Goal: Task Accomplishment & Management: Manage account settings

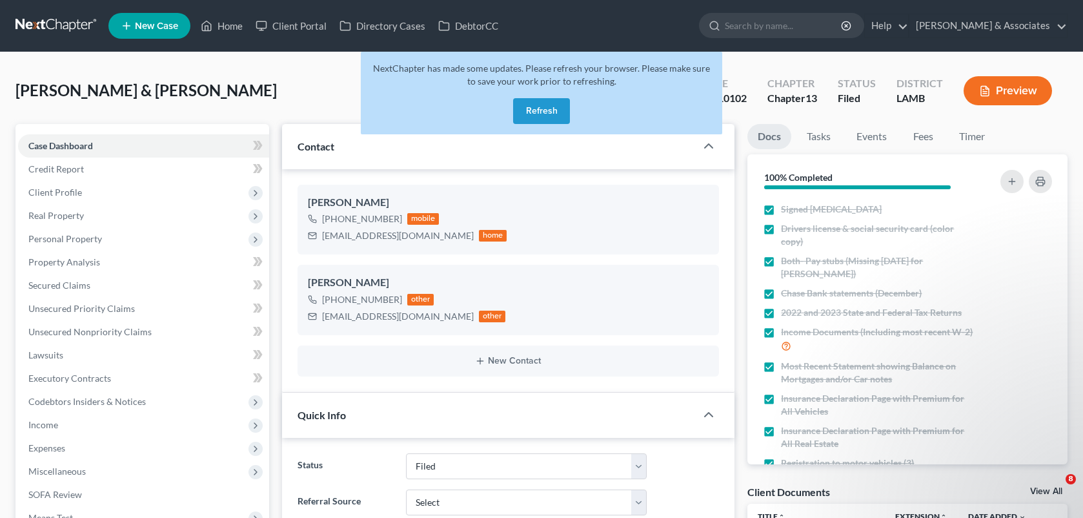
select select "8"
select select "0"
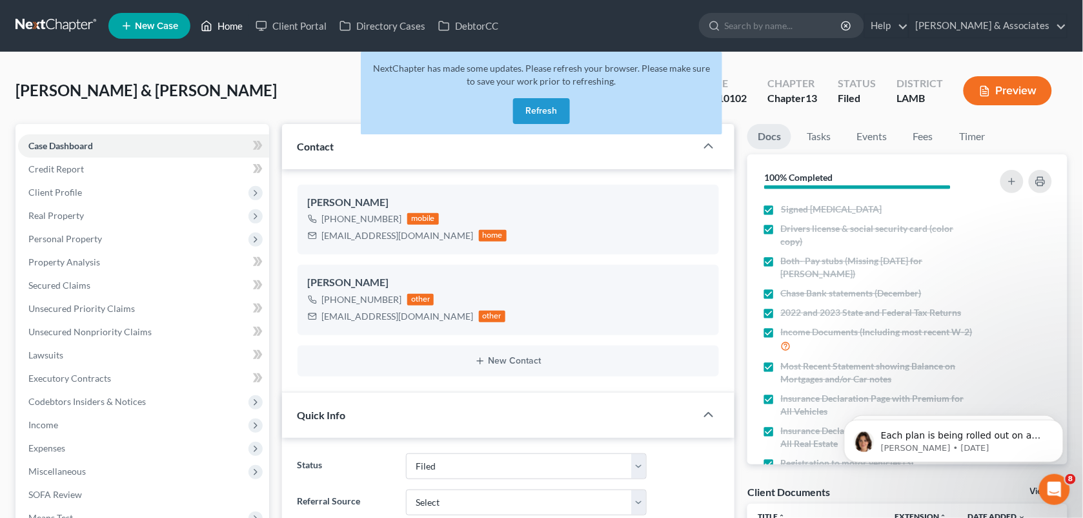
click at [223, 30] on link "Home" at bounding box center [221, 25] width 55 height 23
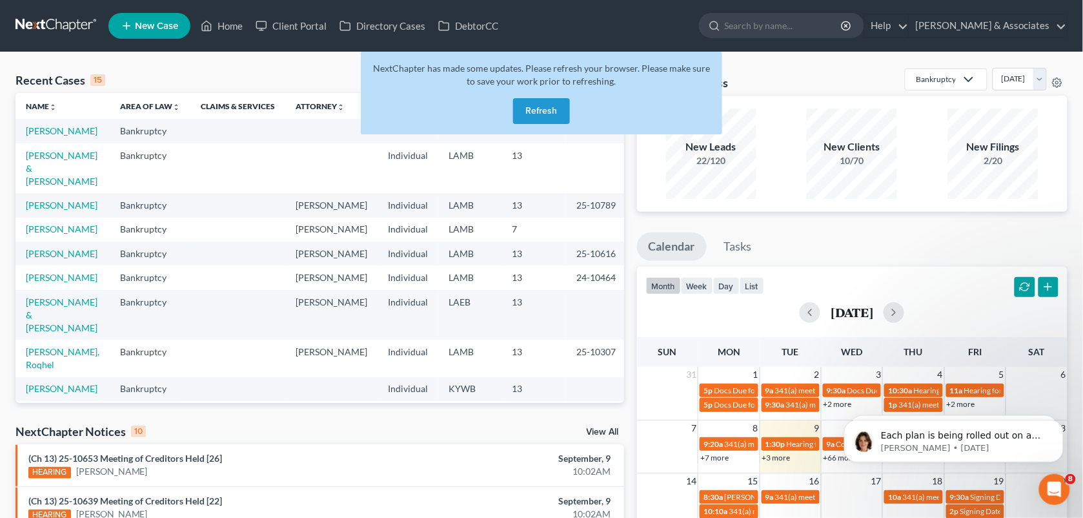
click at [540, 104] on button "Refresh" at bounding box center [541, 111] width 57 height 26
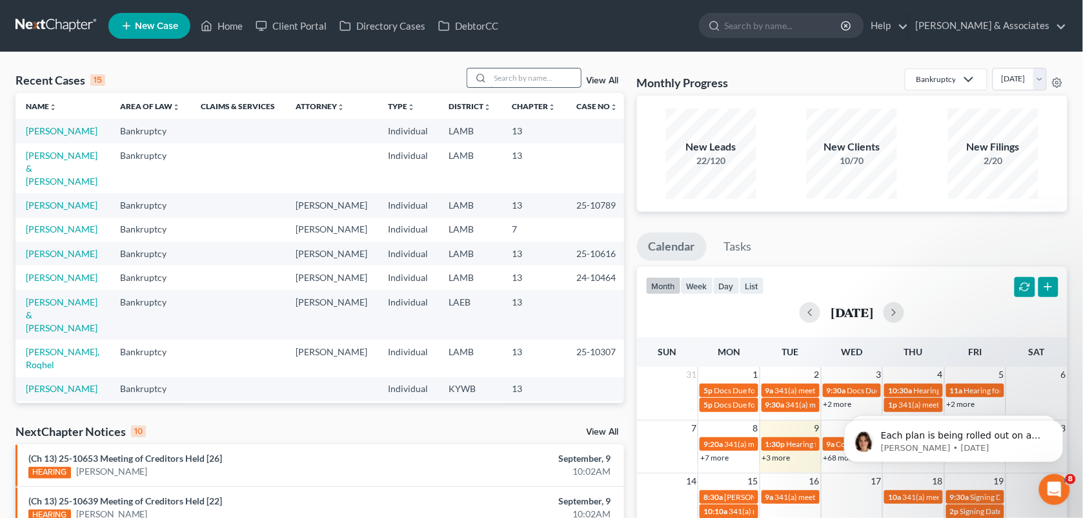
click at [499, 75] on input "search" at bounding box center [536, 77] width 90 height 19
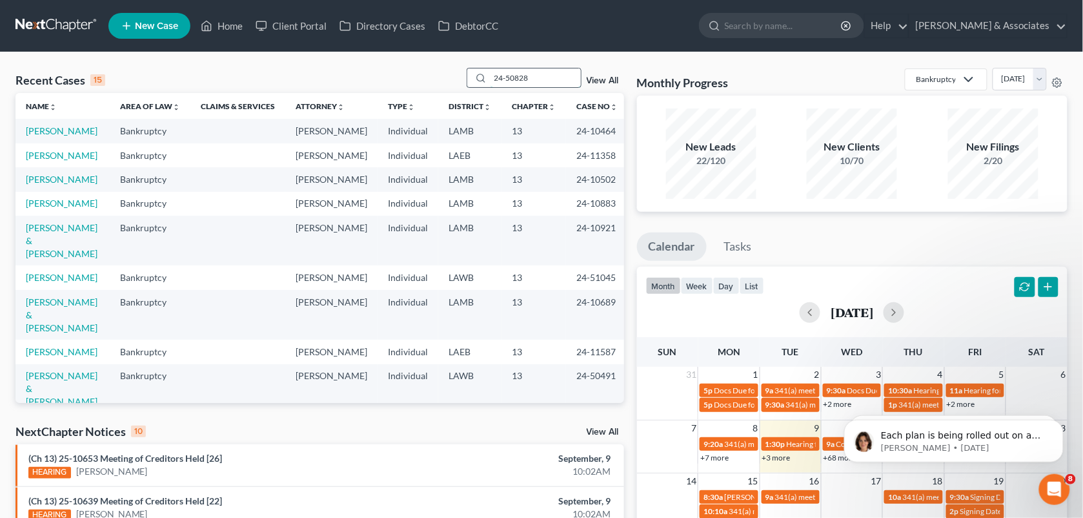
type input "24-50828"
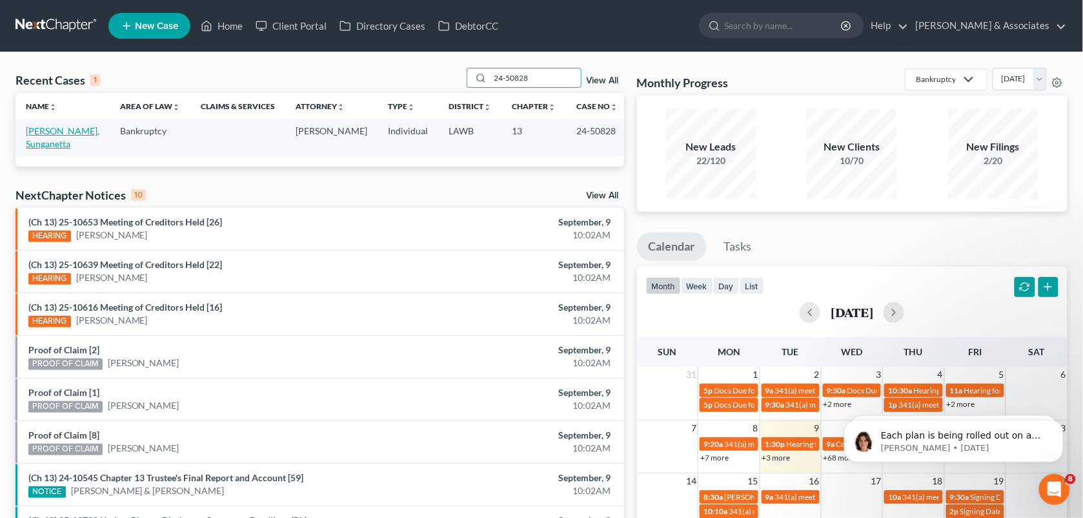
click at [46, 139] on link "[PERSON_NAME], Sunganetta" at bounding box center [63, 137] width 74 height 24
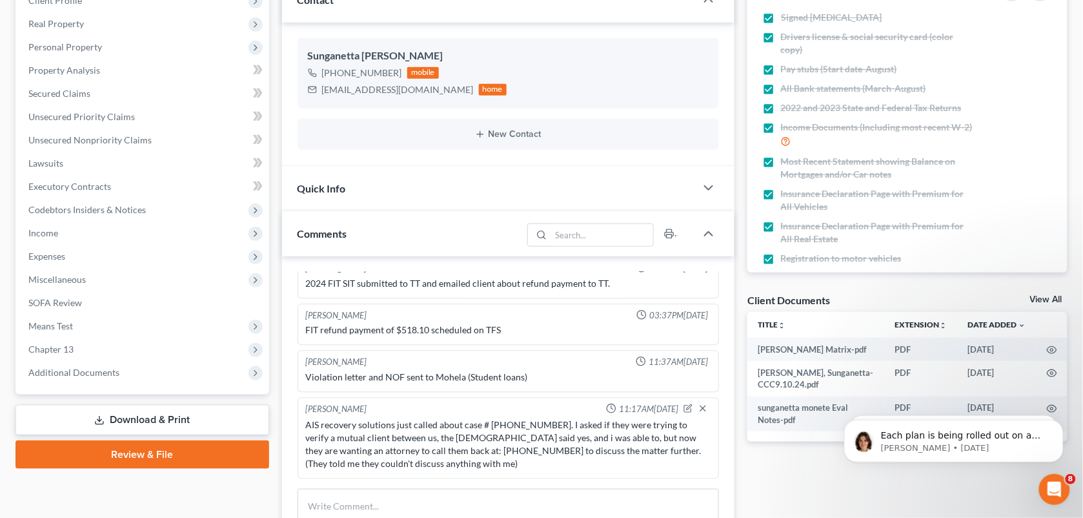
scroll to position [301, 0]
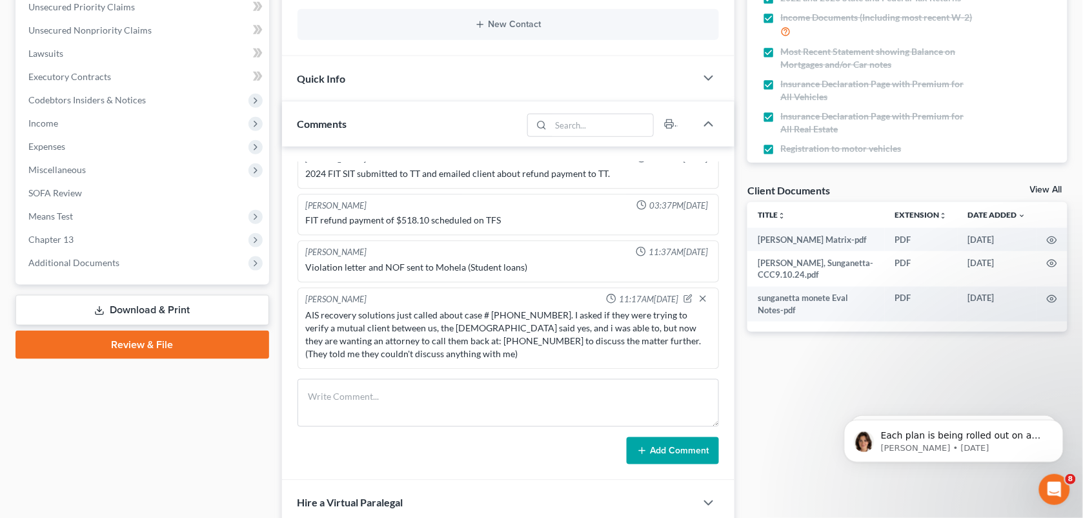
click at [265, 394] on div "Case Dashboard Payments Invoices Payments Payments Credit Report Client Profile" at bounding box center [142, 386] width 267 height 1129
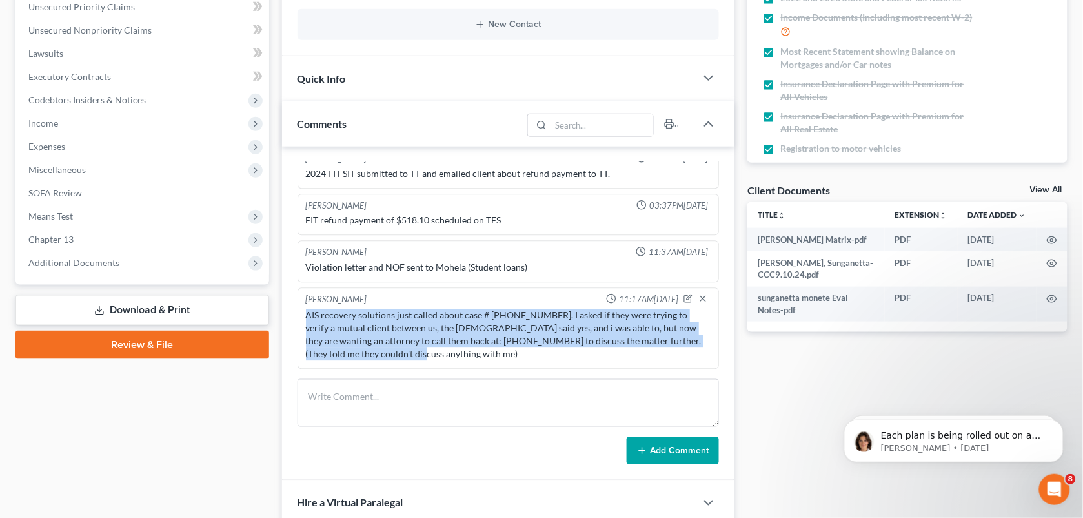
drag, startPoint x: 383, startPoint y: 356, endPoint x: 305, endPoint y: 314, distance: 89.0
click at [305, 314] on div "AIS recovery solutions just called about case # [PHONE_NUMBER]. I asked if they…" at bounding box center [508, 335] width 411 height 57
copy div "AIS recovery solutions just called about case # [PHONE_NUMBER]. I asked if they…"
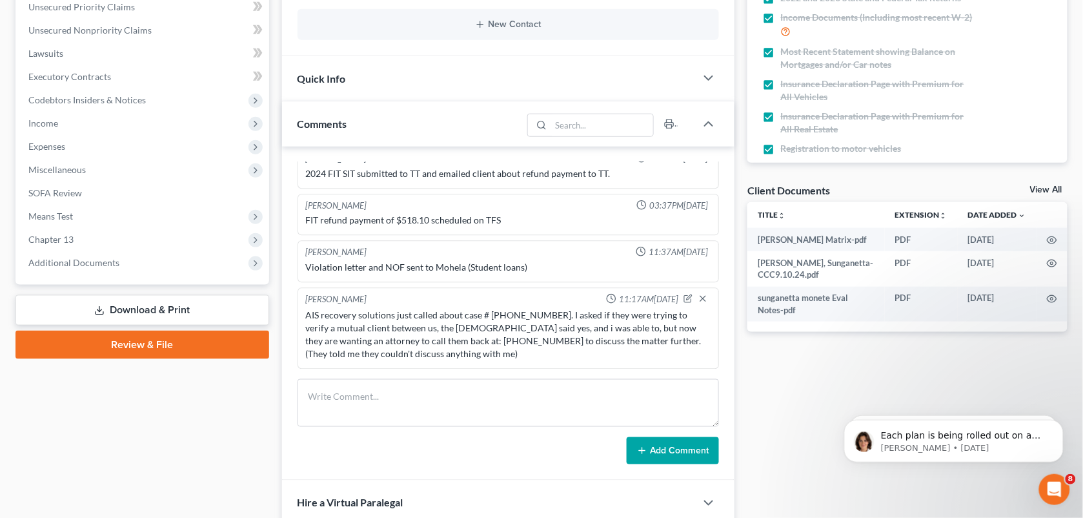
click at [702, 372] on div "[PERSON_NAME] 06:22PM[DATE] Did Eval With client, she had a mass on her brain t…" at bounding box center [508, 314] width 453 height 334
drag, startPoint x: 305, startPoint y: 310, endPoint x: 530, endPoint y: 317, distance: 224.7
click at [530, 317] on div "AIS recovery solutions just called about case # [PHONE_NUMBER]. I asked if they…" at bounding box center [508, 335] width 405 height 52
copy div "AIS recovery solutions just called about case # [PHONE_NUMBER]."
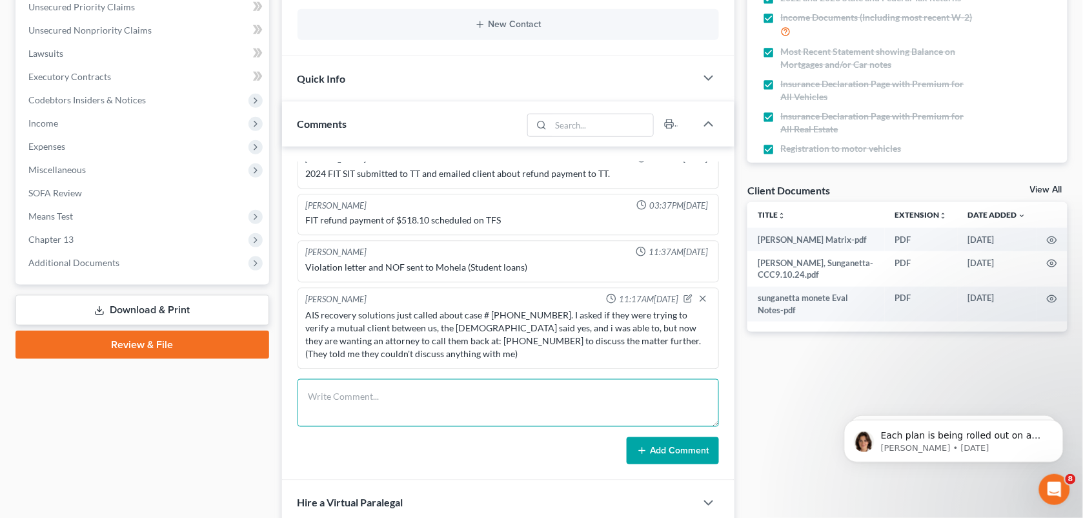
click at [473, 404] on textarea at bounding box center [509, 403] width 422 height 48
paste textarea "AIS recovery solutions just called about case # [PHONE_NUMBER]."
type textarea "AIS recovery solutions just called about case # [PHONE_NUMBER]."
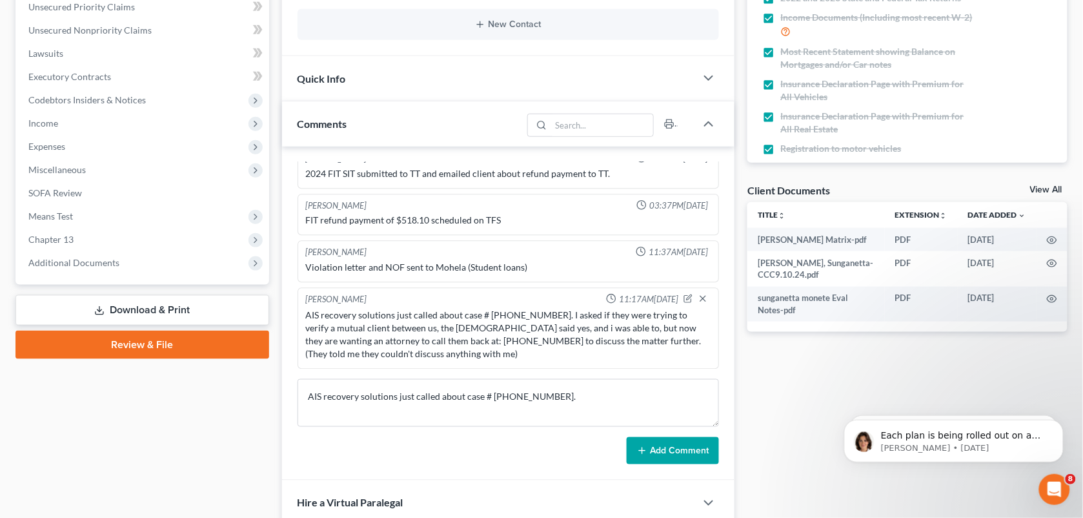
click at [670, 454] on button "Add Comment" at bounding box center [673, 450] width 92 height 27
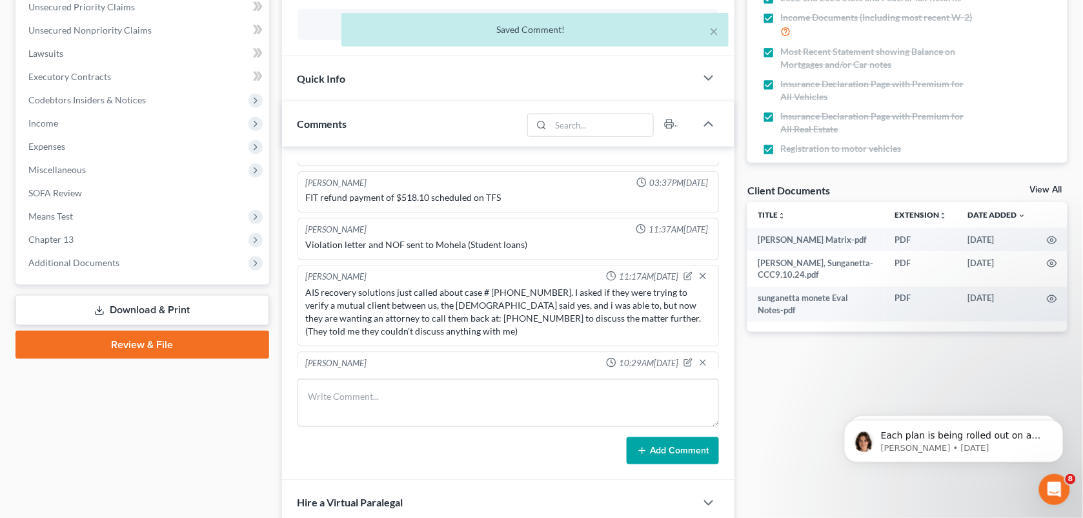
scroll to position [2558, 0]
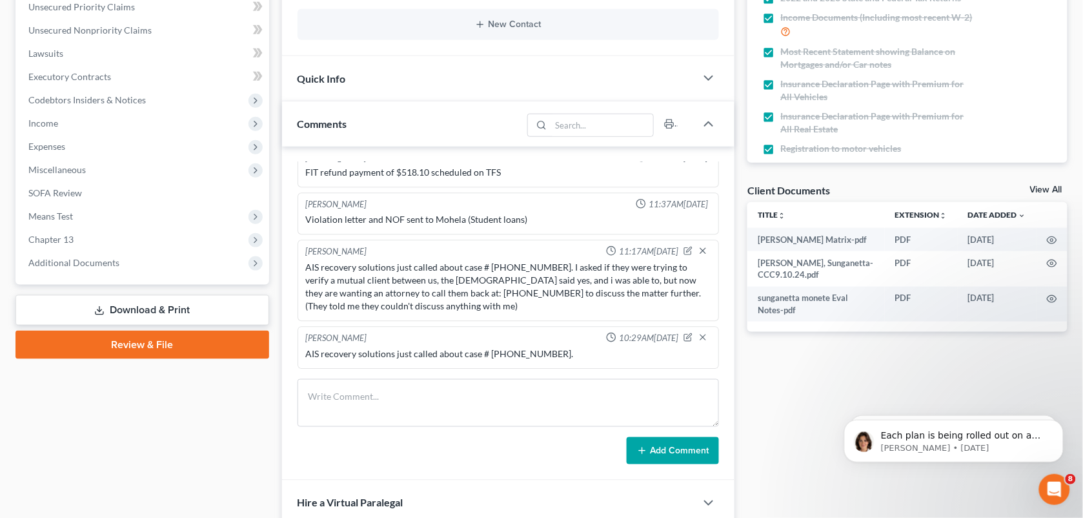
click at [201, 418] on div "Case Dashboard Payments Invoices Payments Payments Credit Report Client Profile" at bounding box center [142, 386] width 267 height 1129
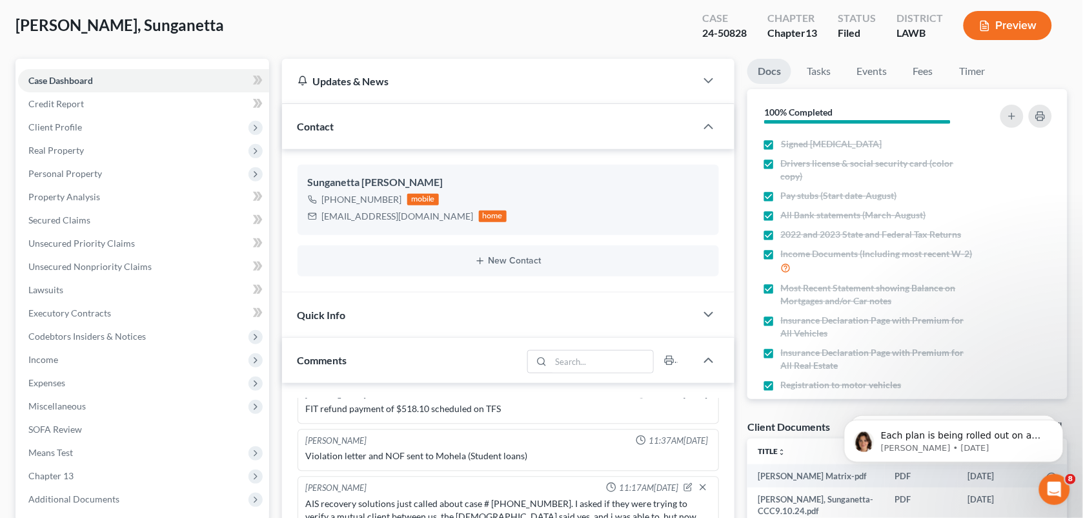
scroll to position [0, 0]
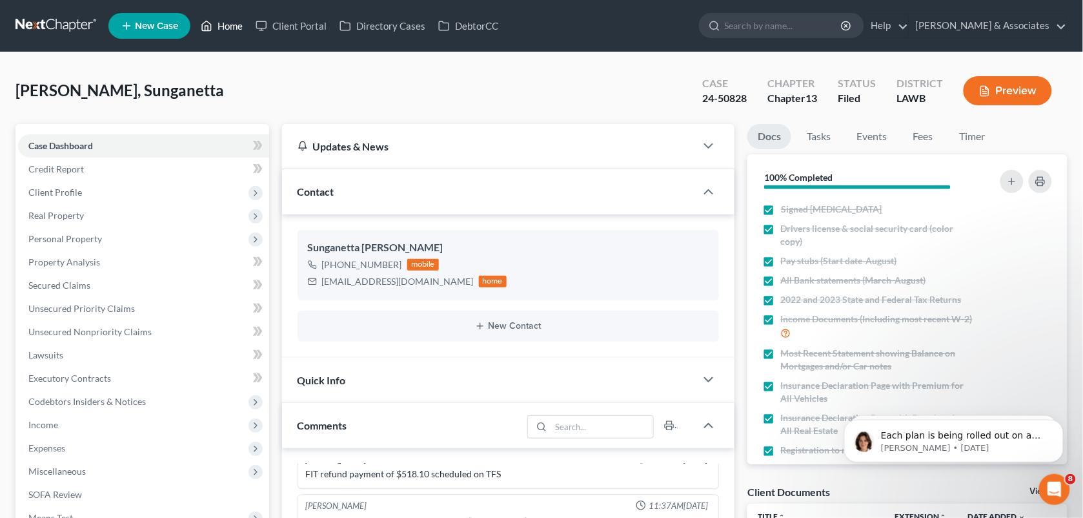
click at [242, 31] on link "Home" at bounding box center [221, 25] width 55 height 23
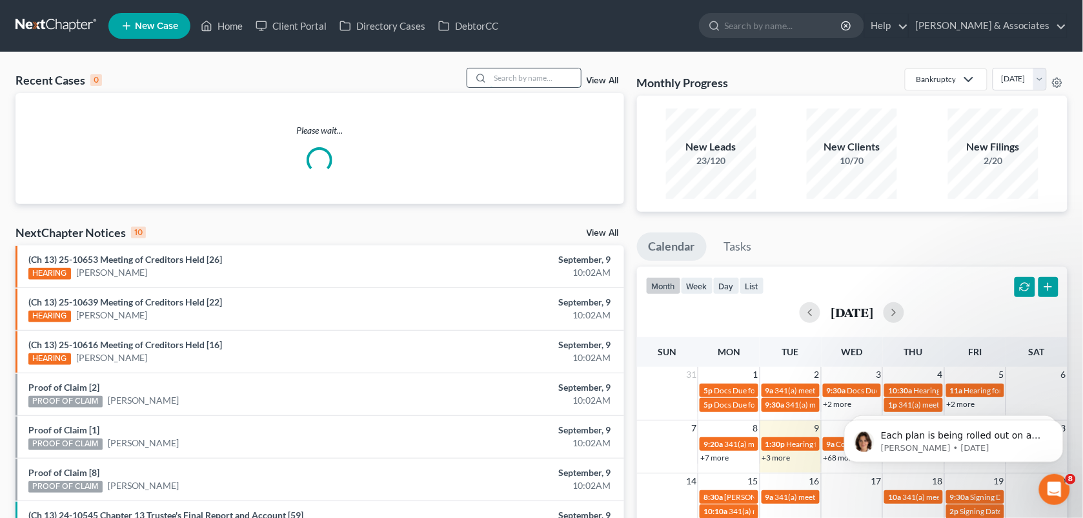
click at [528, 74] on input "search" at bounding box center [536, 77] width 90 height 19
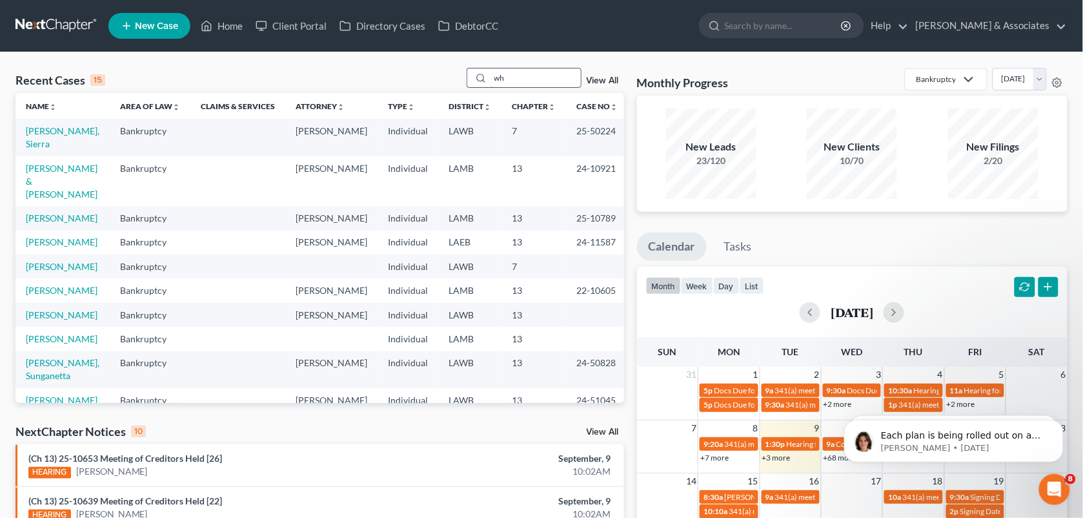
type input "w"
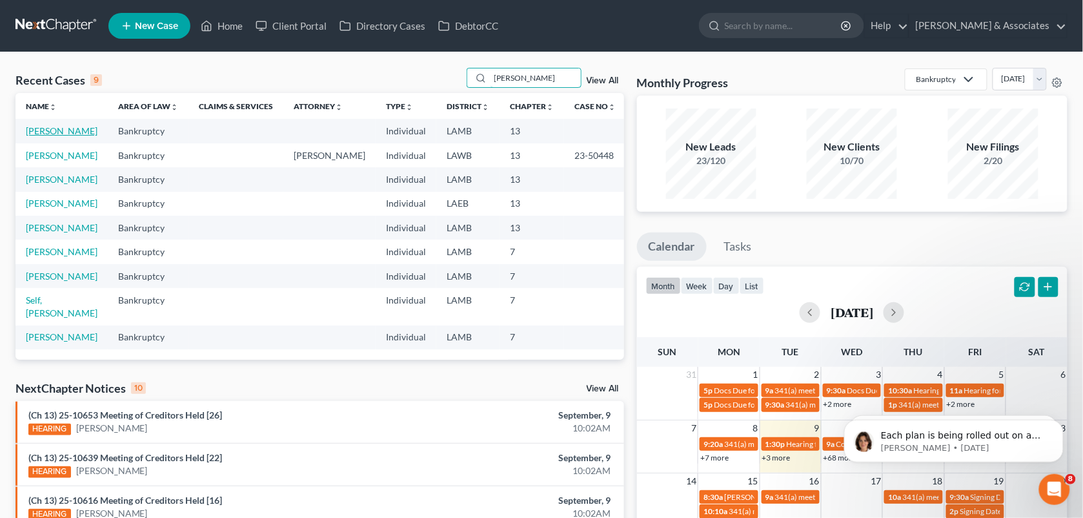
type input "[PERSON_NAME]"
click at [53, 127] on link "[PERSON_NAME]" at bounding box center [62, 130] width 72 height 11
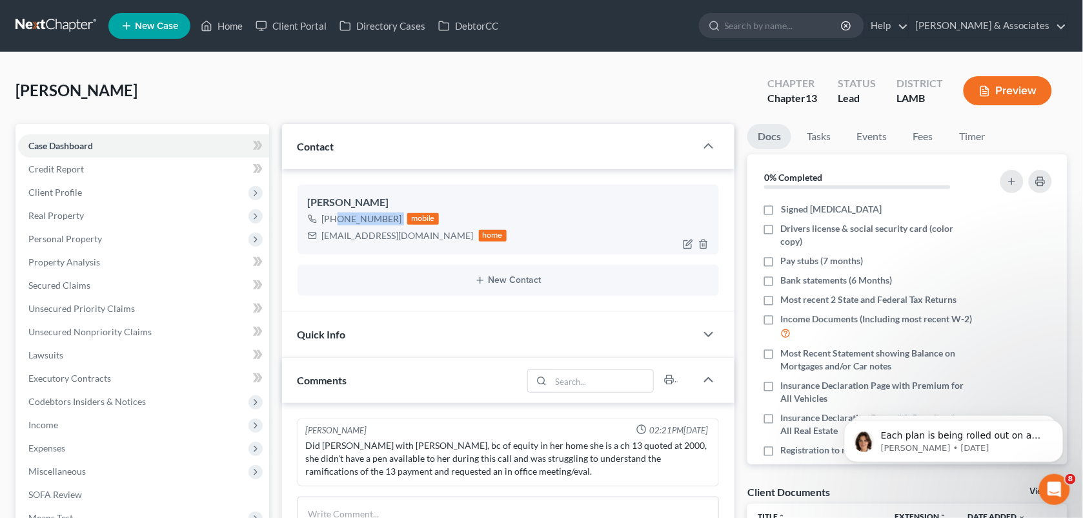
drag, startPoint x: 401, startPoint y: 213, endPoint x: 333, endPoint y: 223, distance: 68.6
click at [333, 223] on div "[PHONE_NUMBER] mobile" at bounding box center [407, 218] width 199 height 17
click at [219, 29] on link "Home" at bounding box center [221, 25] width 55 height 23
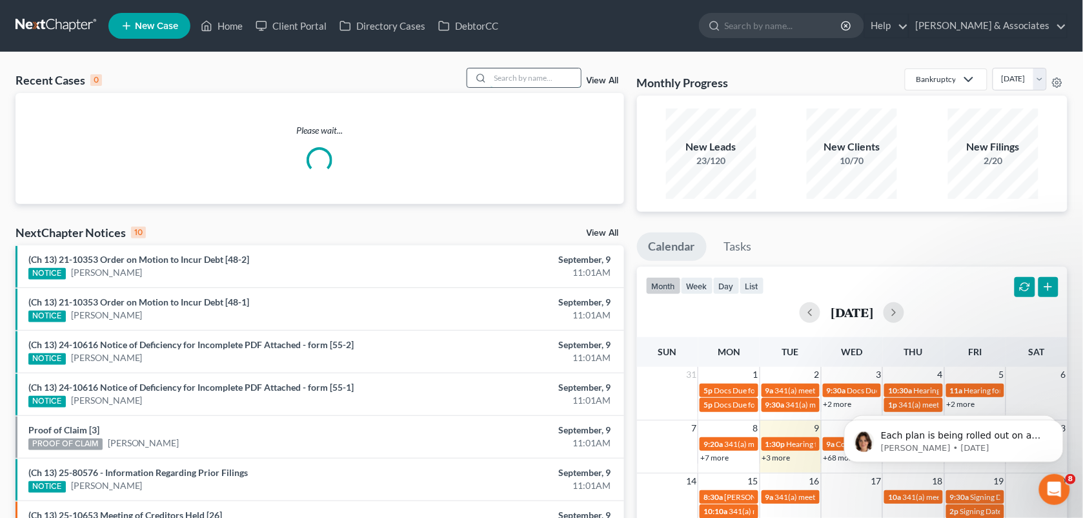
click at [522, 72] on input "search" at bounding box center [536, 77] width 90 height 19
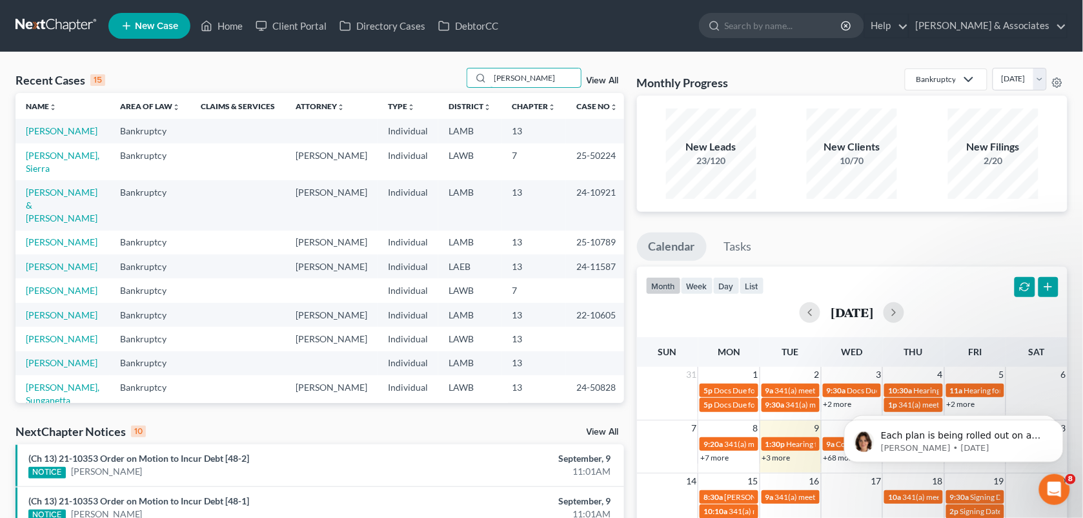
type input "[PERSON_NAME]"
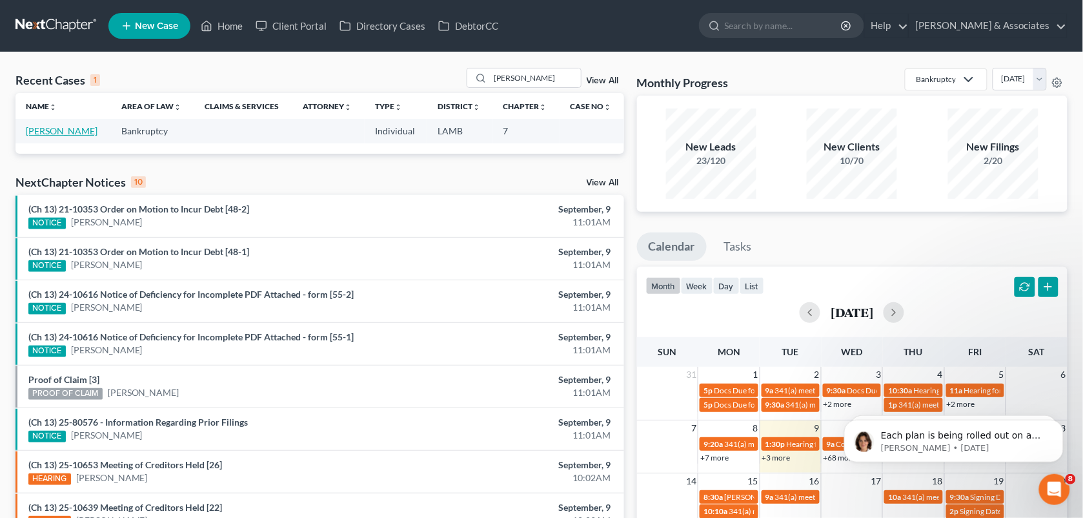
click at [60, 134] on link "[PERSON_NAME]" at bounding box center [62, 130] width 72 height 11
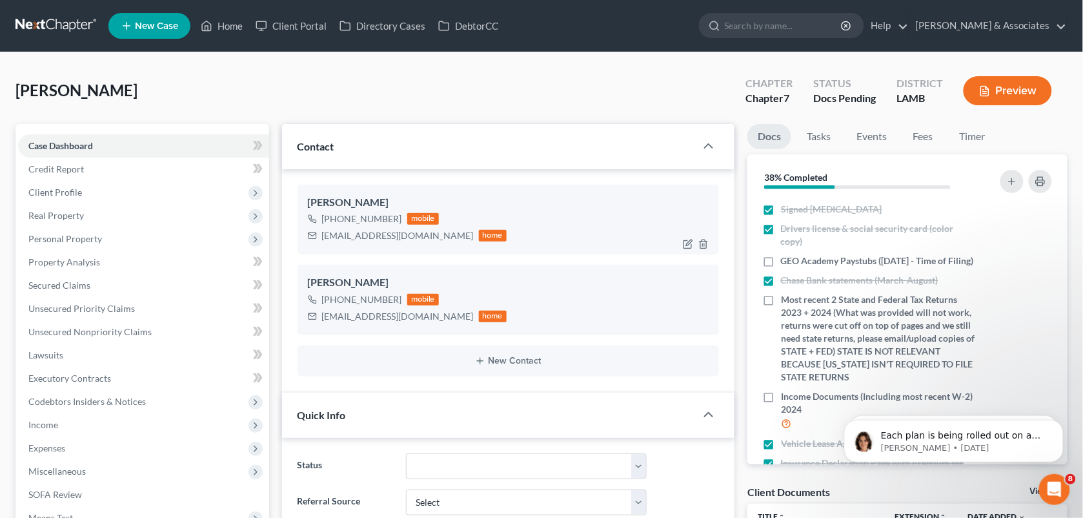
scroll to position [978, 0]
drag, startPoint x: 396, startPoint y: 296, endPoint x: 331, endPoint y: 301, distance: 65.4
click at [331, 301] on div "[PHONE_NUMBER]" at bounding box center [362, 299] width 80 height 13
copy div "[PHONE_NUMBER]"
click at [679, 92] on div "[PERSON_NAME] Upgraded Chapter Chapter 7 Status Docs [GEOGRAPHIC_DATA] [GEOGRAP…" at bounding box center [541, 96] width 1052 height 56
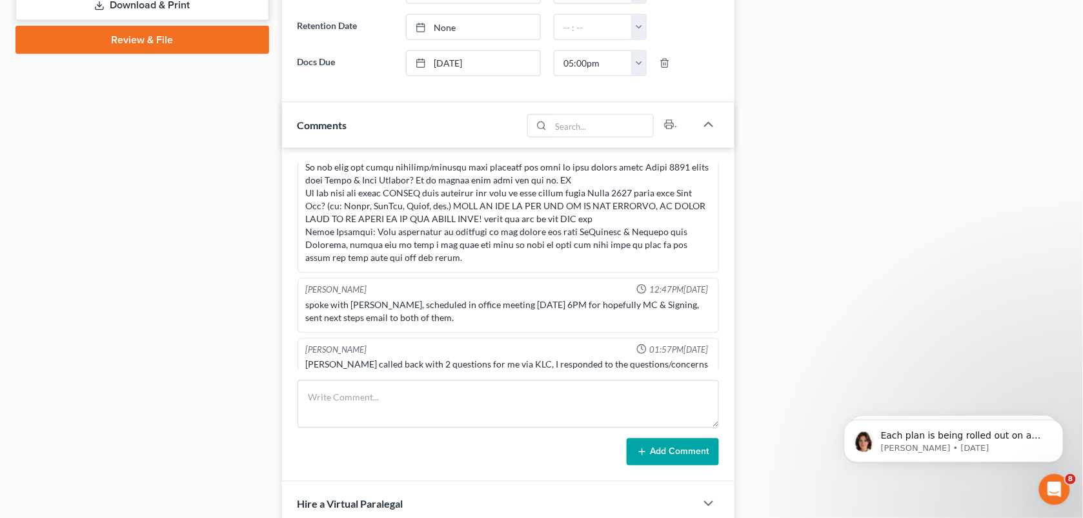
scroll to position [585, 0]
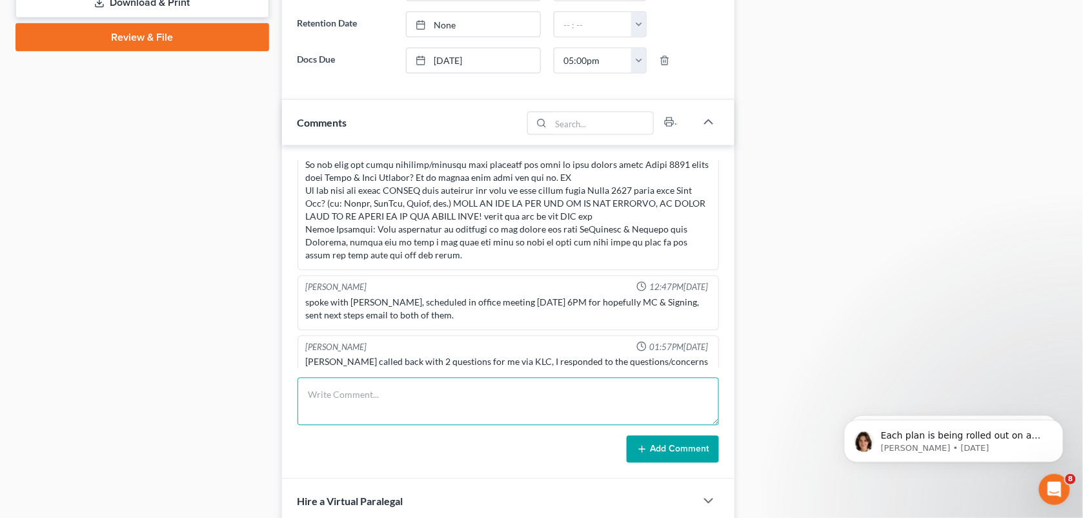
click at [394, 403] on textarea at bounding box center [509, 402] width 422 height 48
paste textarea "So, I handled [PERSON_NAME] [DATE]. She changed the myChapter meeting for [DATE…"
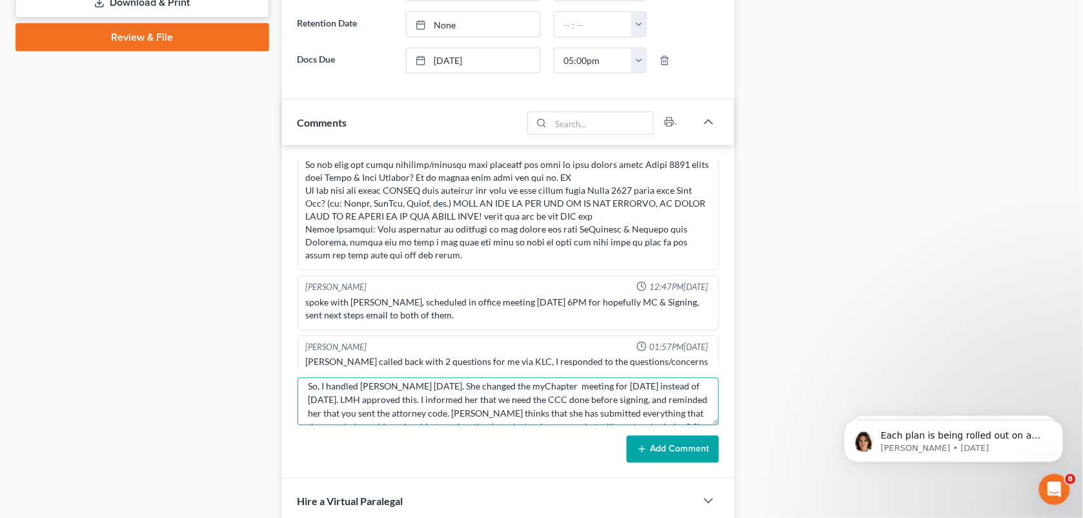
scroll to position [0, 0]
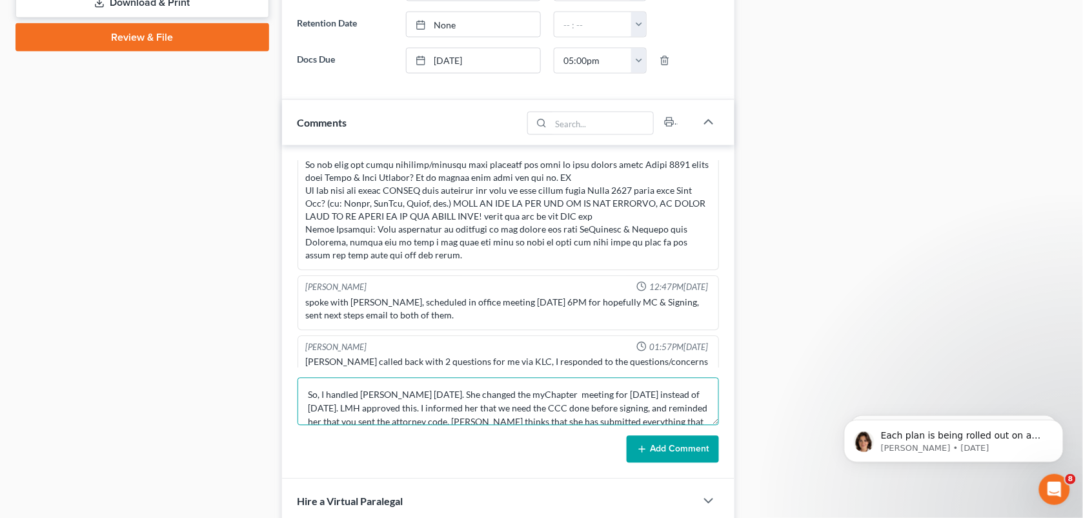
drag, startPoint x: 445, startPoint y: 396, endPoint x: 298, endPoint y: 391, distance: 147.3
click at [298, 391] on textarea "So, I handled [PERSON_NAME] [DATE]. She changed the myChapter meeting for [DATE…" at bounding box center [509, 402] width 422 height 48
click at [633, 411] on textarea "She changed the myChapter meeting for [DATE] instead of [DATE]. LMH approved th…" at bounding box center [509, 402] width 422 height 48
drag, startPoint x: 714, startPoint y: 405, endPoint x: 724, endPoint y: 405, distance: 9.7
click at [699, 407] on textarea "She changed the myChapter meeting for [DATE] instead of [DATE]. LMH approved th…" at bounding box center [509, 402] width 422 height 48
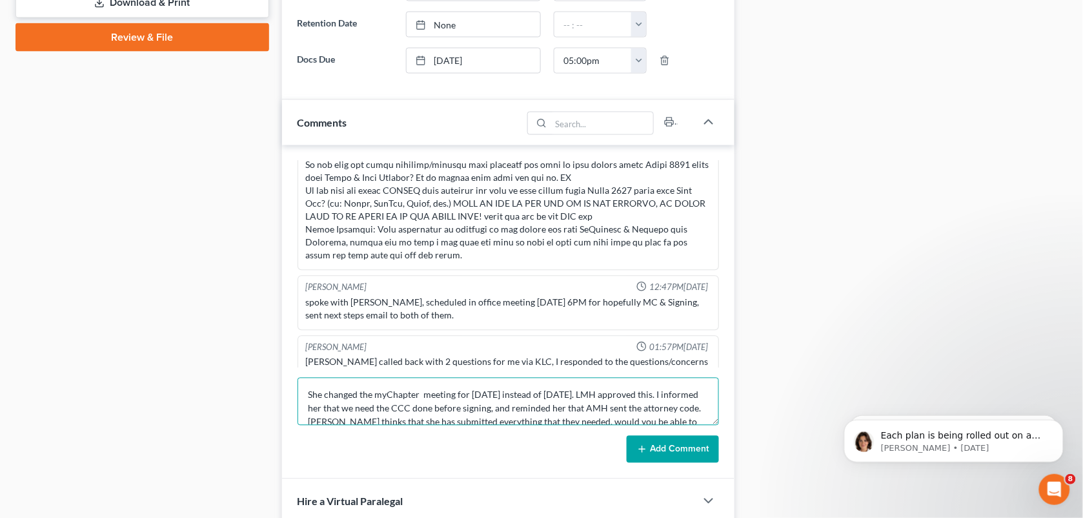
scroll to position [40, 0]
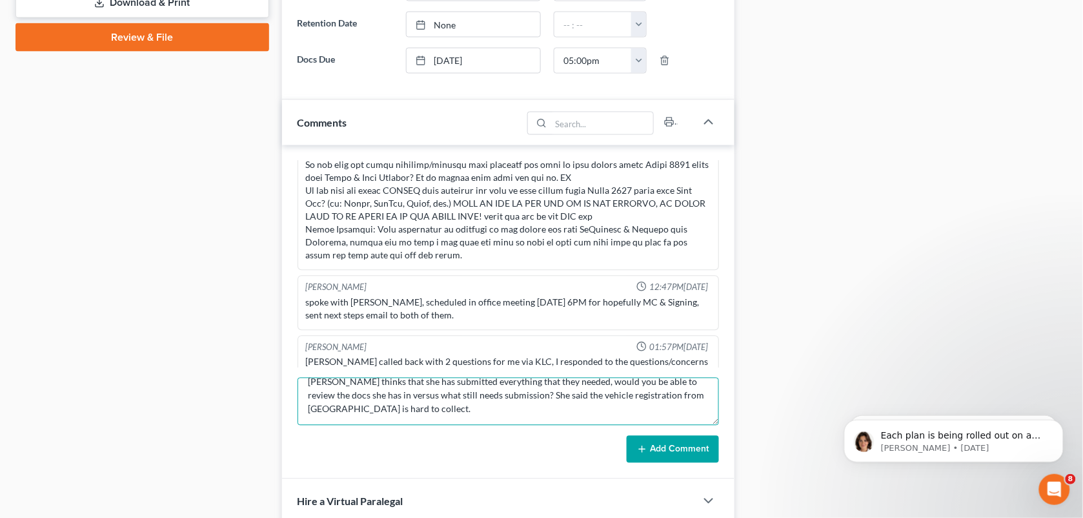
type textarea "She changed the myChapter meeting for [DATE] instead of [DATE]. LMH approved th…"
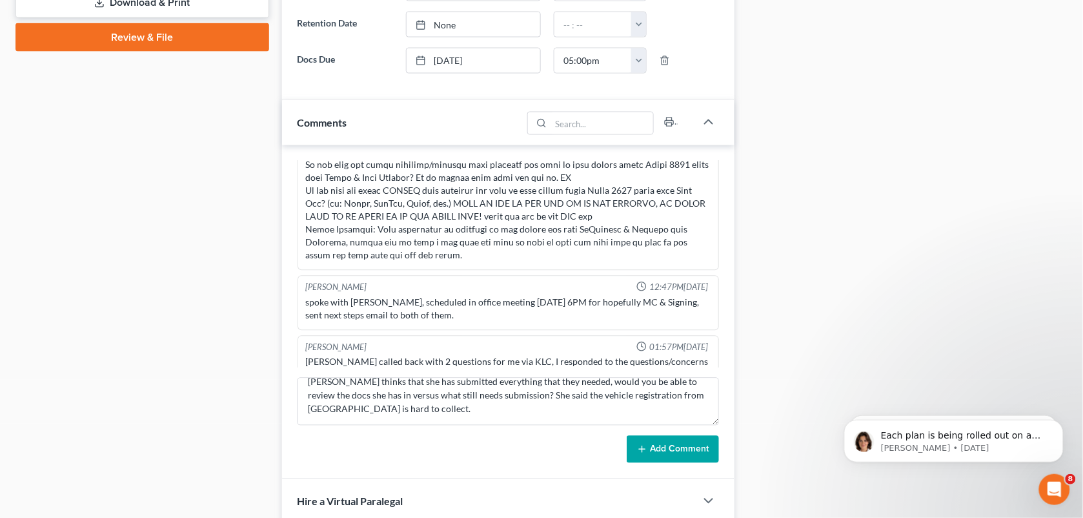
click at [662, 439] on button "Add Comment" at bounding box center [673, 449] width 92 height 27
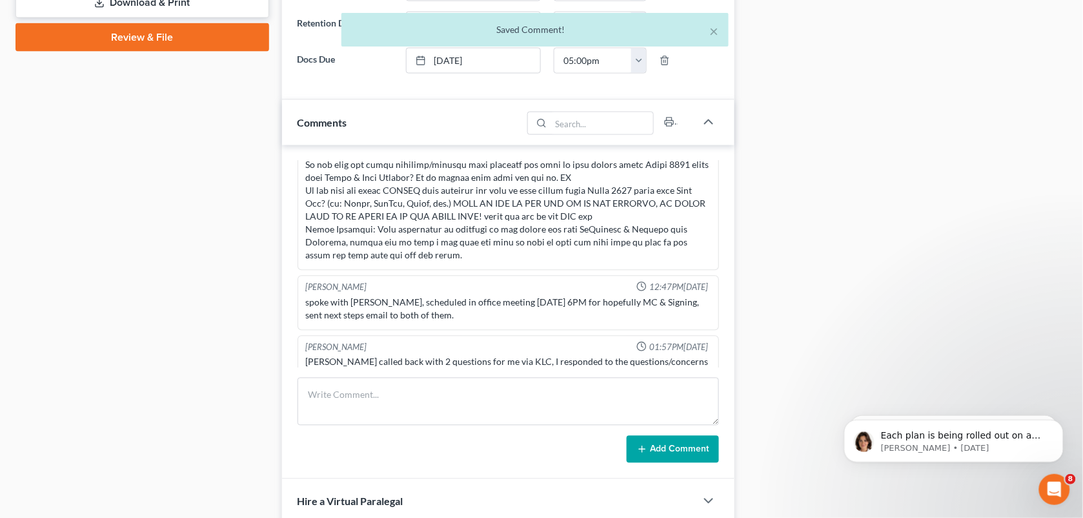
scroll to position [1078, 0]
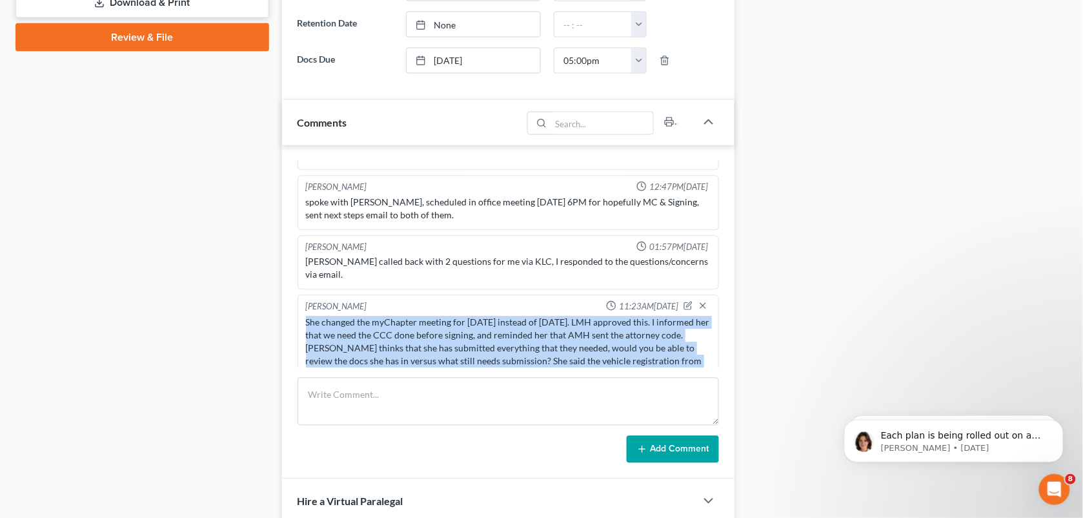
drag, startPoint x: 356, startPoint y: 356, endPoint x: 305, endPoint y: 307, distance: 71.2
click at [306, 316] on div "She changed the myChapter meeting for [DATE] instead of [DATE]. LMH approved th…" at bounding box center [508, 348] width 405 height 65
copy div "She changed the myChapter meeting for [DATE] instead of [DATE]. LMH approved th…"
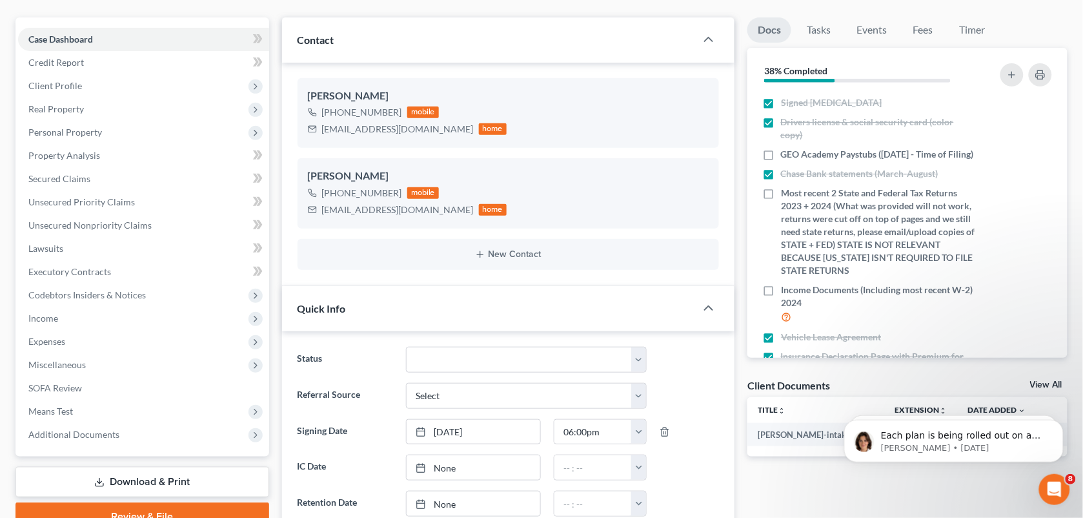
scroll to position [0, 0]
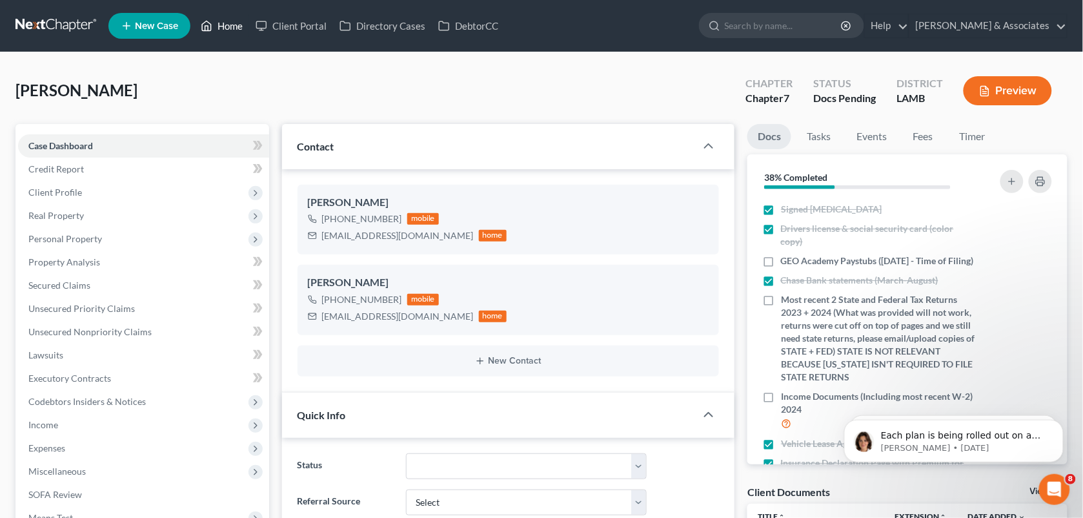
click at [225, 34] on link "Home" at bounding box center [221, 25] width 55 height 23
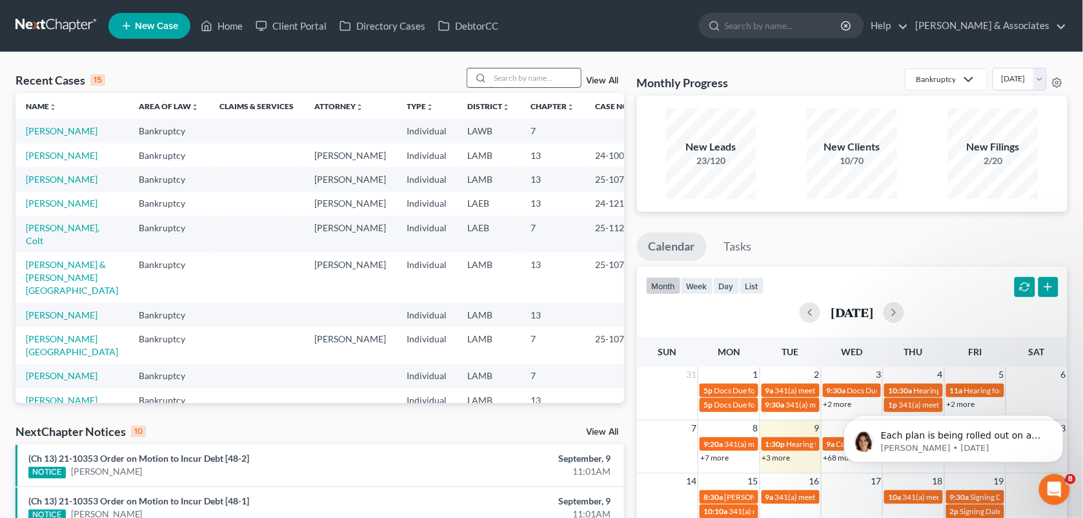
click at [509, 83] on input "search" at bounding box center [536, 77] width 90 height 19
click at [740, 61] on div "Recent Cases 15 View All Name unfold_more expand_more expand_less Area of Law u…" at bounding box center [541, 478] width 1083 height 853
click at [505, 76] on input "search" at bounding box center [536, 77] width 90 height 19
type input "[PERSON_NAME]"
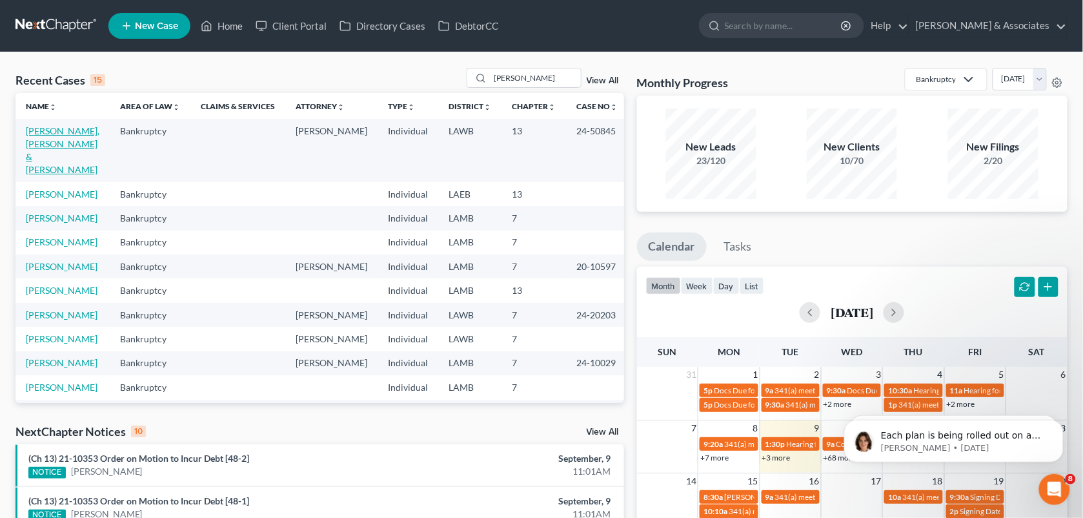
click at [56, 130] on link "[PERSON_NAME], [PERSON_NAME] & [PERSON_NAME]" at bounding box center [63, 150] width 74 height 50
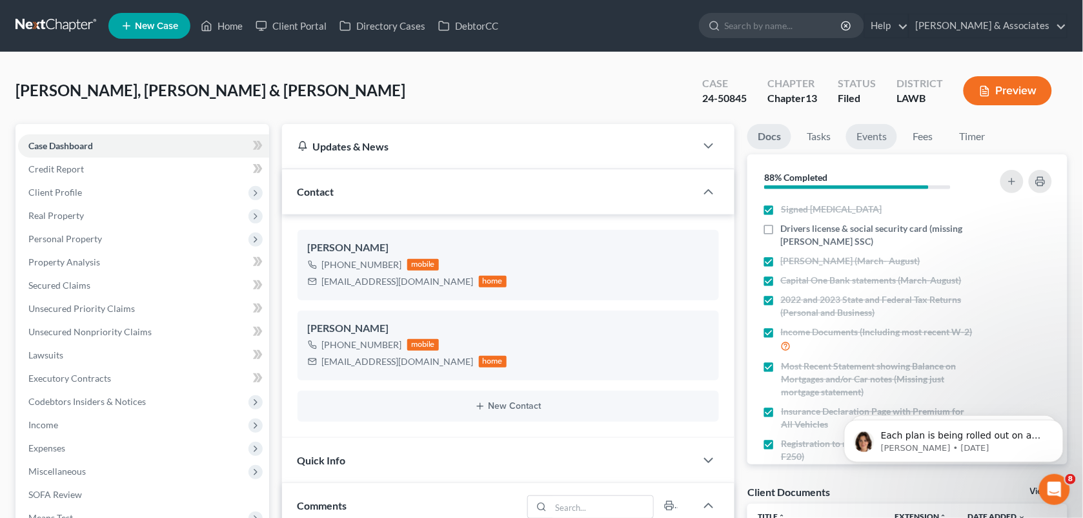
click at [866, 132] on link "Events" at bounding box center [871, 136] width 51 height 25
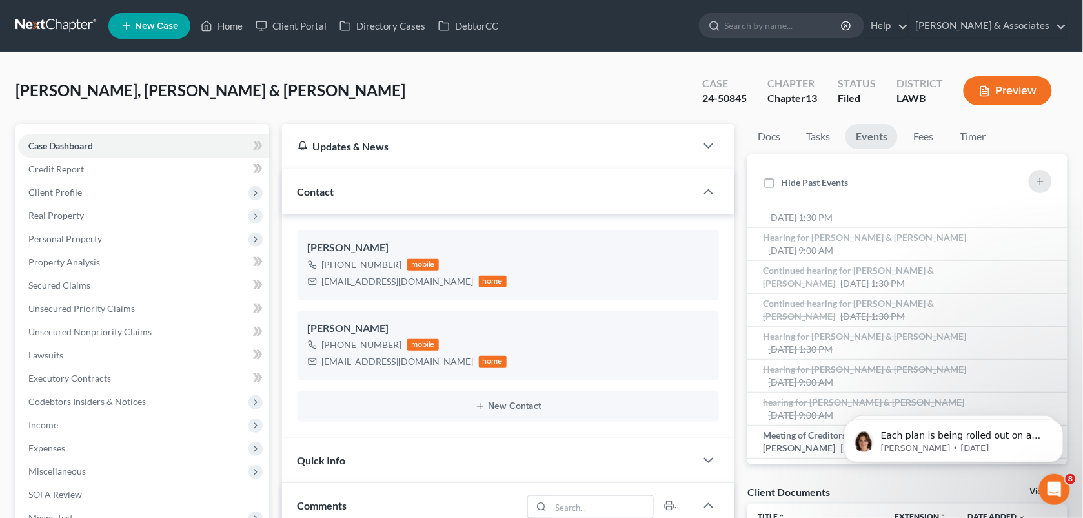
scroll to position [152, 0]
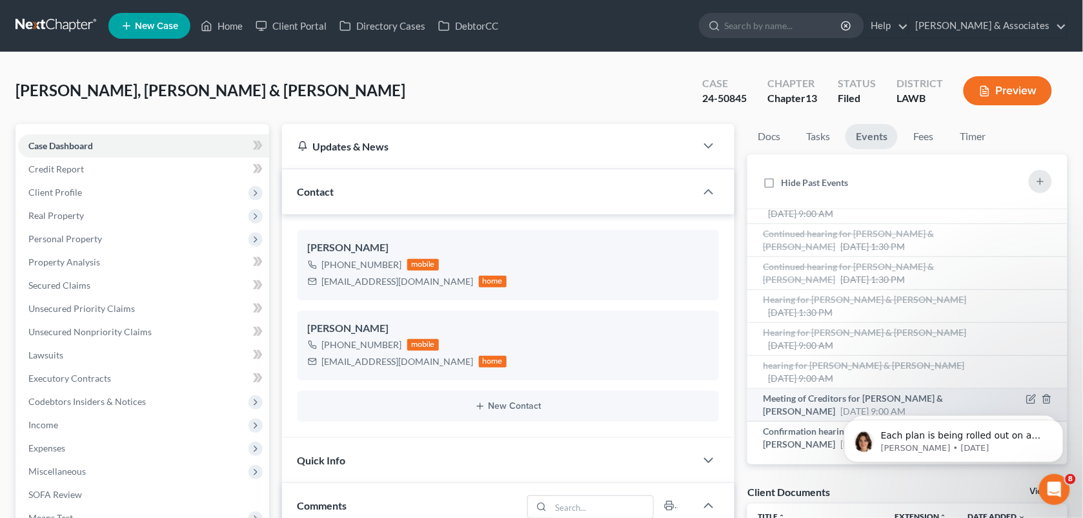
click at [804, 405] on span "Meeting of Creditors for [PERSON_NAME] & [PERSON_NAME]" at bounding box center [853, 404] width 180 height 24
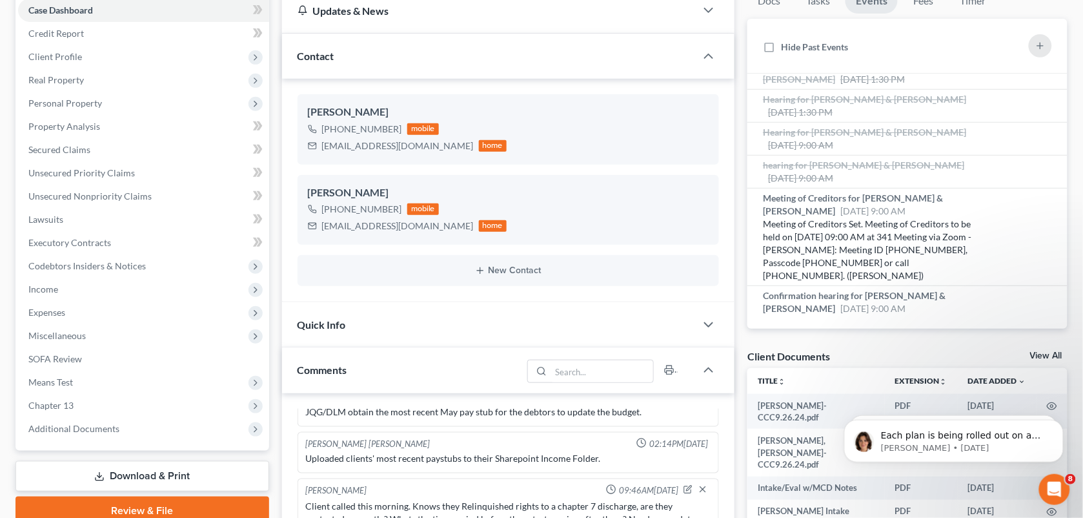
scroll to position [216, 0]
click at [1068, 219] on div "Docs Tasks Events Fees Timer 88% Completed Nothing here yet! Signed [MEDICAL_DA…" at bounding box center [907, 448] width 333 height 920
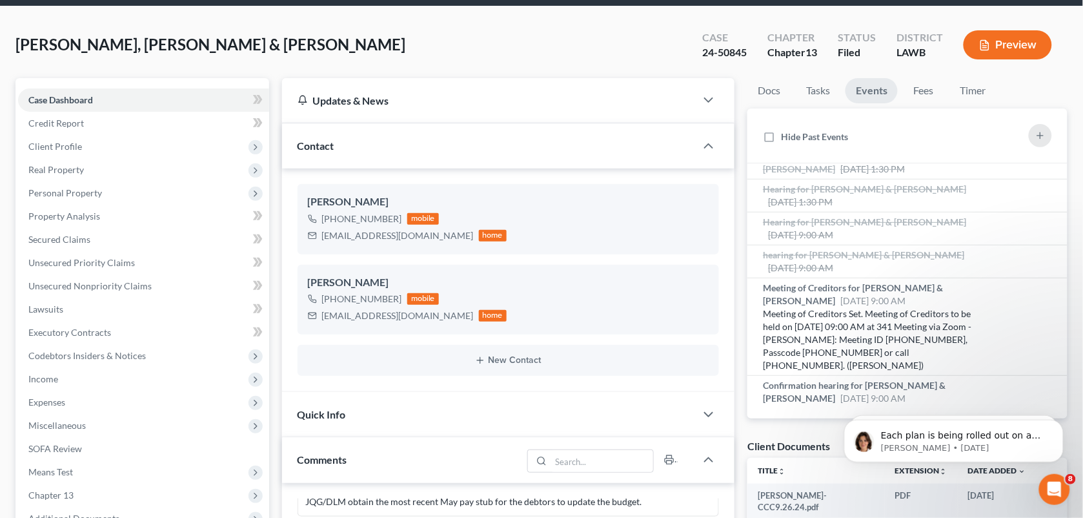
scroll to position [52, 0]
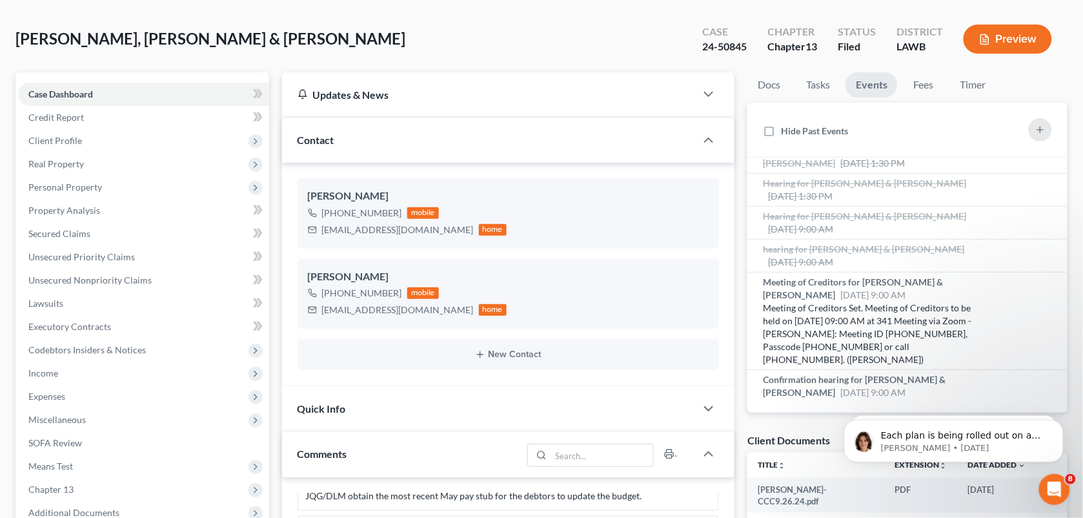
click at [418, 23] on div "[PERSON_NAME], [PERSON_NAME] & [PERSON_NAME] Upgraded Case 24-50845 Chapter Cha…" at bounding box center [541, 44] width 1052 height 56
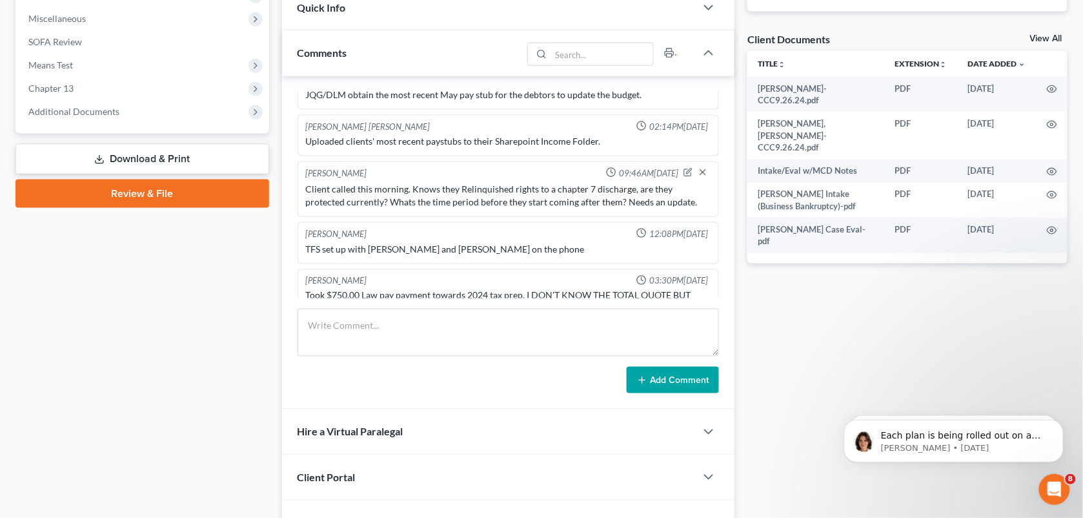
scroll to position [469, 0]
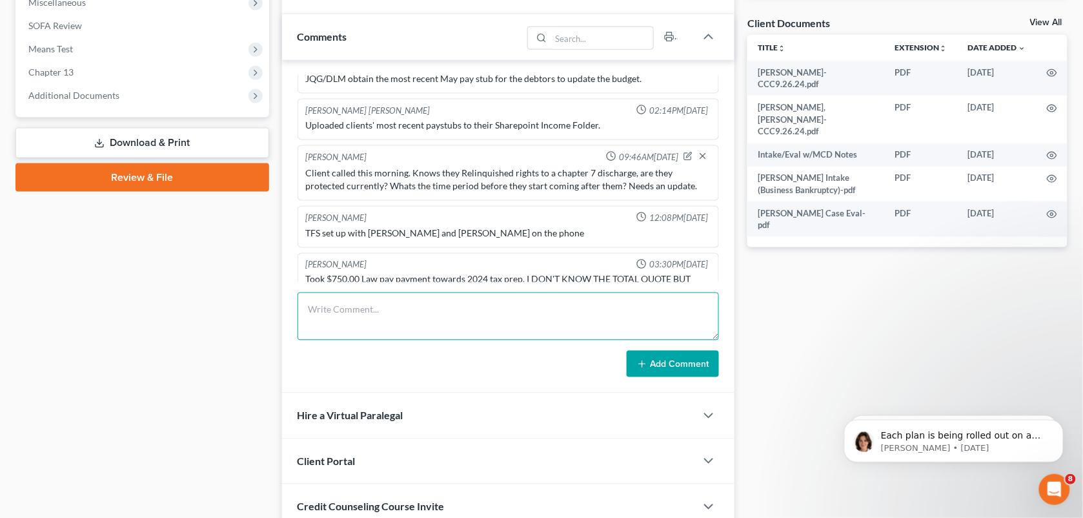
click at [468, 314] on textarea at bounding box center [509, 316] width 422 height 48
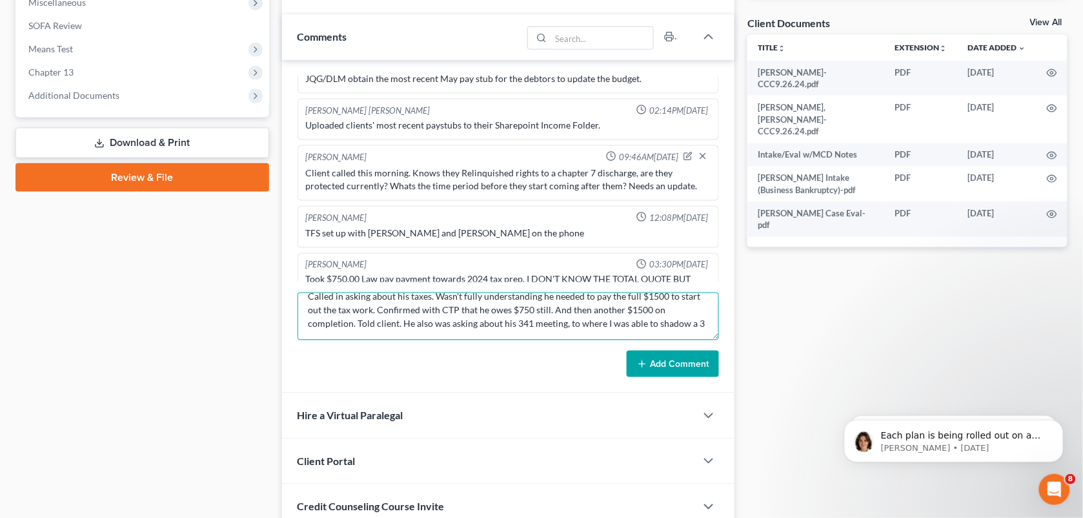
scroll to position [16, 0]
type textarea "Called in asking about his taxes. Wasn't fully understanding he needed to pay t…"
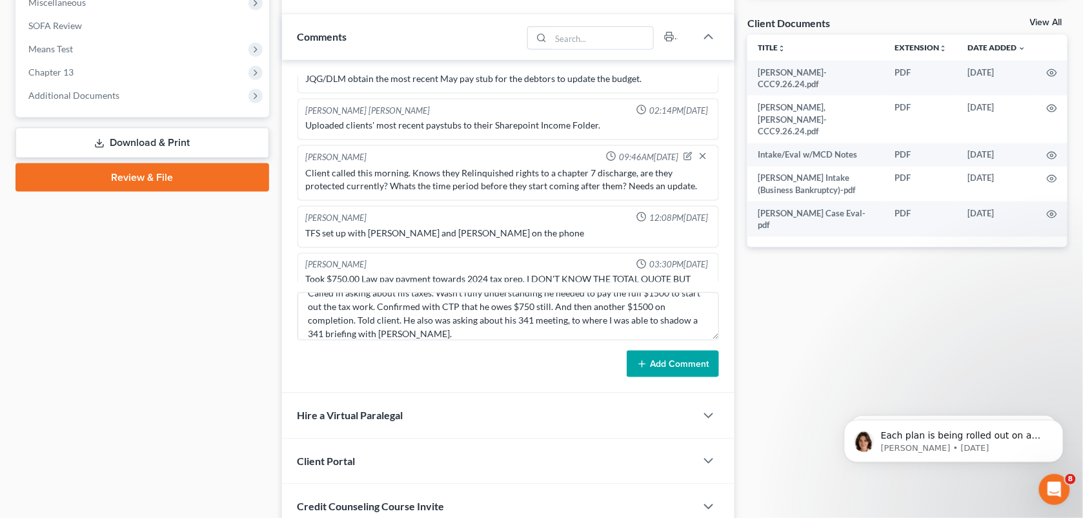
click at [655, 359] on button "Add Comment" at bounding box center [673, 364] width 92 height 27
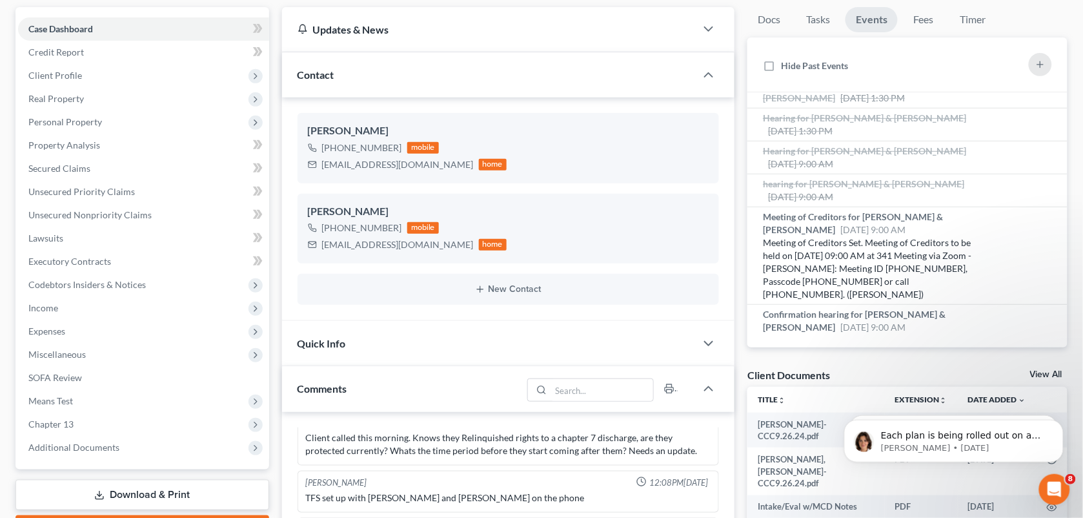
scroll to position [0, 0]
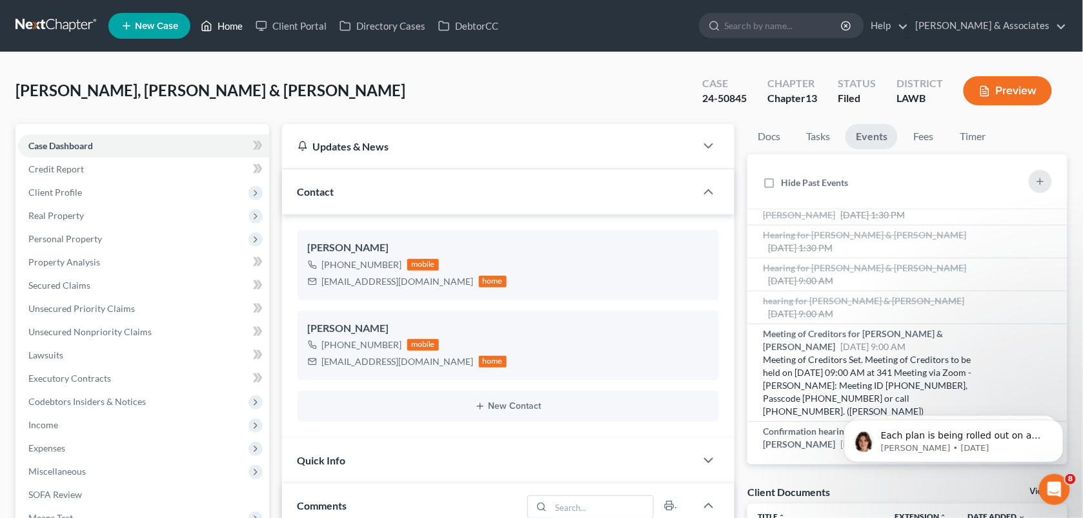
click at [220, 23] on link "Home" at bounding box center [221, 25] width 55 height 23
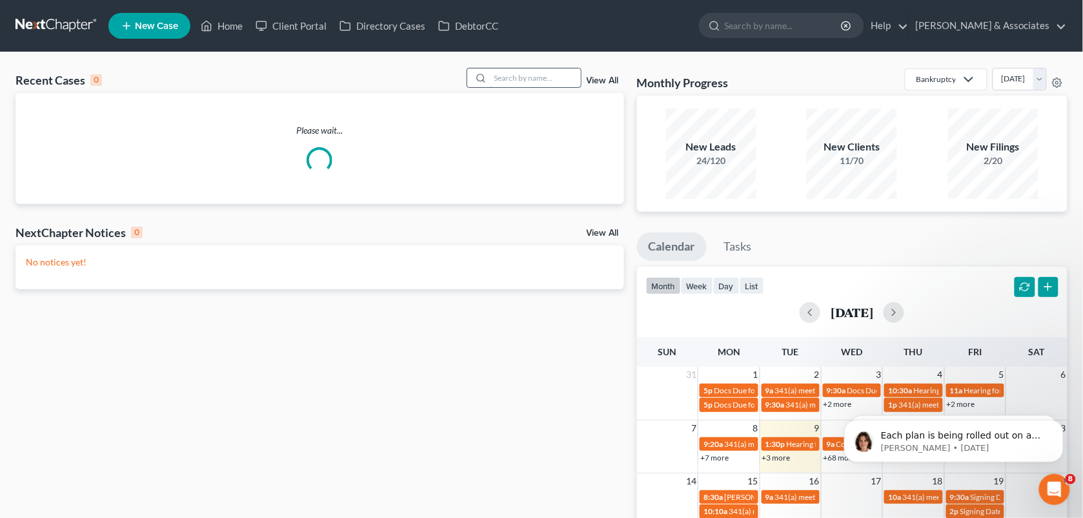
click at [512, 72] on input "search" at bounding box center [536, 77] width 90 height 19
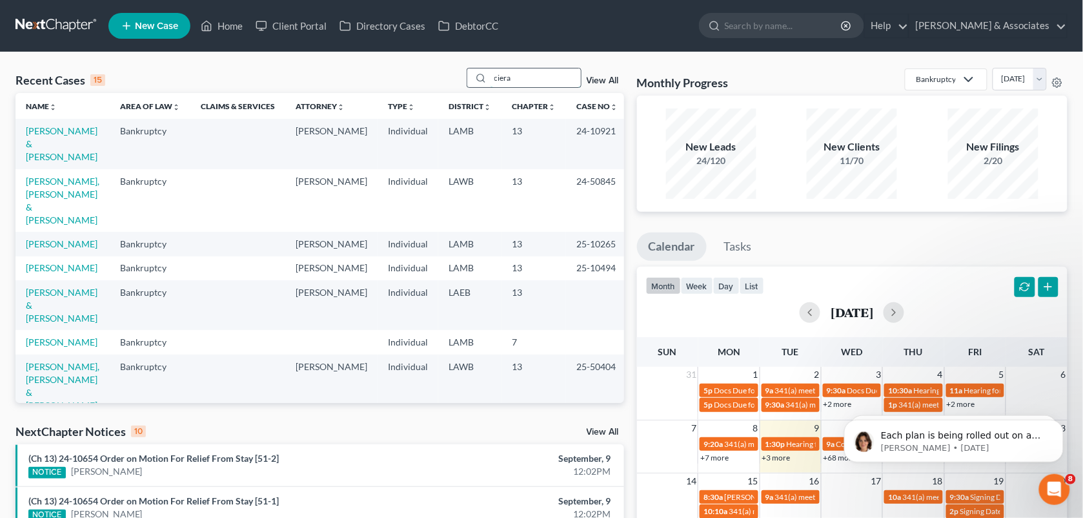
type input "ciera"
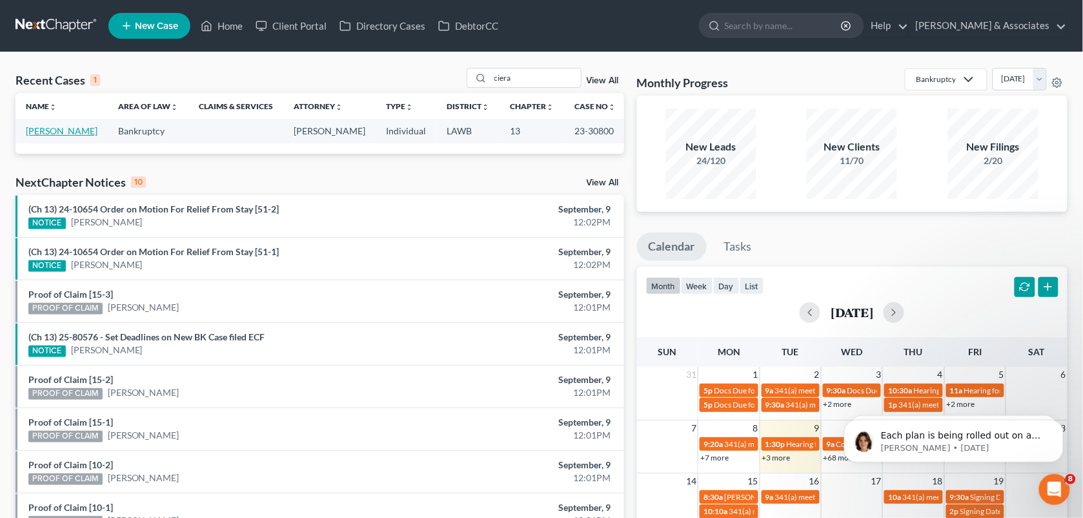
click at [69, 132] on link "[PERSON_NAME]" at bounding box center [62, 130] width 72 height 11
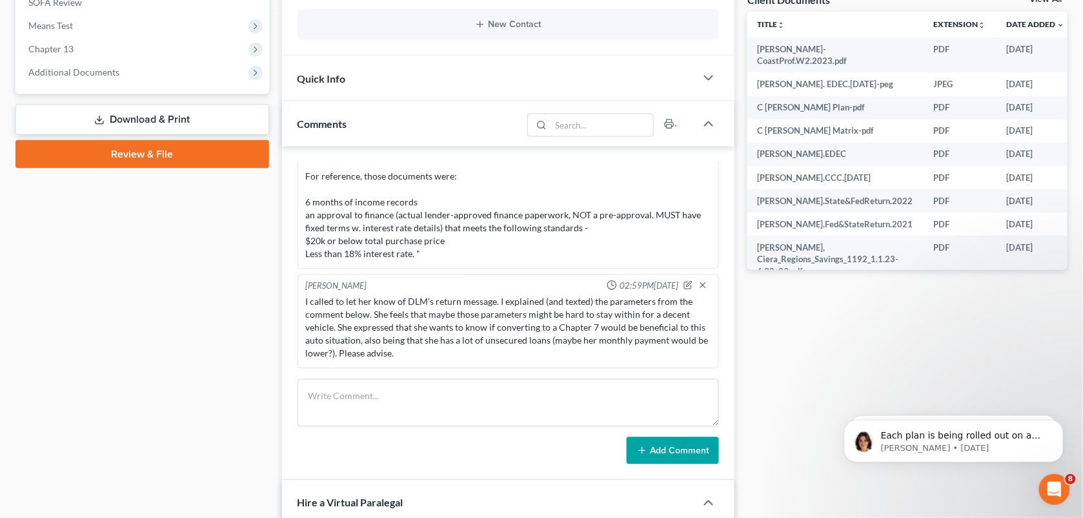
scroll to position [551, 0]
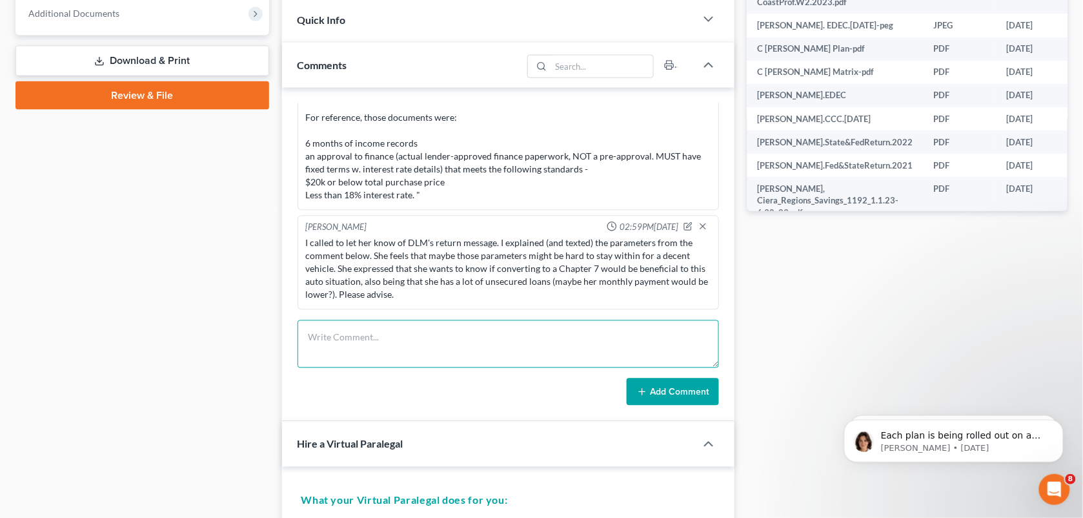
click at [407, 332] on textarea at bounding box center [509, 344] width 422 height 48
paste textarea "no, it wouldn't speed up the process of getting a vehicle. if she even qualifie…"
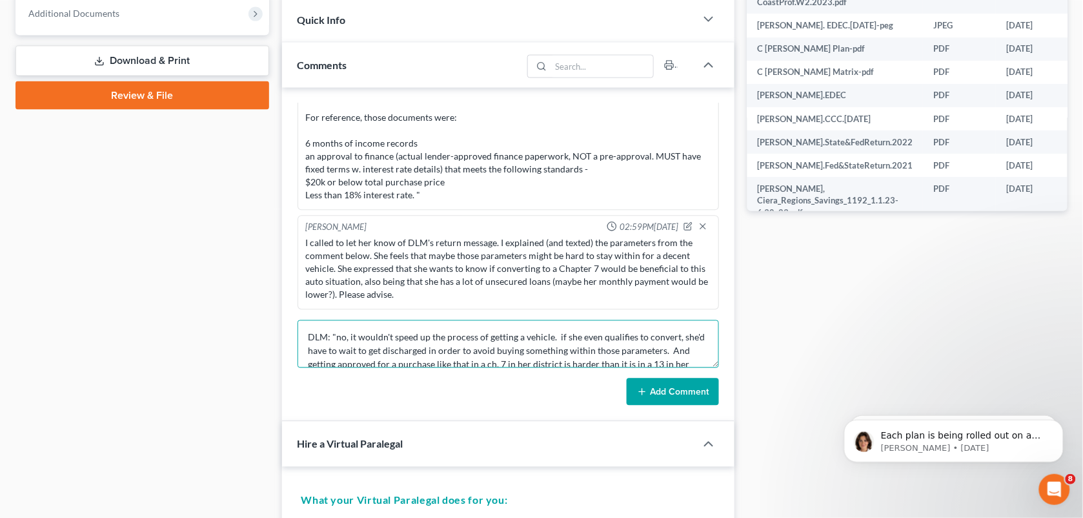
scroll to position [43, 0]
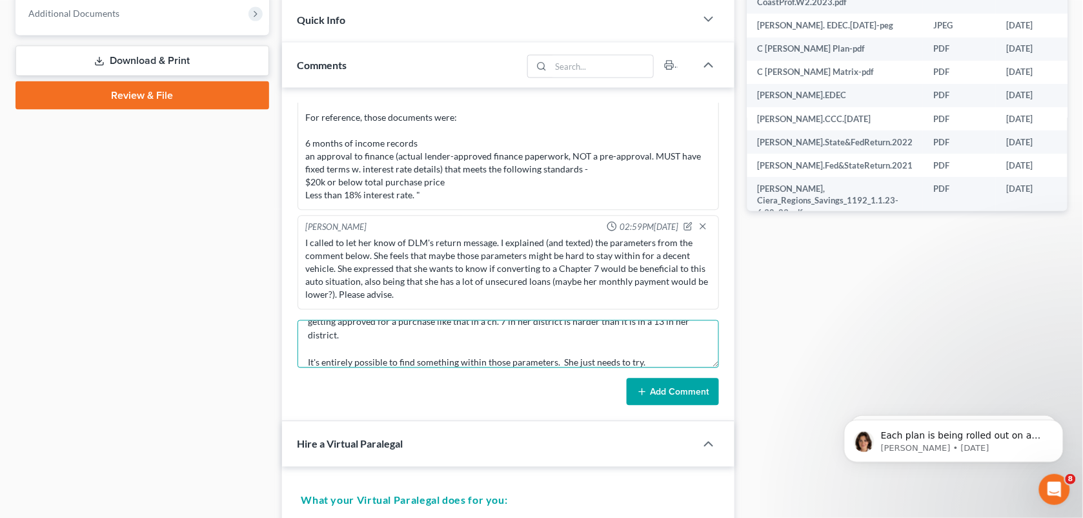
paste textarea "now, if she's willing to wait until discharge then she can provide paystubs and…"
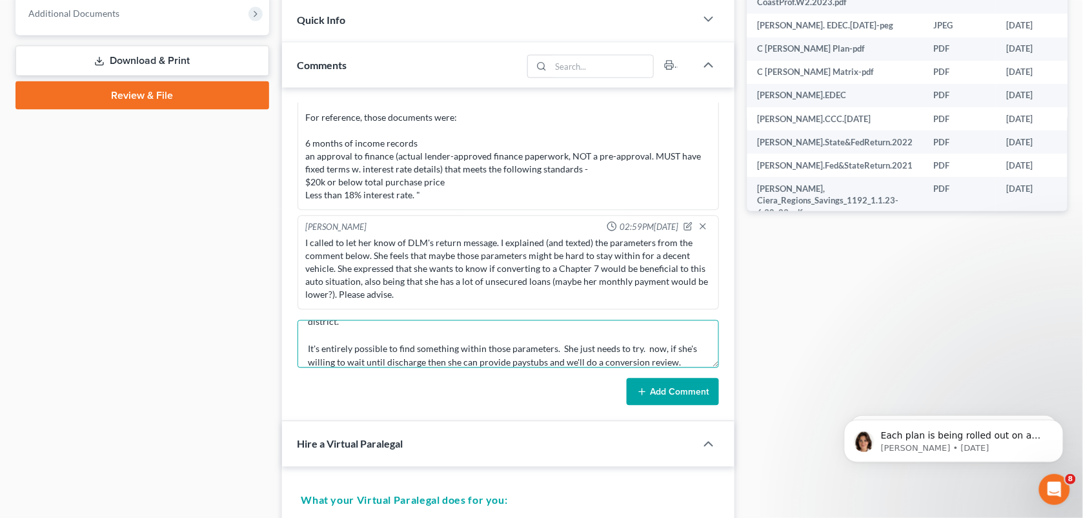
click at [647, 350] on textarea "DLM: "no, it wouldn't speed up the process of getting a vehicle. if she even qu…" at bounding box center [509, 344] width 422 height 48
click at [683, 360] on textarea "DLM: "no, it wouldn't speed up the process of getting a vehicle. if she even qu…" at bounding box center [509, 344] width 422 height 48
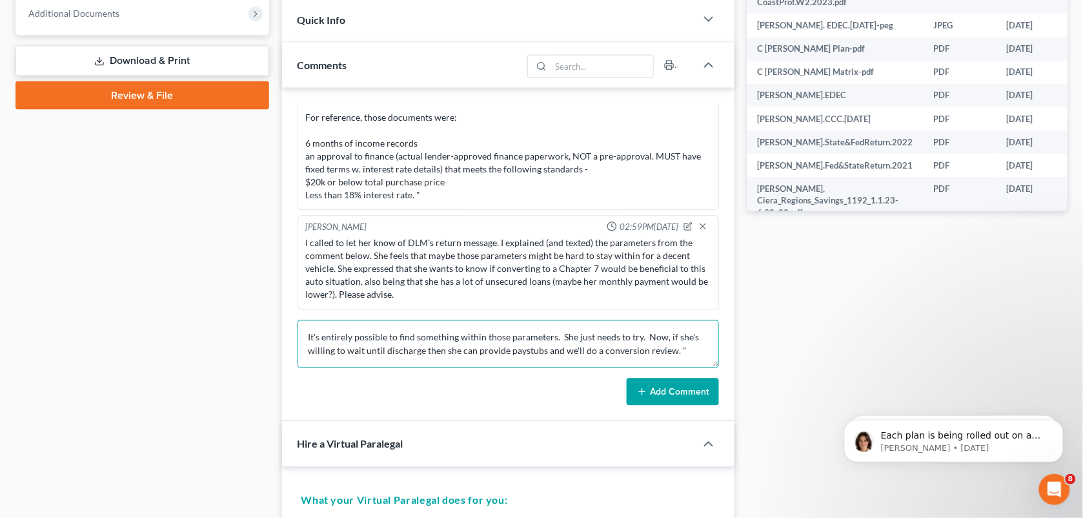
scroll to position [83, 0]
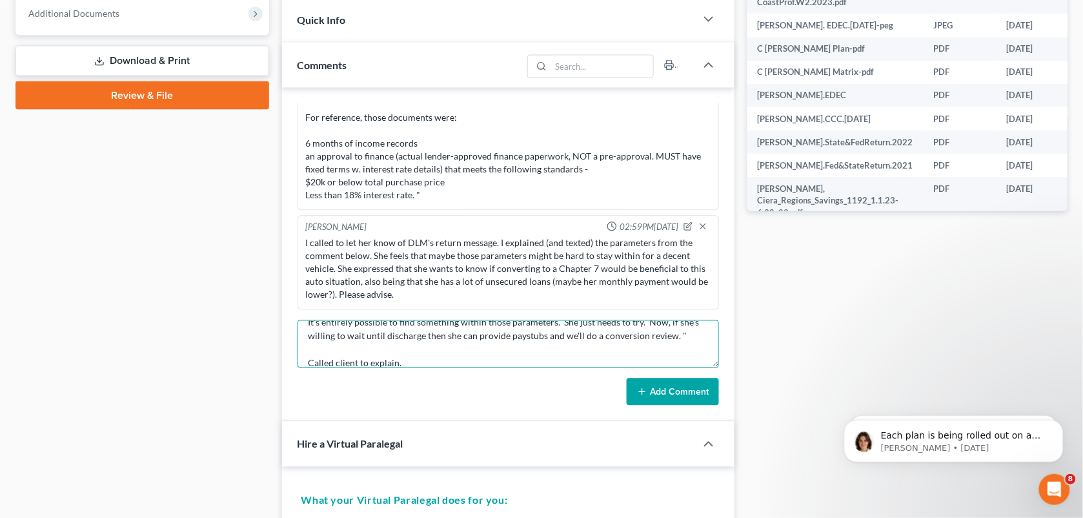
type textarea "DLM: "no, it wouldn't speed up the process of getting a vehicle. if she even qu…"
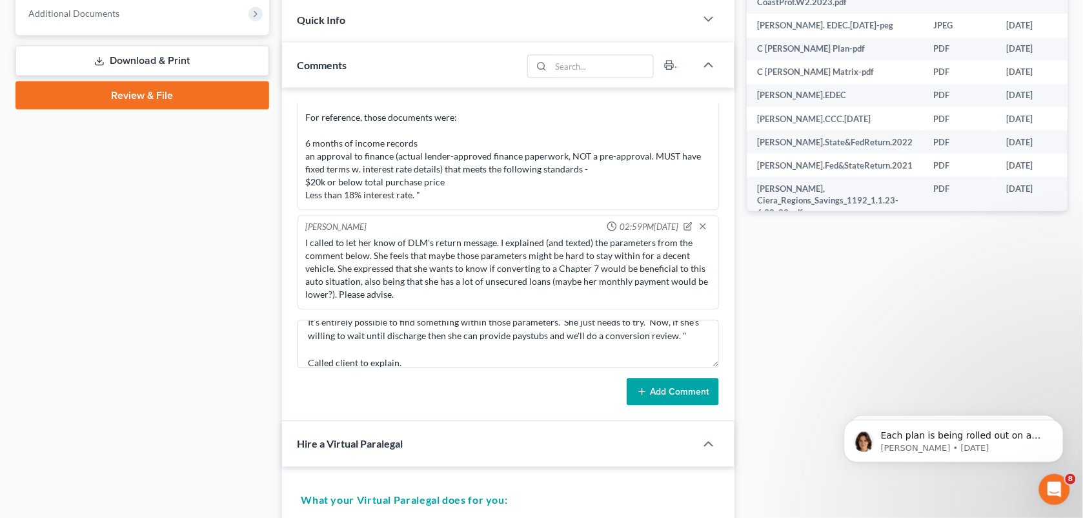
click at [679, 398] on button "Add Comment" at bounding box center [673, 391] width 92 height 27
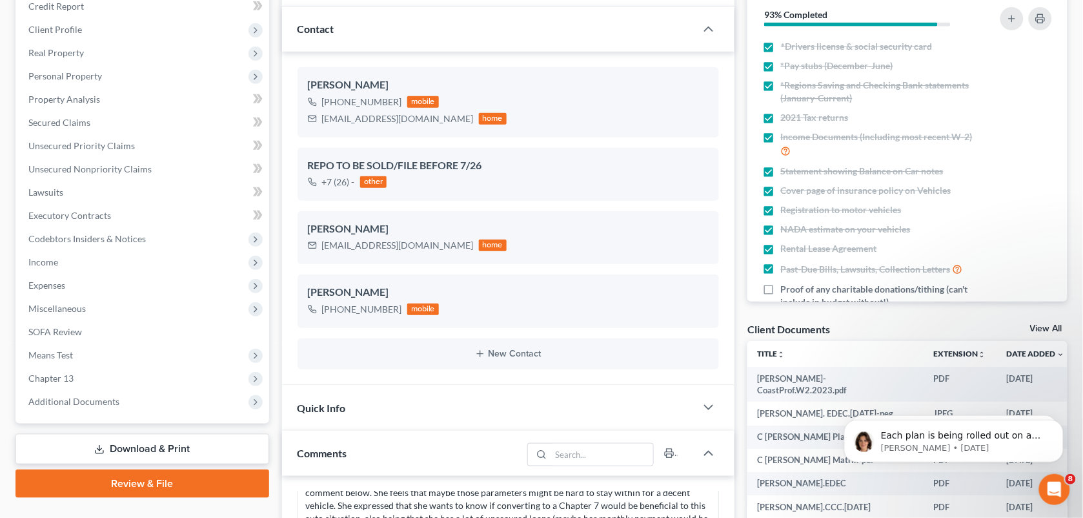
scroll to position [0, 0]
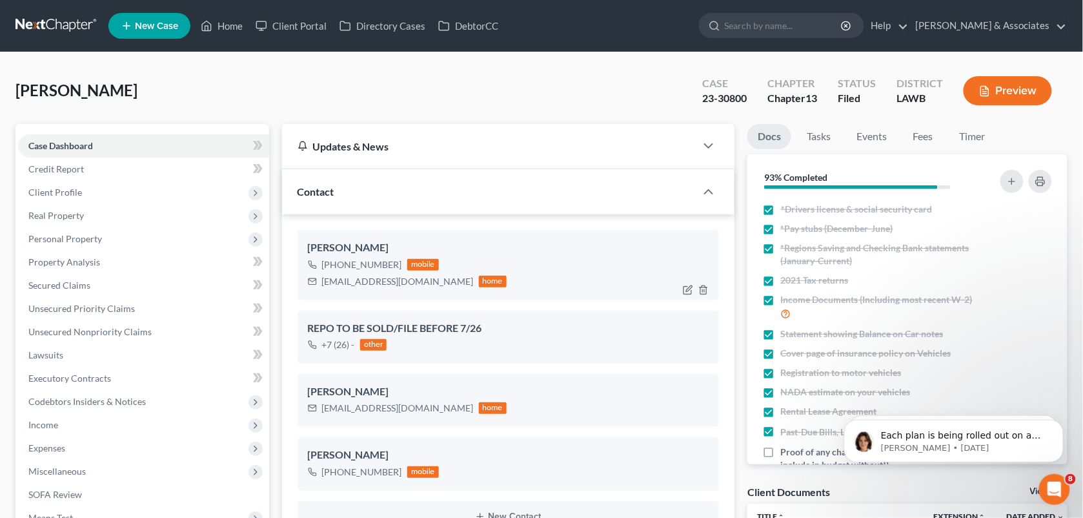
drag, startPoint x: 395, startPoint y: 263, endPoint x: 336, endPoint y: 260, distance: 59.5
click at [336, 260] on div "[PHONE_NUMBER]" at bounding box center [362, 264] width 80 height 13
copy div "318) 547-4834"
drag, startPoint x: 494, startPoint y: 95, endPoint x: 1086, endPoint y: 48, distance: 594.4
click at [494, 95] on div "[PERSON_NAME] Upgraded Case 23-30800 Chapter Chapter 13 Status Filed District L…" at bounding box center [541, 96] width 1052 height 56
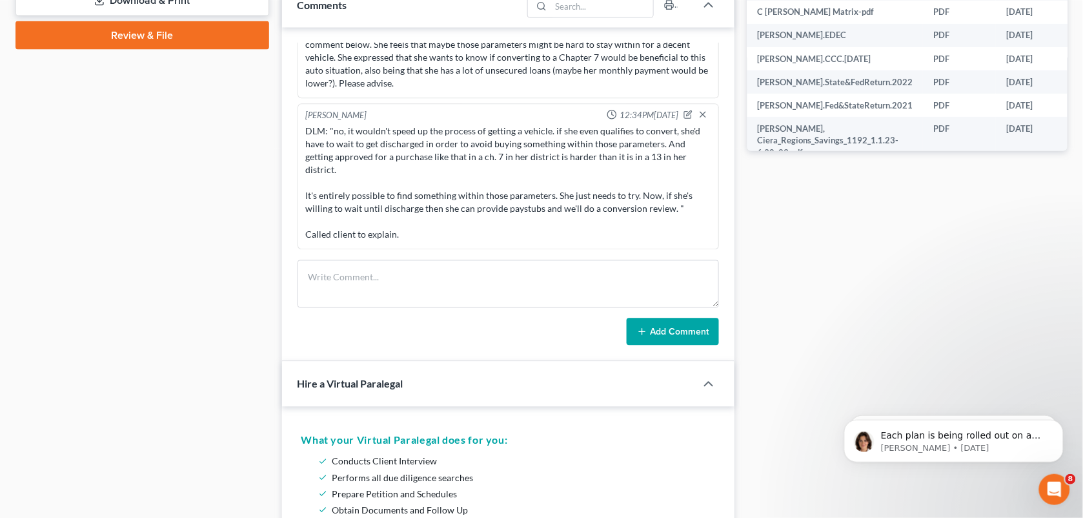
scroll to position [618, 0]
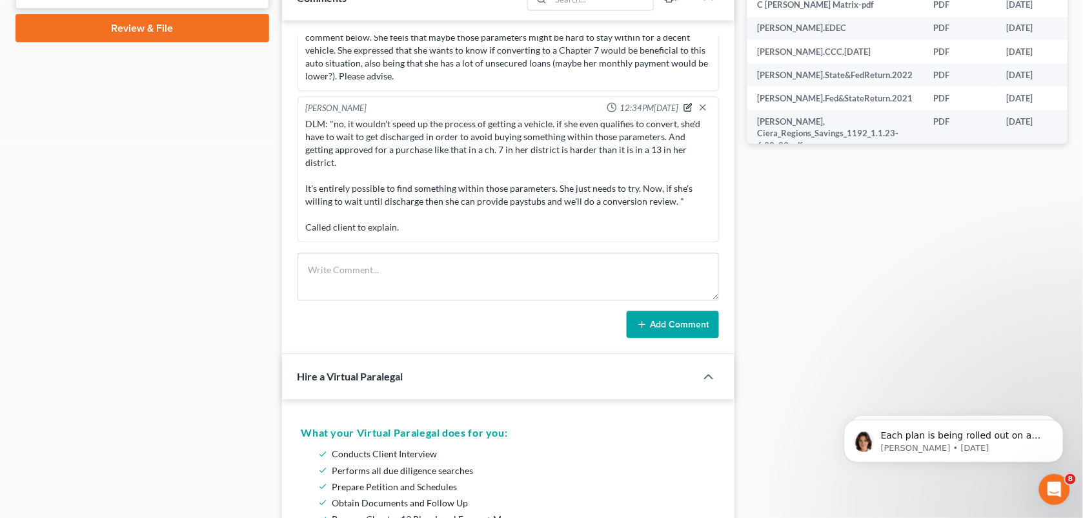
click at [684, 107] on icon "button" at bounding box center [688, 107] width 9 height 9
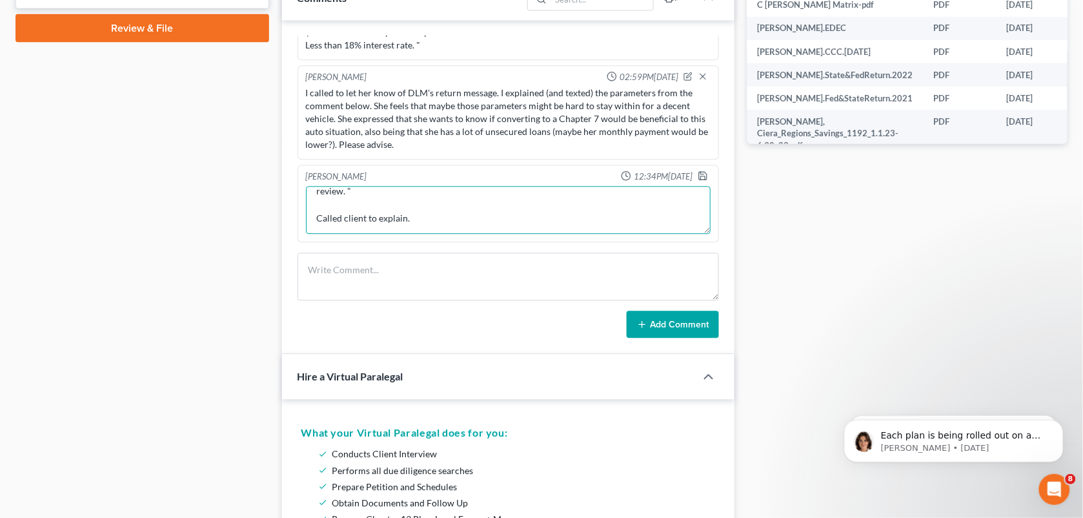
scroll to position [108, 0]
click at [436, 220] on textarea "DLM: "no, it wouldn't speed up the process of getting a vehicle. if she even qu…" at bounding box center [508, 211] width 405 height 48
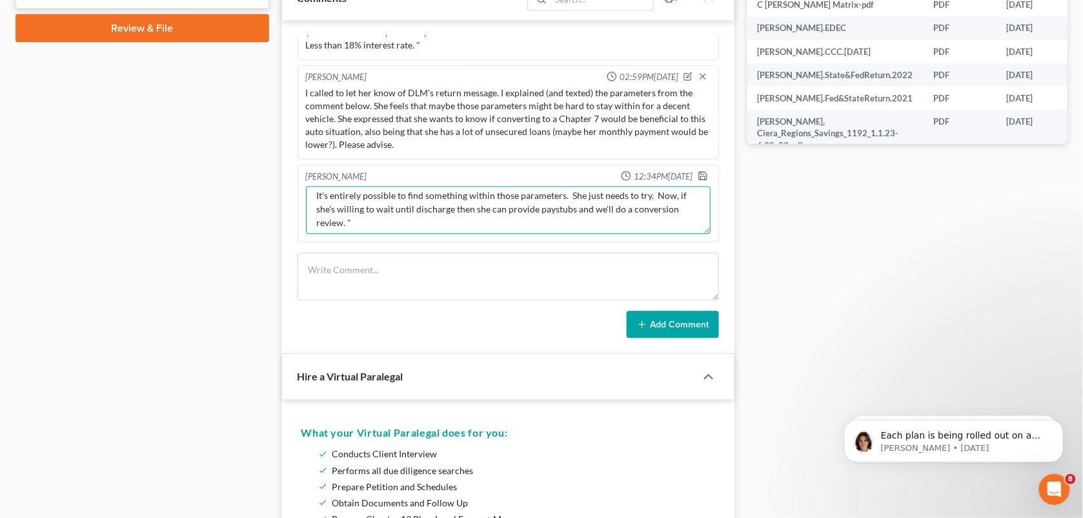
click at [658, 213] on textarea "DLM: "no, it wouldn't speed up the process of getting a vehicle. if she even qu…" at bounding box center [508, 211] width 405 height 48
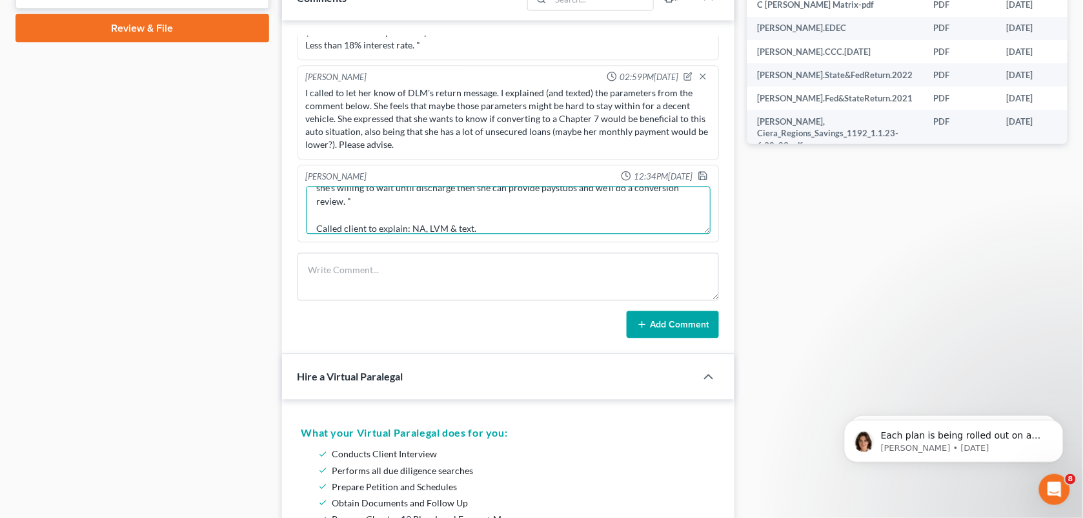
scroll to position [108, 0]
type textarea "DLM: "no, it wouldn't speed up the process of getting a vehicle. if she even qu…"
click at [483, 218] on textarea "DLM: "no, it wouldn't speed up the process of getting a vehicle. if she even qu…" at bounding box center [508, 211] width 405 height 48
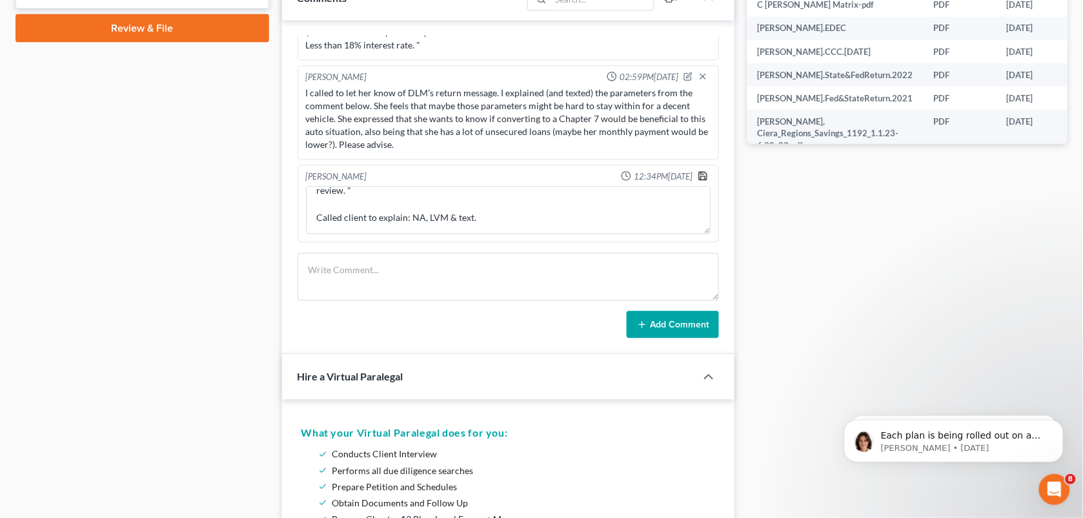
click at [698, 174] on icon "button" at bounding box center [703, 176] width 10 height 10
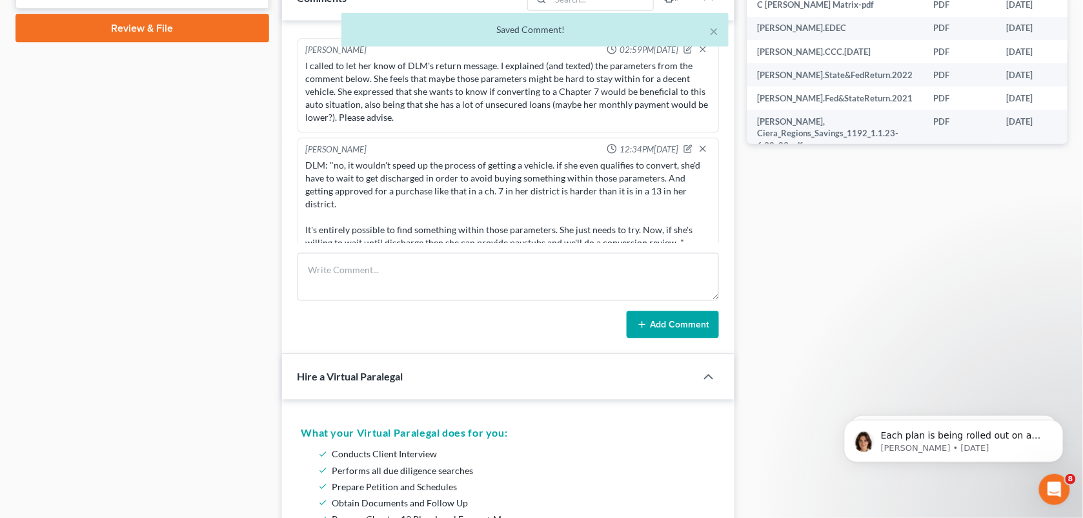
scroll to position [3878, 0]
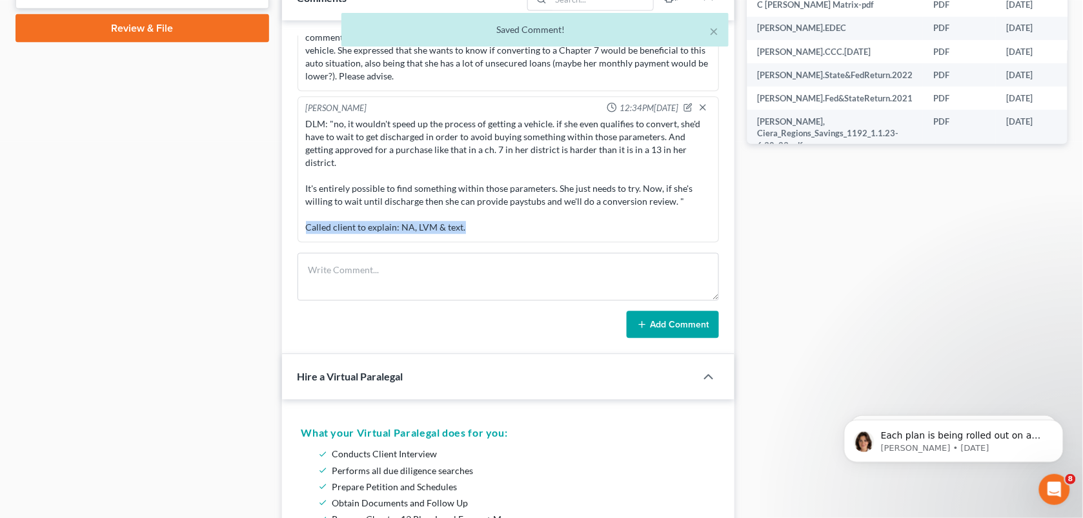
drag, startPoint x: 473, startPoint y: 234, endPoint x: 305, endPoint y: 227, distance: 168.0
click at [305, 227] on div "DLM: "no, it wouldn't speed up the process of getting a vehicle. if she even qu…" at bounding box center [508, 176] width 411 height 121
copy div "Called client to explain: NA, LVM & text."
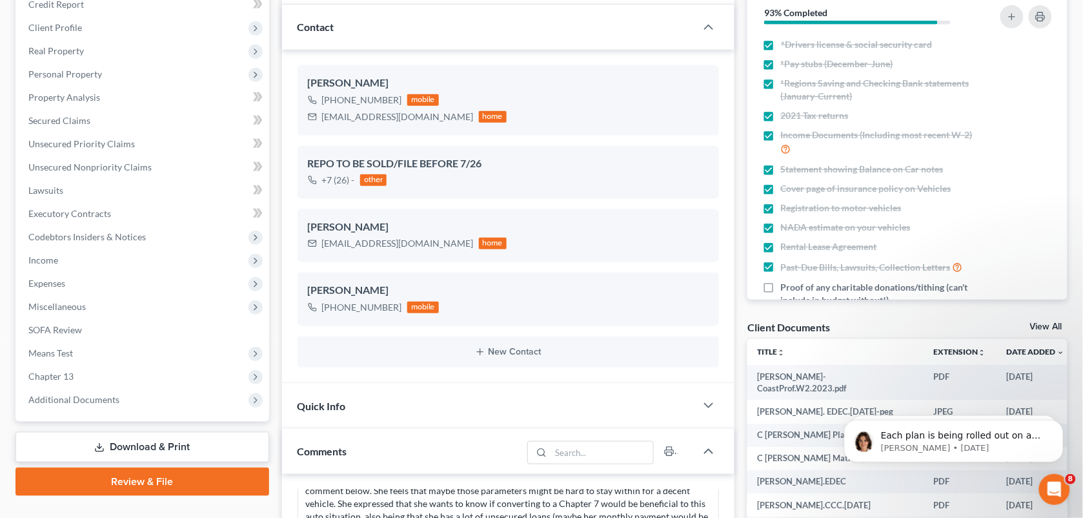
scroll to position [0, 0]
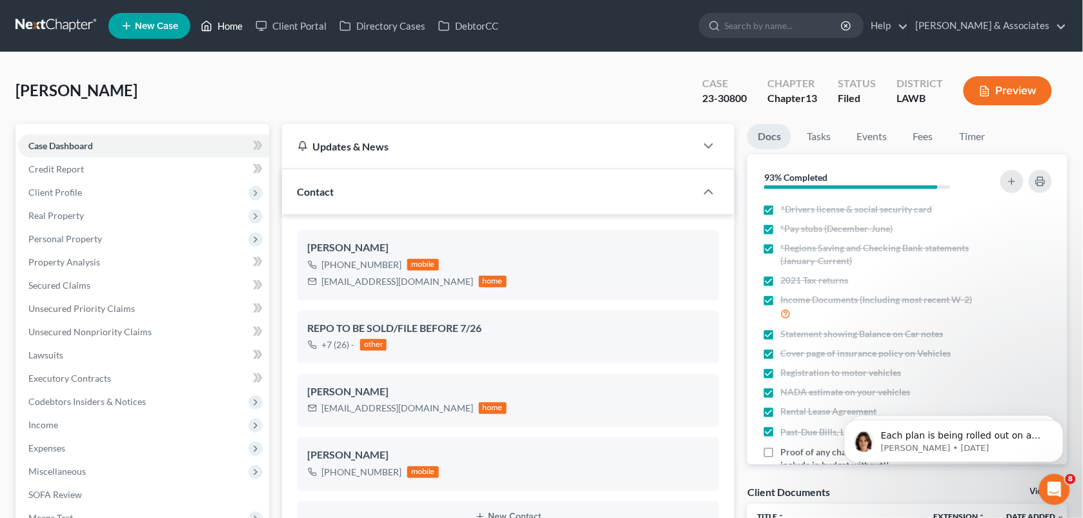
click at [225, 26] on link "Home" at bounding box center [221, 25] width 55 height 23
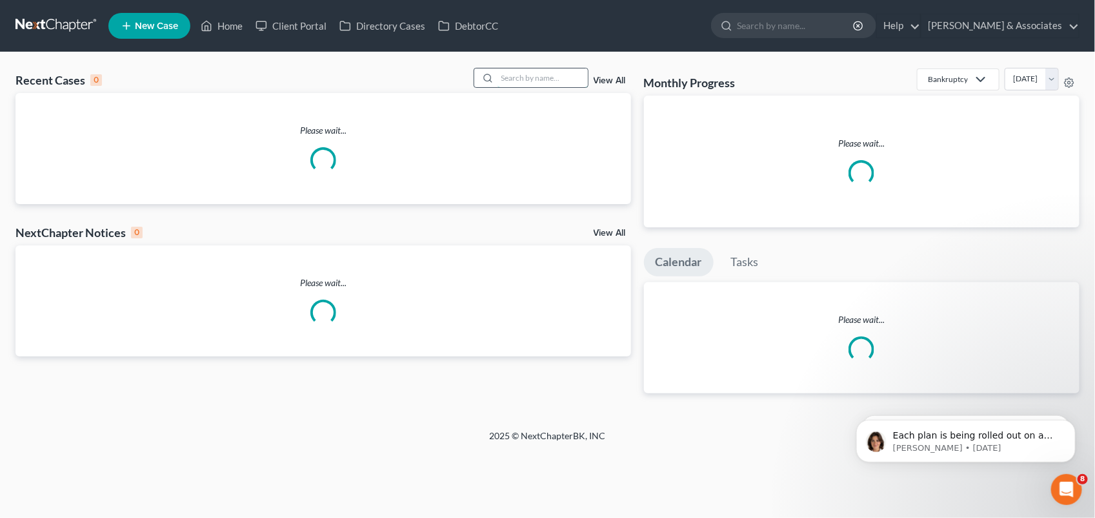
click at [534, 77] on input "search" at bounding box center [543, 77] width 90 height 19
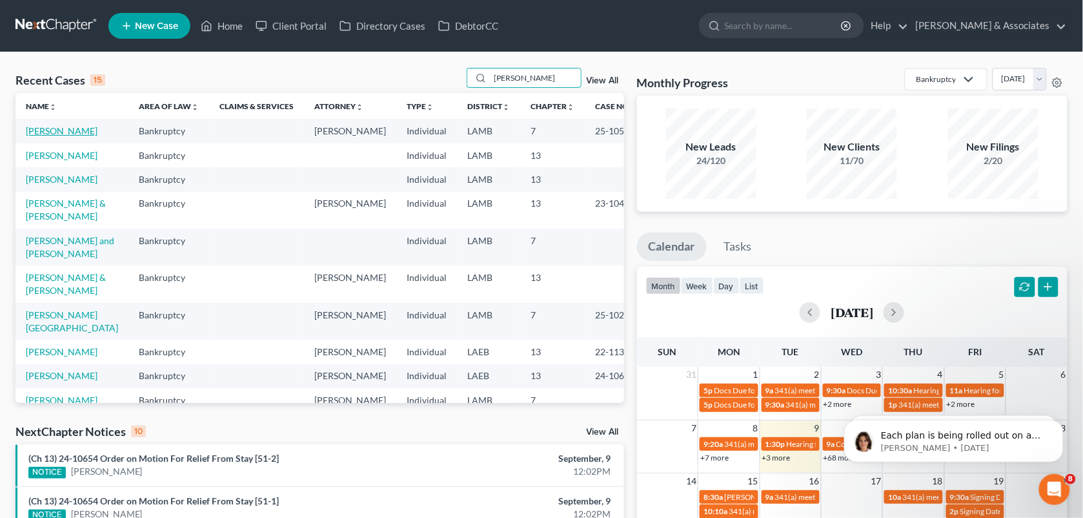
type input "[PERSON_NAME]"
click at [56, 134] on link "[PERSON_NAME]" at bounding box center [62, 130] width 72 height 11
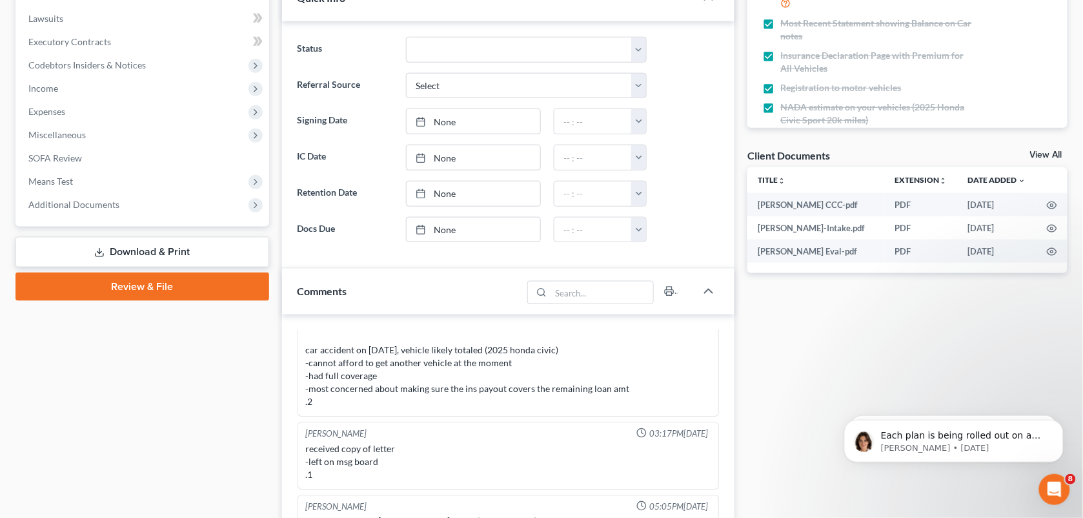
scroll to position [318, 0]
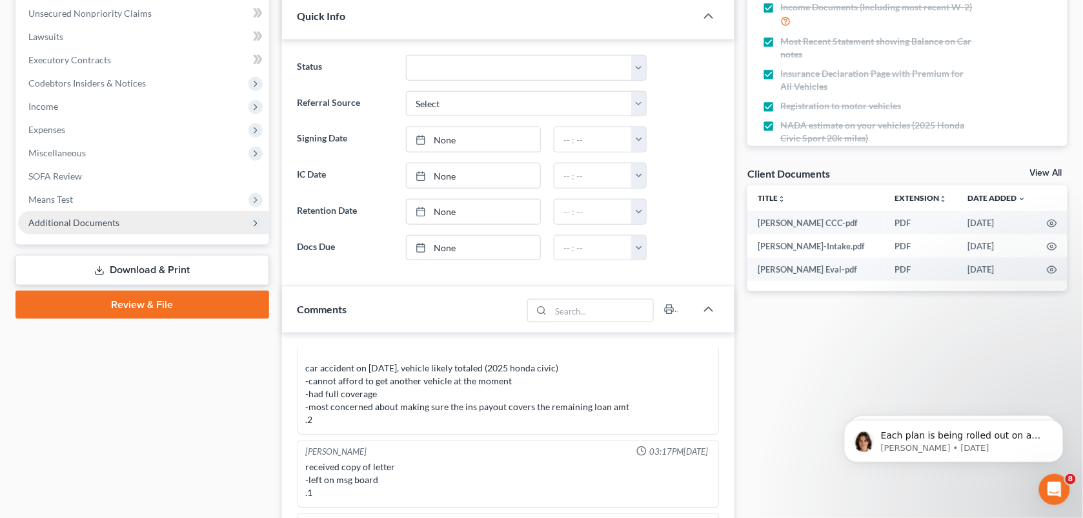
click at [86, 227] on span "Additional Documents" at bounding box center [143, 222] width 251 height 23
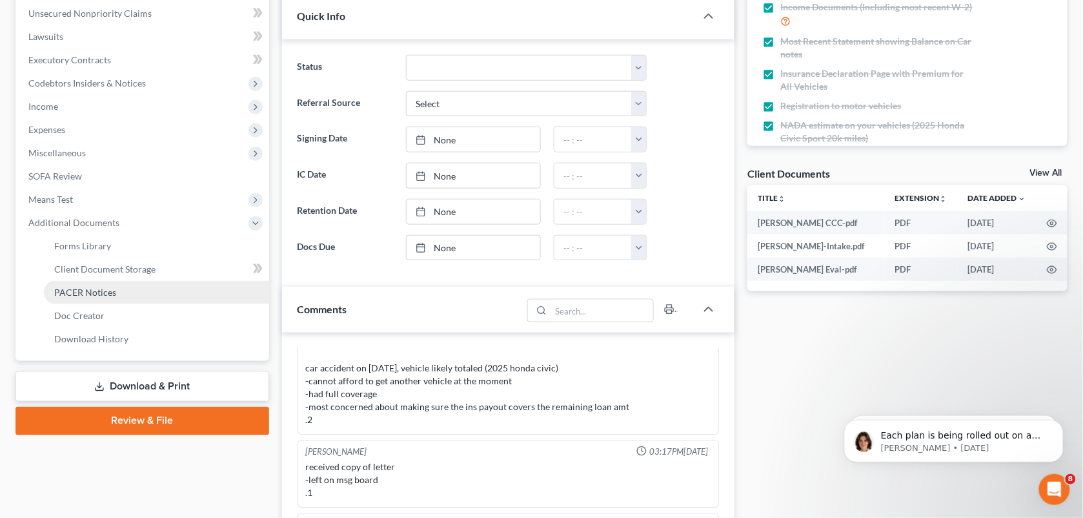
click at [81, 289] on span "PACER Notices" at bounding box center [85, 292] width 62 height 11
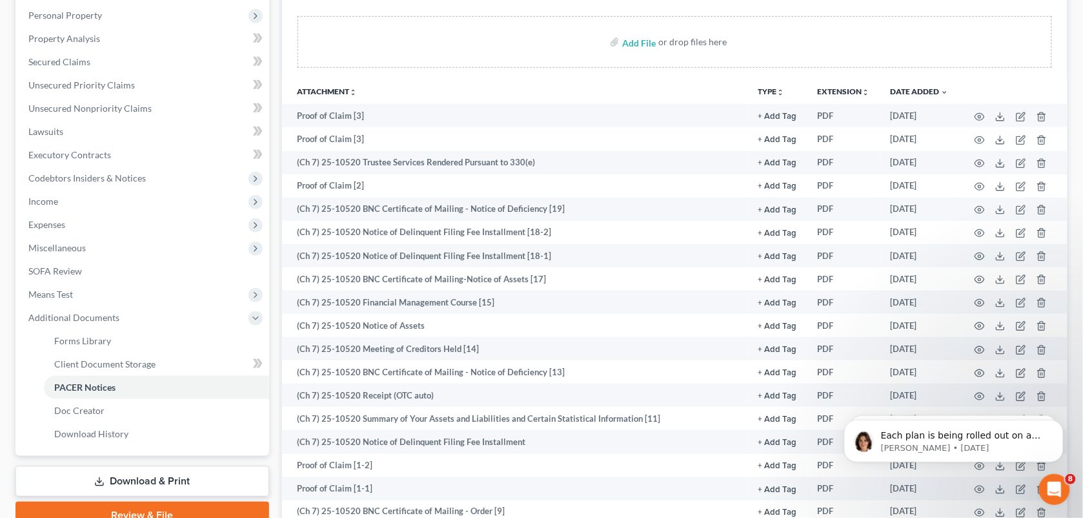
scroll to position [11, 0]
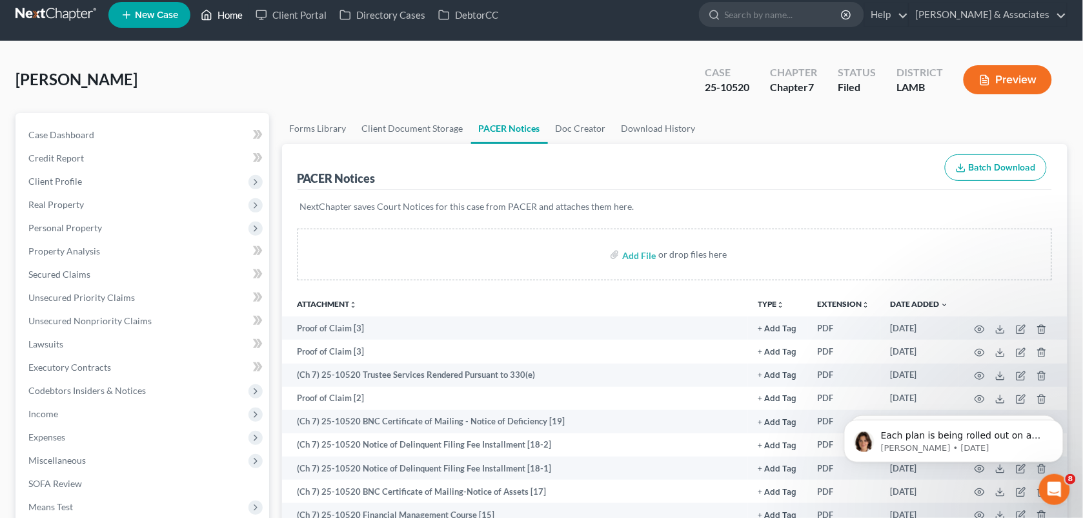
click at [220, 11] on link "Home" at bounding box center [221, 14] width 55 height 23
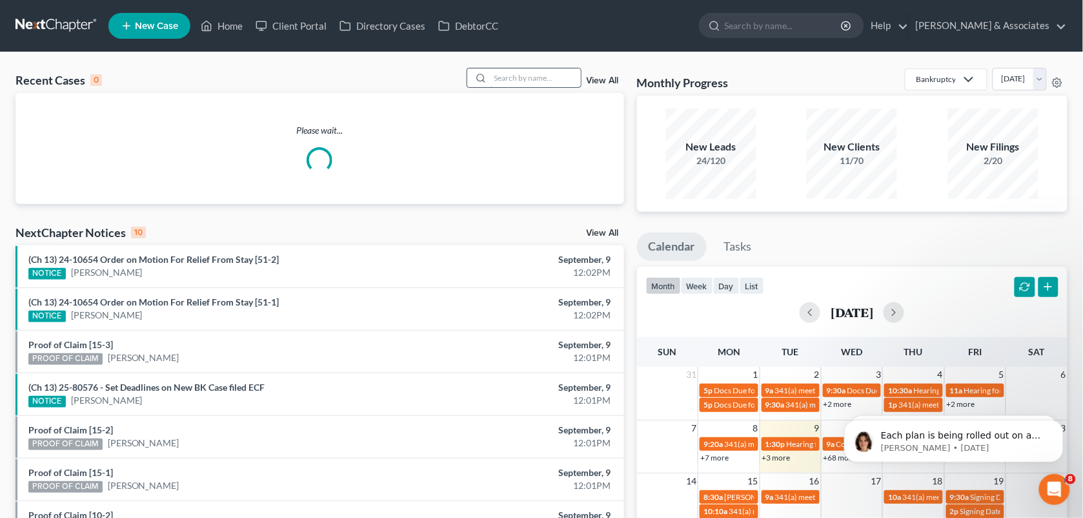
click at [517, 86] on input "search" at bounding box center [536, 77] width 90 height 19
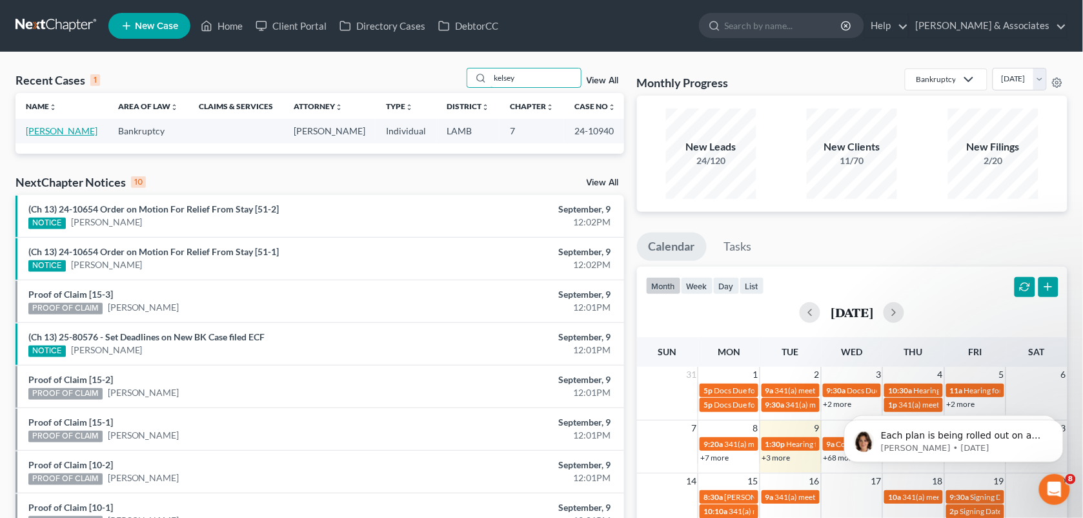
type input "kelsey"
click at [66, 128] on link "[PERSON_NAME]" at bounding box center [62, 130] width 72 height 11
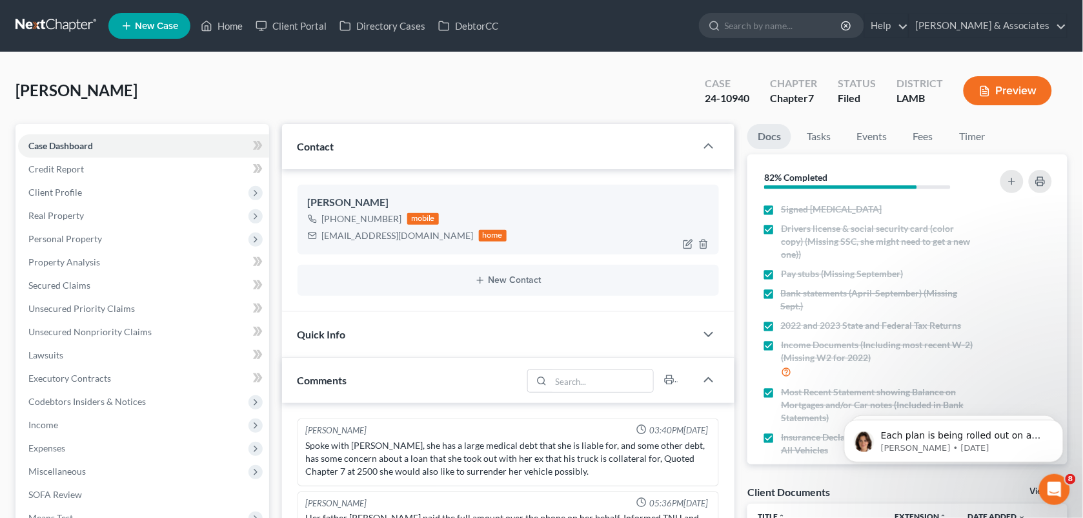
scroll to position [1226, 0]
drag, startPoint x: 398, startPoint y: 223, endPoint x: 336, endPoint y: 223, distance: 61.3
click at [336, 223] on div "[PHONE_NUMBER] mobile" at bounding box center [407, 218] width 199 height 17
copy div "225) 454-4101"
drag, startPoint x: 440, startPoint y: 95, endPoint x: 883, endPoint y: 79, distance: 443.1
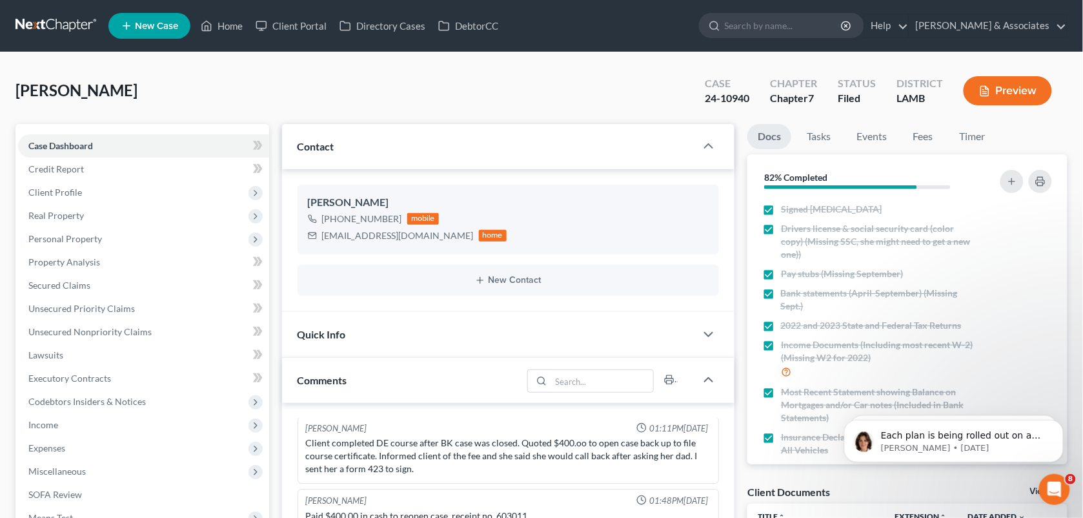
click at [440, 95] on div "[PERSON_NAME] Upgraded Case 24-10940 Chapter Chapter 7 Status Filed District [G…" at bounding box center [541, 96] width 1052 height 56
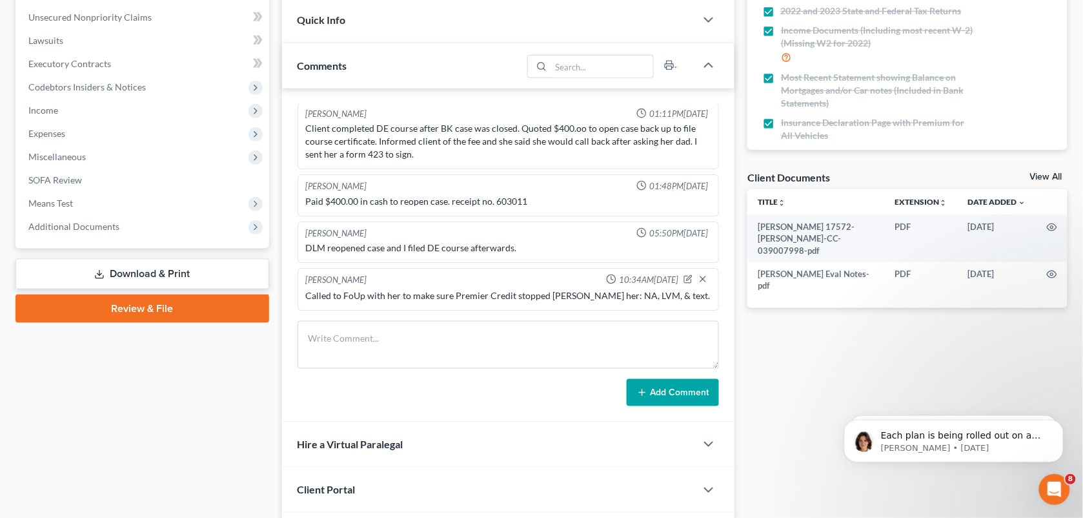
scroll to position [398, 0]
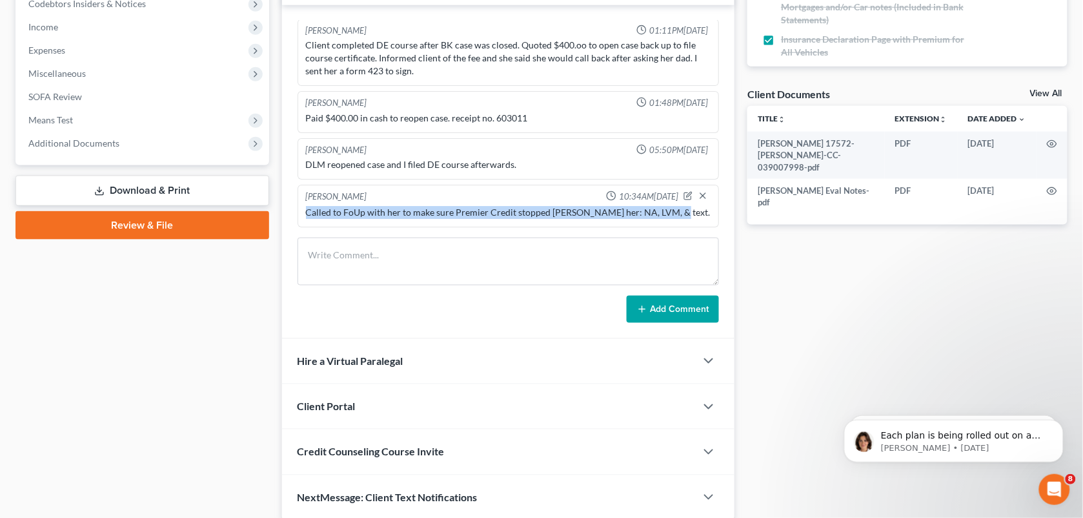
drag, startPoint x: 662, startPoint y: 213, endPoint x: 301, endPoint y: 225, distance: 360.4
click at [301, 225] on div "[PERSON_NAME] 10:34AM[DATE] Called to FoUp with her to make sure Premier Credit…" at bounding box center [509, 206] width 422 height 43
copy div "Called to FoUp with her to make sure Premier Credit stopped [PERSON_NAME] her: …"
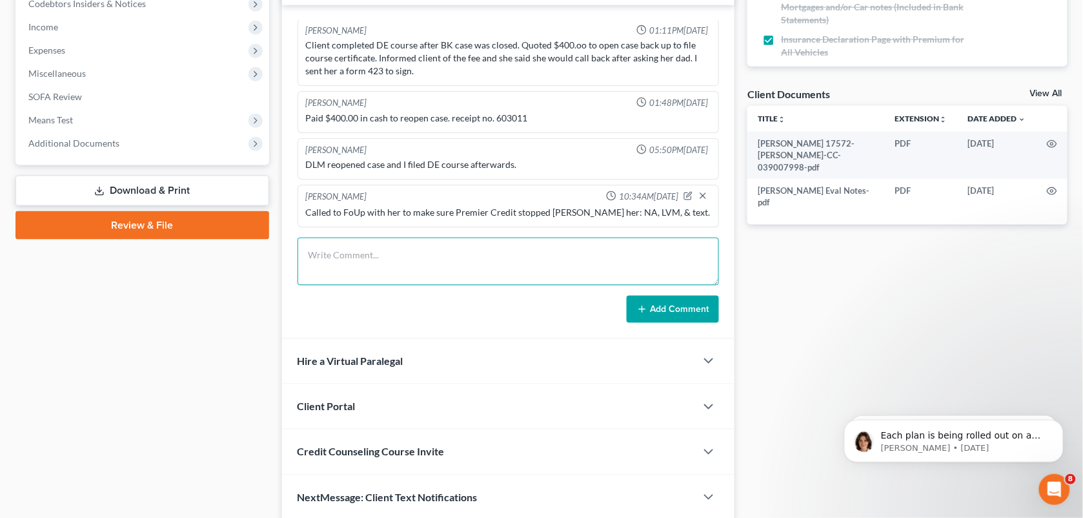
click at [369, 269] on textarea at bounding box center [509, 262] width 422 height 48
paste textarea "Called to FoUp with her to make sure Premier Credit stopped [PERSON_NAME] her: …"
type textarea "Called to FoUp with her to make sure Premier Credit stopped [PERSON_NAME] her: …"
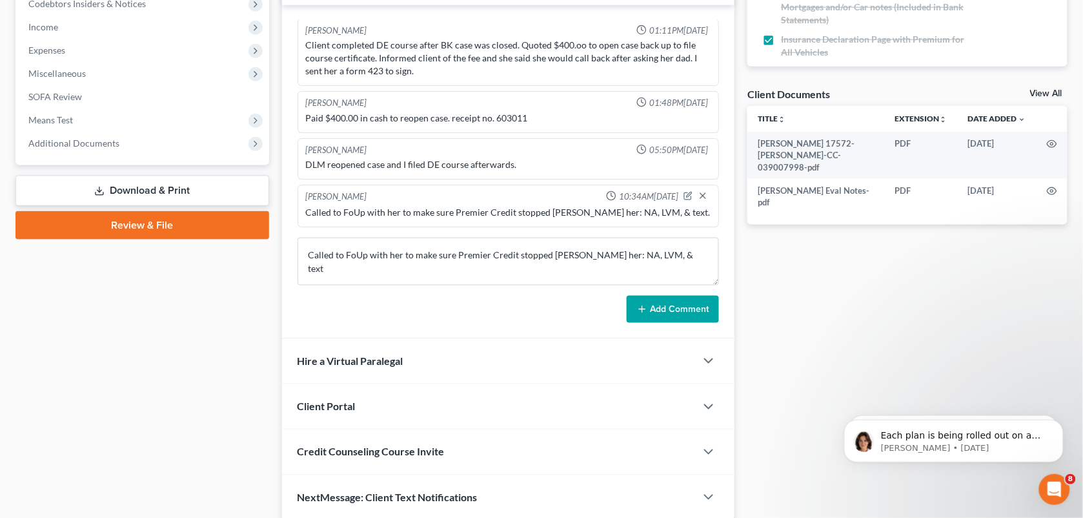
click at [663, 301] on button "Add Comment" at bounding box center [673, 309] width 92 height 27
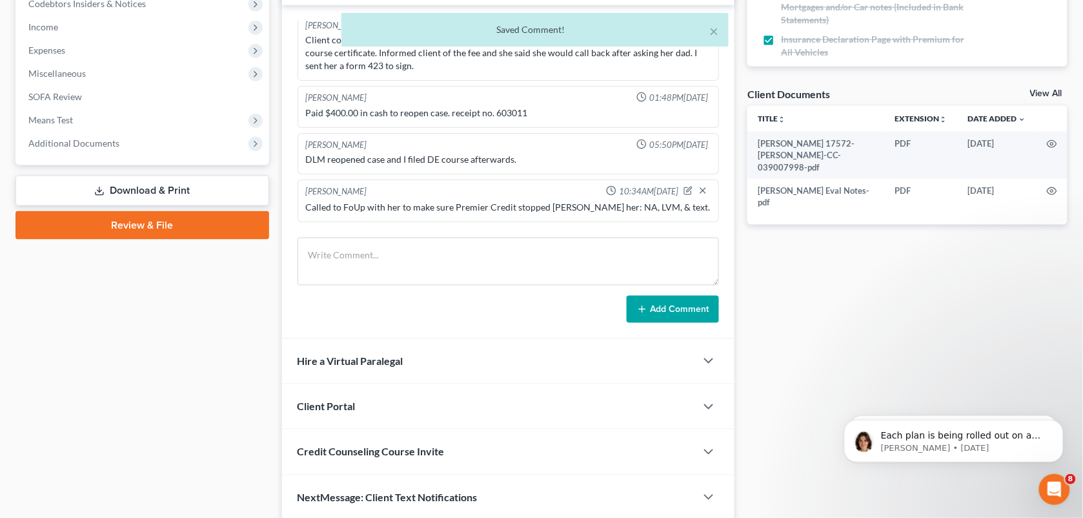
scroll to position [1275, 0]
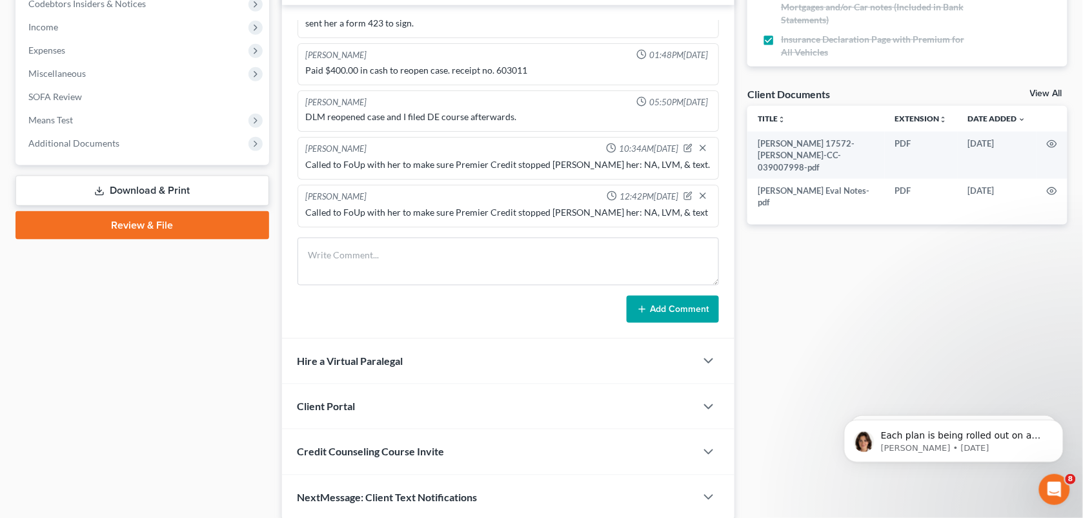
drag, startPoint x: 501, startPoint y: 365, endPoint x: 301, endPoint y: 2, distance: 414.9
click at [501, 365] on div "Hire a Virtual Paralegal" at bounding box center [489, 361] width 414 height 45
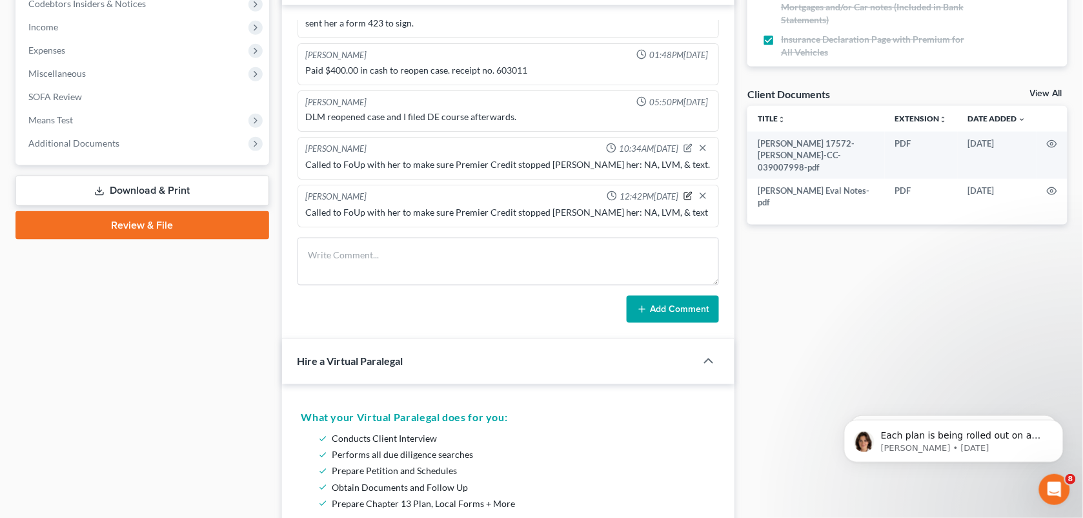
click at [687, 194] on icon "button" at bounding box center [689, 194] width 5 height 5
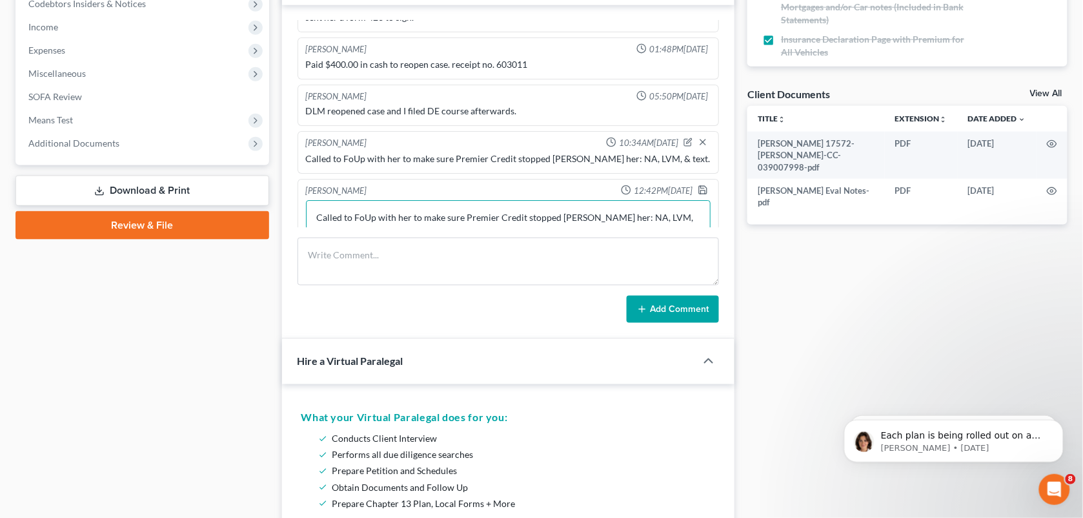
click at [675, 216] on textarea "Called to FoUp with her to make sure Premier Credit stopped [PERSON_NAME] her: …" at bounding box center [508, 224] width 405 height 48
paste textarea "At this point it should be that they have stopped, or else she would have been …"
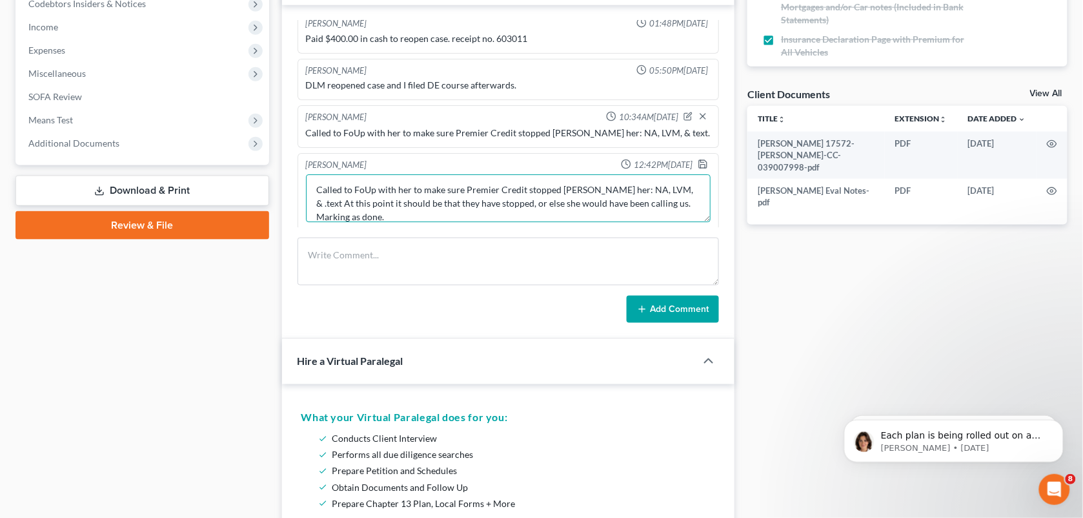
click at [657, 198] on textarea "Called to FoUp with her to make sure Premier Credit stopped [PERSON_NAME] her: …" at bounding box center [508, 198] width 405 height 48
type textarea "Called to FoUp with her to make sure Premier Credit stopped [PERSON_NAME] her: …"
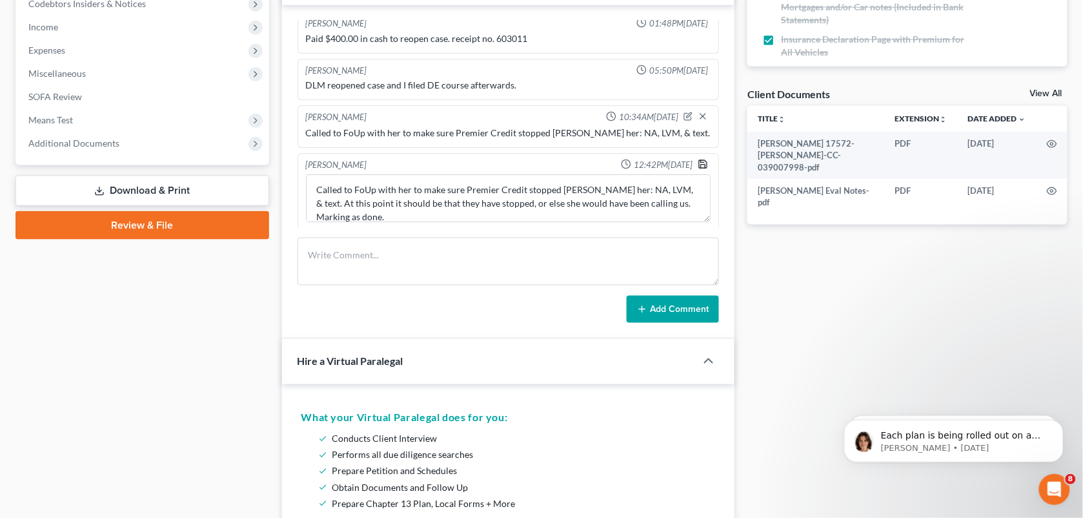
click at [698, 168] on icon "button" at bounding box center [703, 164] width 10 height 10
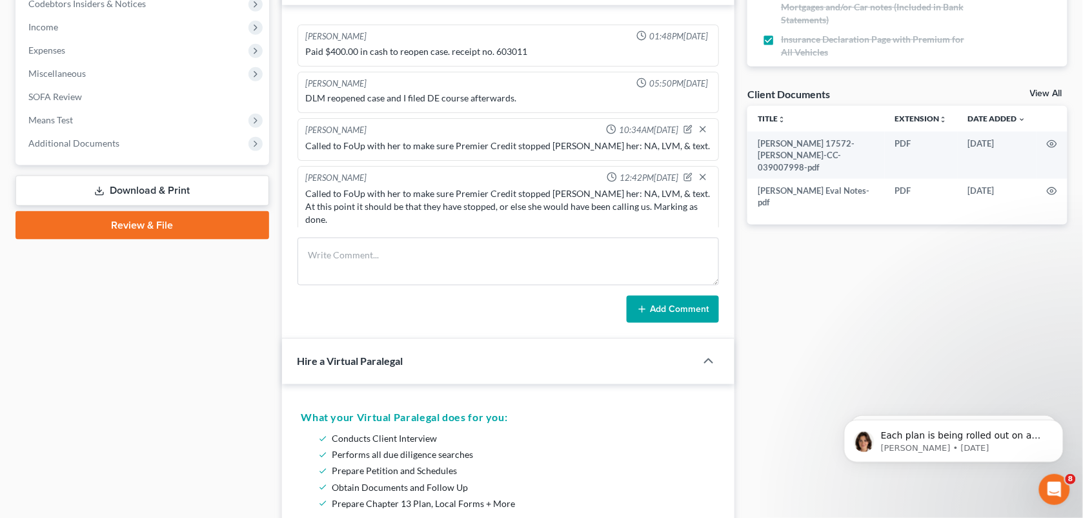
scroll to position [0, 0]
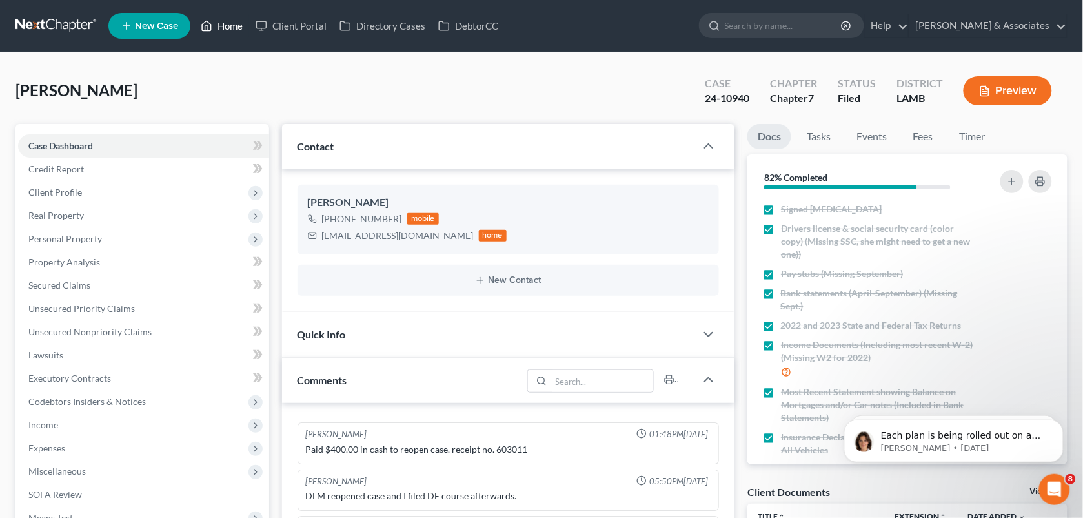
click at [212, 29] on icon at bounding box center [207, 25] width 12 height 15
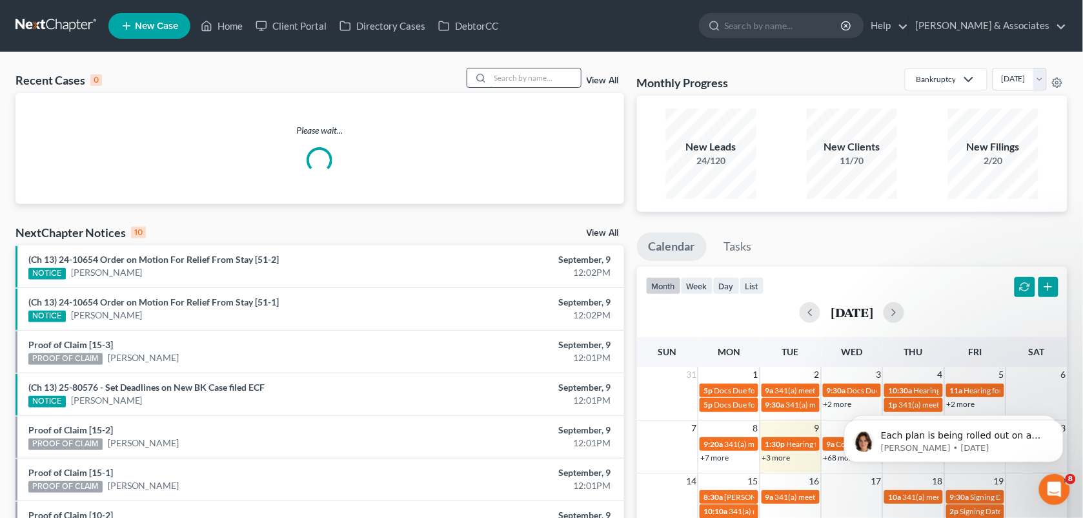
click at [520, 72] on input "search" at bounding box center [536, 77] width 90 height 19
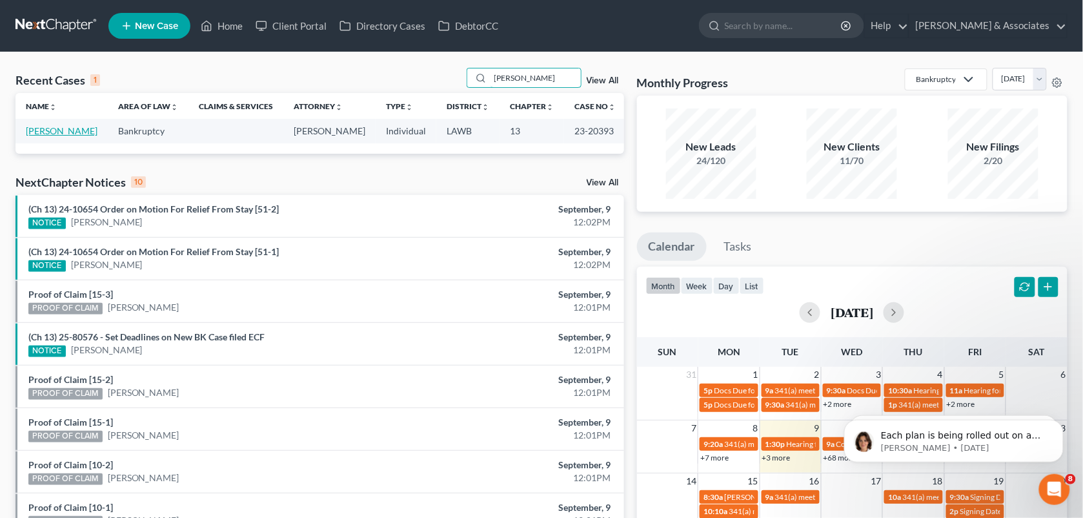
type input "[PERSON_NAME]"
click at [77, 133] on link "[PERSON_NAME]" at bounding box center [62, 130] width 72 height 11
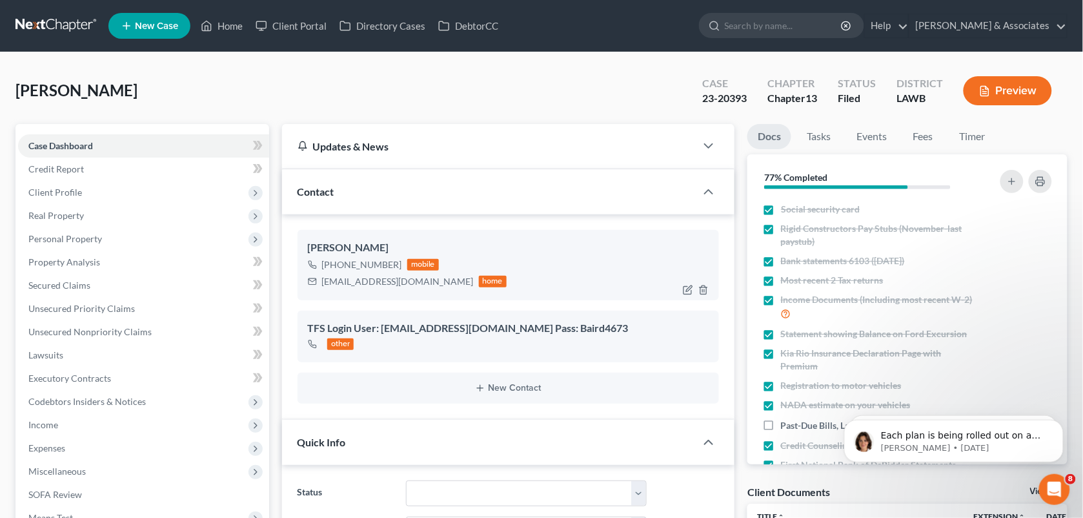
click at [396, 256] on div "[PHONE_NUMBER] mobile" at bounding box center [407, 264] width 199 height 17
click at [397, 261] on div "[PHONE_NUMBER] mobile" at bounding box center [407, 264] width 199 height 17
drag, startPoint x: 336, startPoint y: 263, endPoint x: 401, endPoint y: 263, distance: 65.2
click at [401, 263] on div "[PHONE_NUMBER] mobile" at bounding box center [407, 264] width 199 height 17
copy div "512) 799-4673"
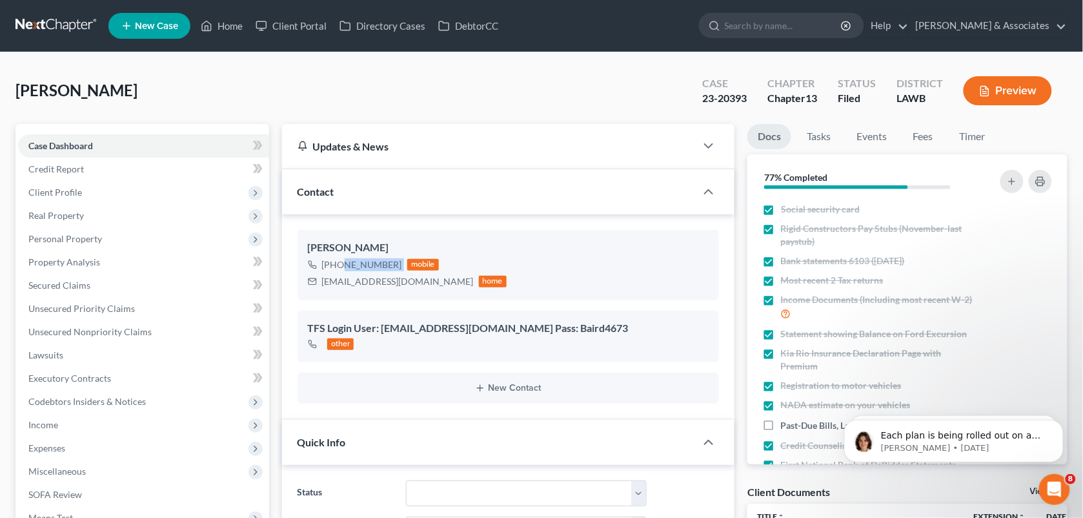
click at [427, 92] on div "[PERSON_NAME] Upgraded Case 23-20393 Chapter Chapter 13 Status Filed District L…" at bounding box center [541, 96] width 1052 height 56
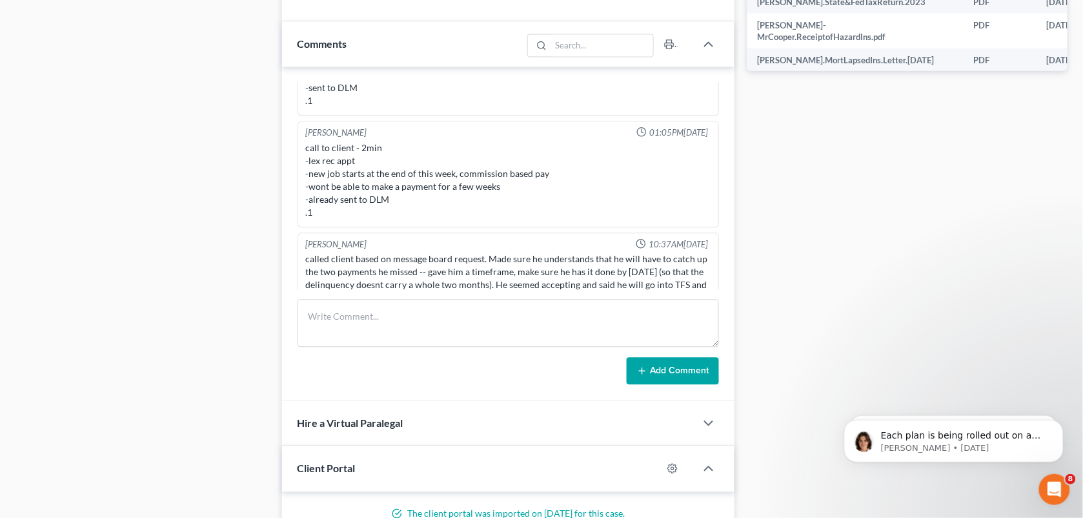
scroll to position [4386, 0]
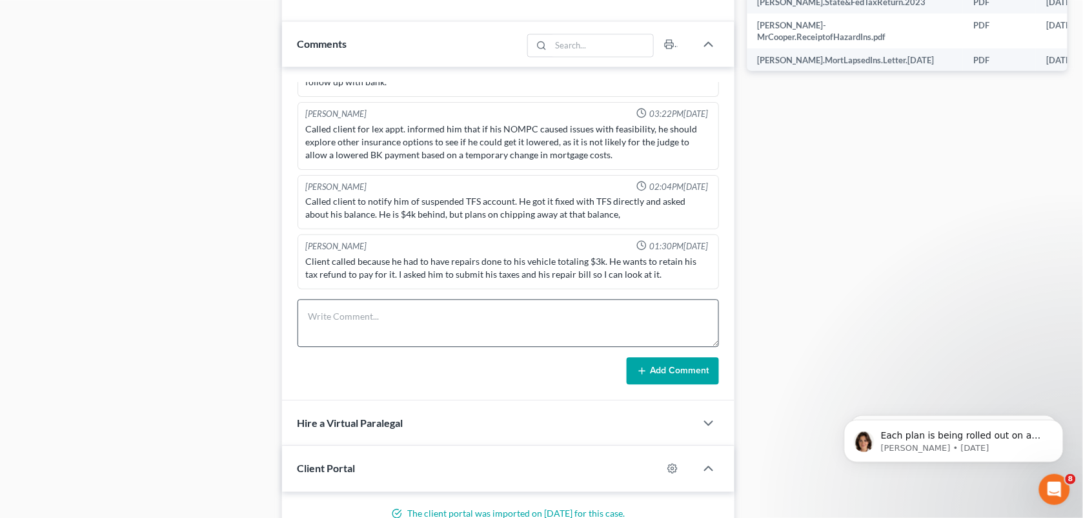
drag, startPoint x: 227, startPoint y: 123, endPoint x: 382, endPoint y: 316, distance: 247.9
click at [227, 123] on div "Case Dashboard Payments Invoices Payments Payments Credit Report Client Profile" at bounding box center [142, 192] width 267 height 1519
click at [355, 318] on textarea at bounding box center [509, 324] width 422 height 48
click at [383, 316] on textarea at bounding box center [509, 324] width 422 height 48
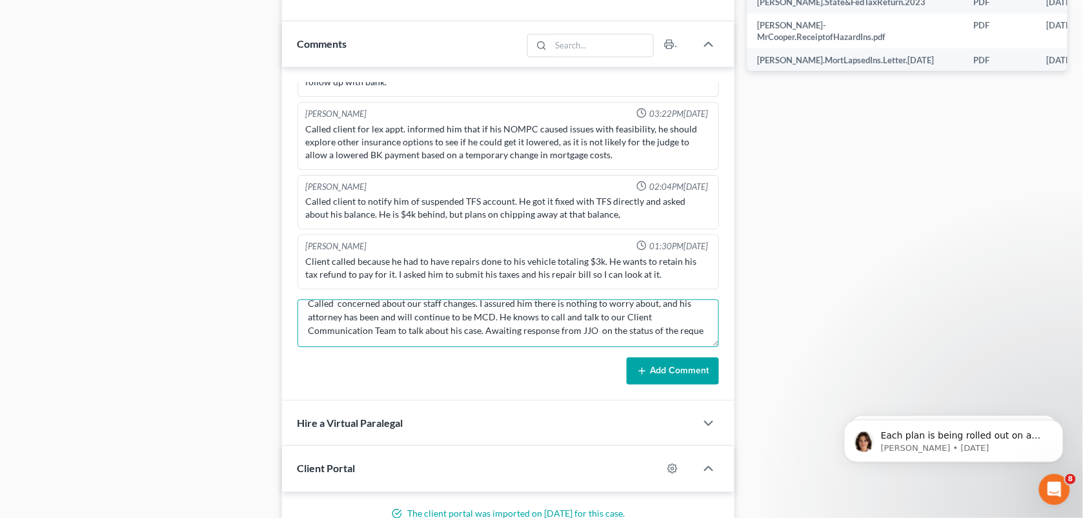
scroll to position [15, 0]
type textarea "Called concerned about our staff changes. I assured him there is nothing to wor…"
click at [654, 378] on button "Add Comment" at bounding box center [673, 371] width 92 height 27
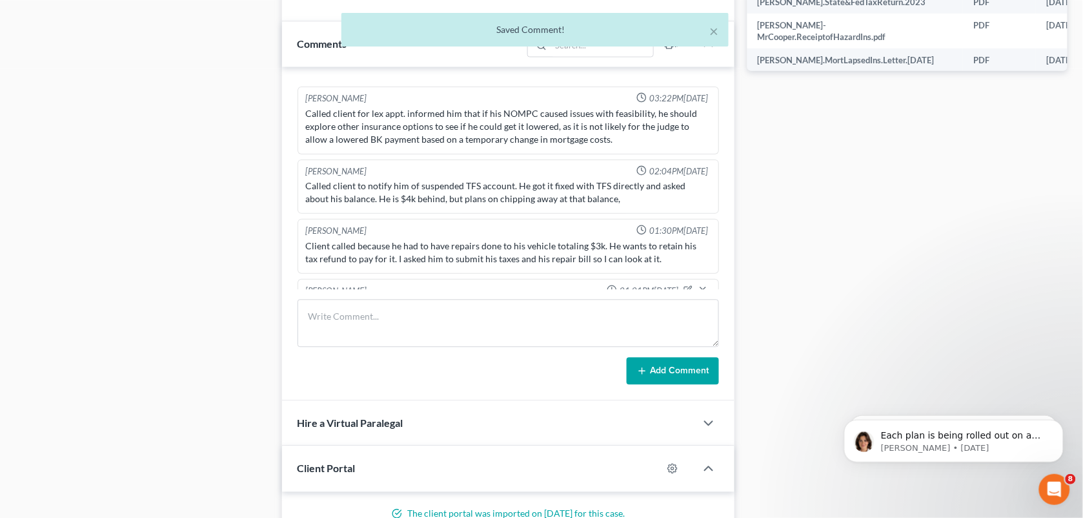
scroll to position [4472, 0]
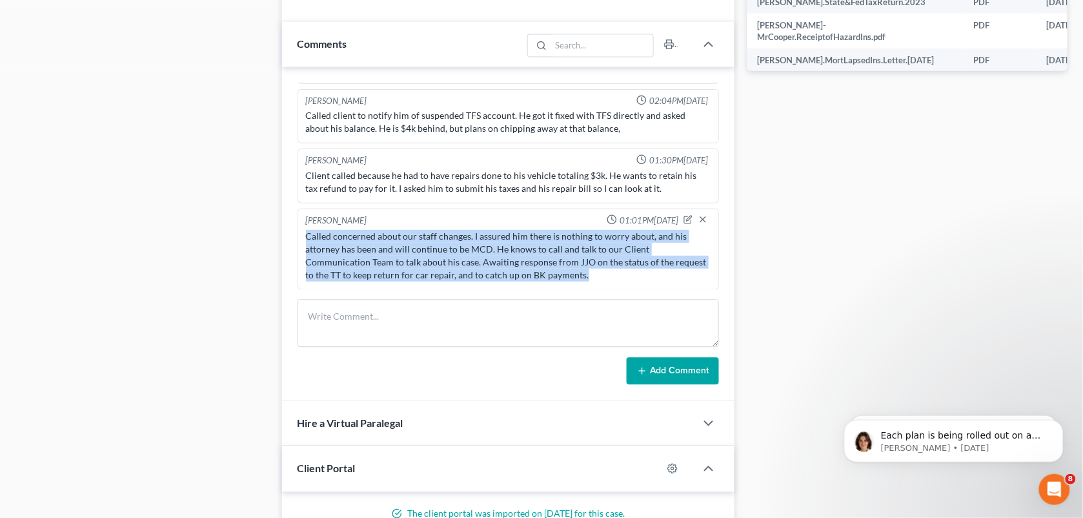
drag, startPoint x: 618, startPoint y: 278, endPoint x: 304, endPoint y: 231, distance: 317.9
click at [304, 231] on div "Called concerned about our staff changes. I assured him there is nothing to wor…" at bounding box center [508, 255] width 411 height 57
copy div "Called concerned about our staff changes. I assured him there is nothing to wor…"
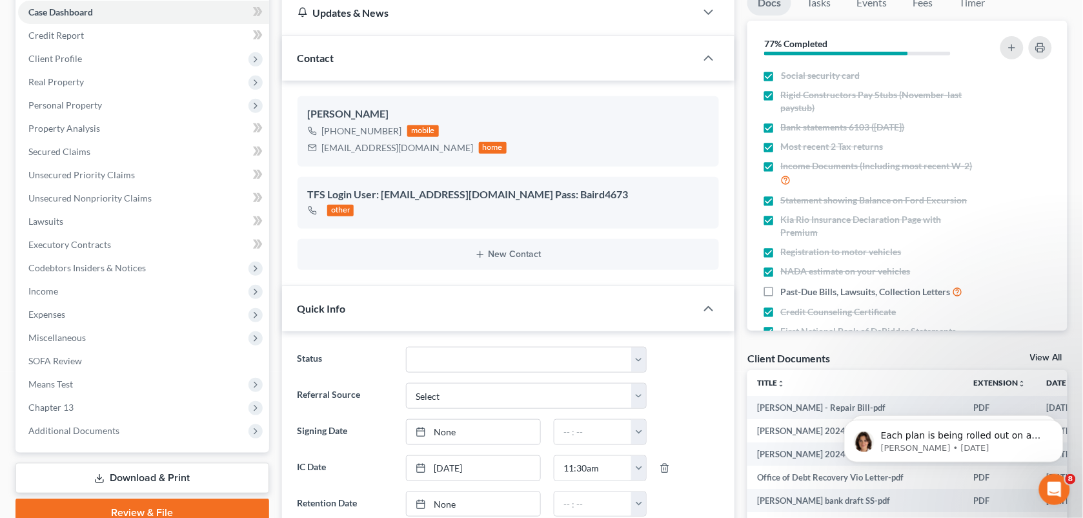
scroll to position [0, 0]
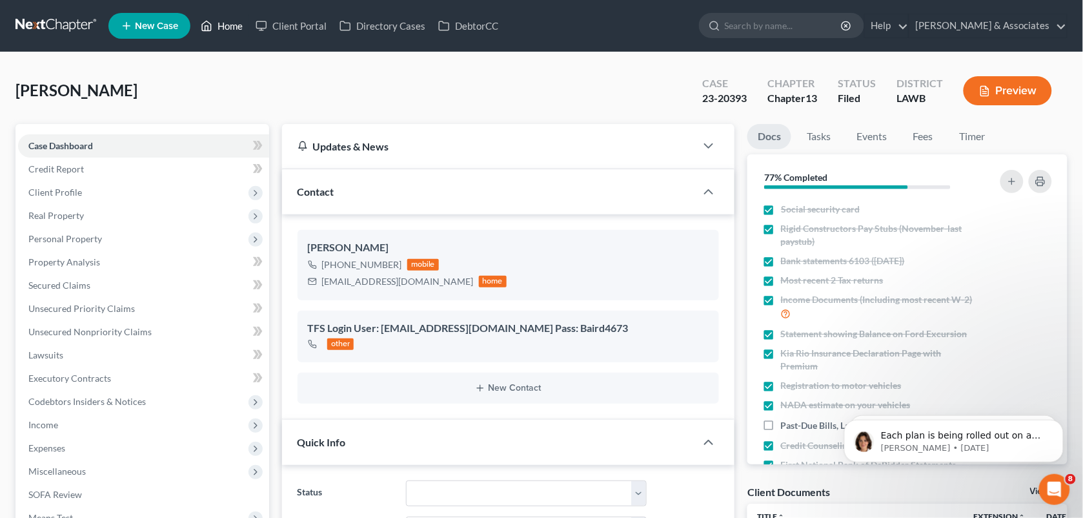
click at [215, 18] on link "Home" at bounding box center [221, 25] width 55 height 23
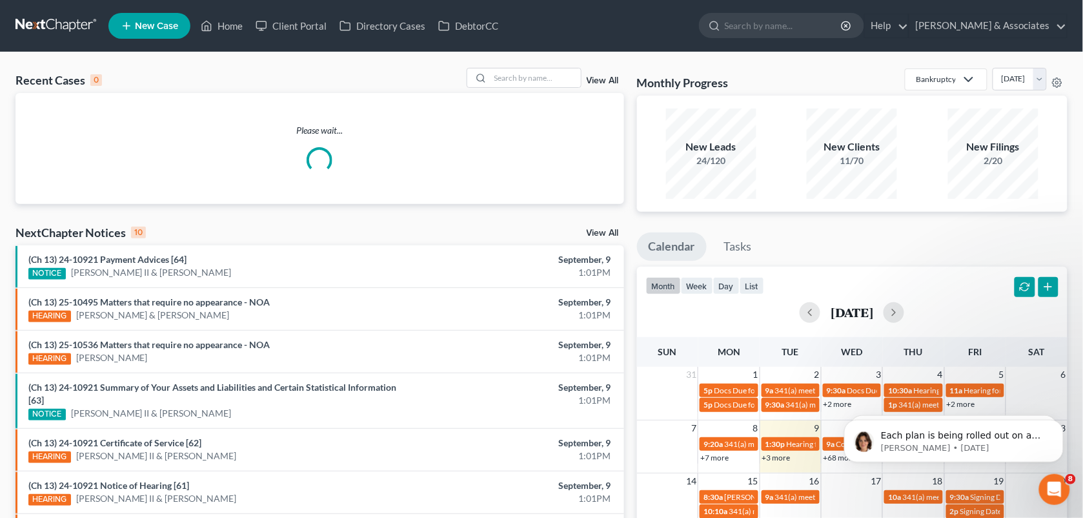
click at [491, 88] on div "Recent Cases 0 View All" at bounding box center [319, 80] width 609 height 25
click at [518, 79] on input "search" at bounding box center [536, 77] width 90 height 19
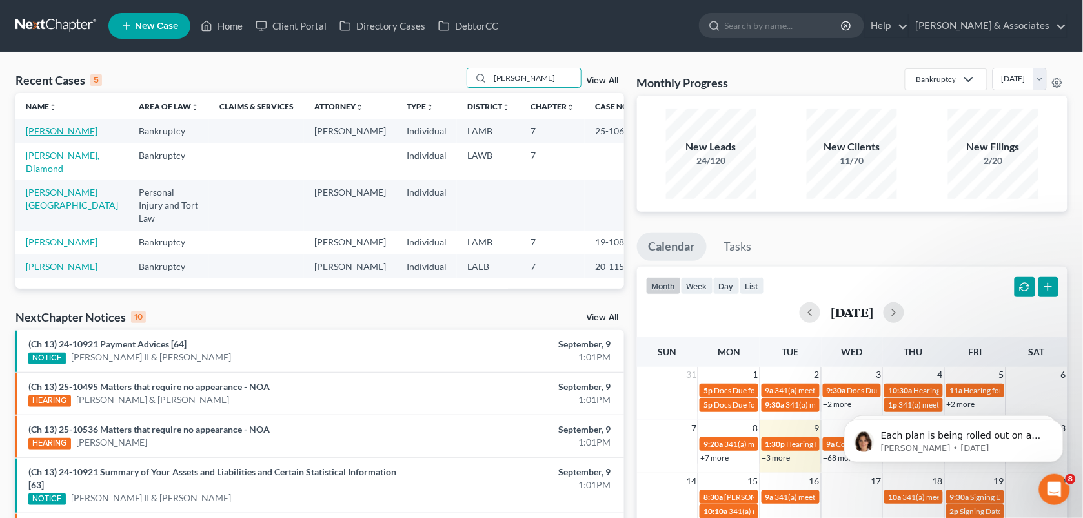
type input "[PERSON_NAME]"
click at [52, 134] on link "[PERSON_NAME]" at bounding box center [62, 130] width 72 height 11
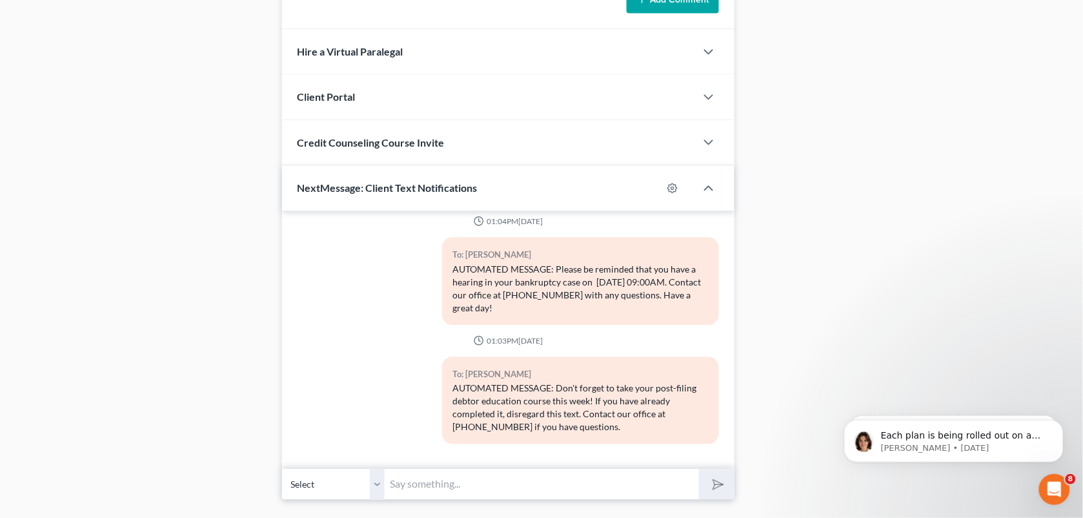
scroll to position [819, 0]
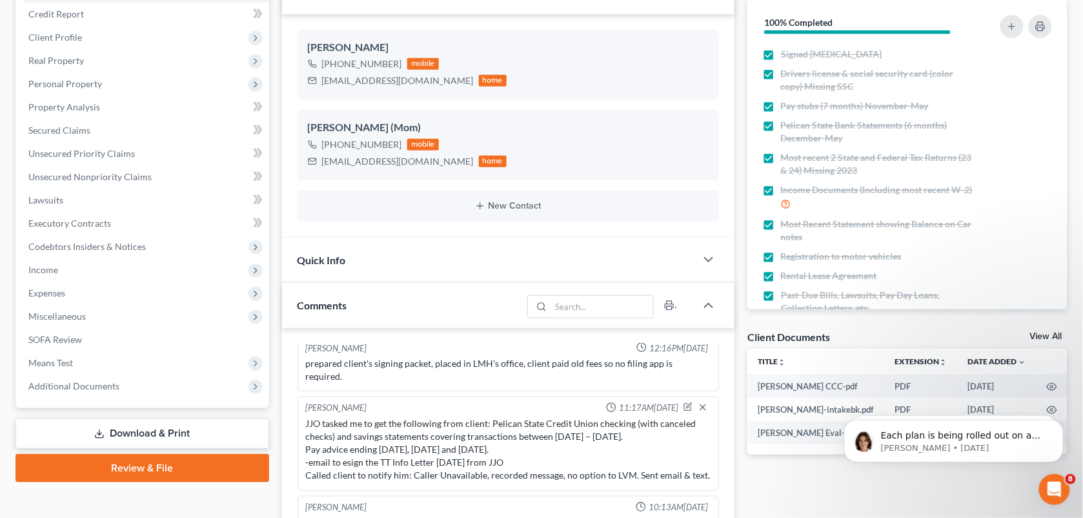
scroll to position [0, 0]
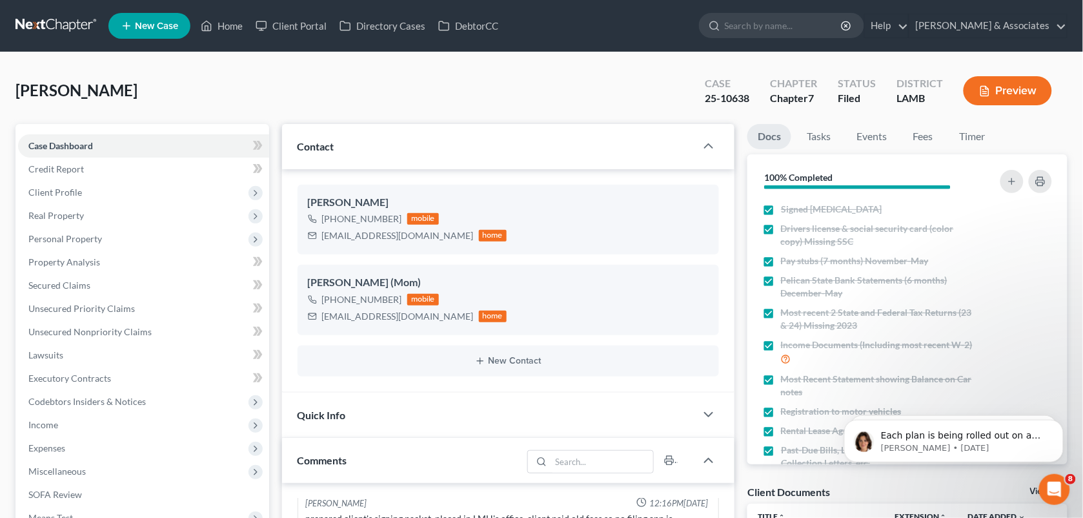
drag, startPoint x: 398, startPoint y: 120, endPoint x: 915, endPoint y: 11, distance: 528.4
click at [398, 120] on div "[PERSON_NAME] Upgraded Case 25-10638 Chapter Chapter 7 Status Filed District [G…" at bounding box center [541, 96] width 1052 height 56
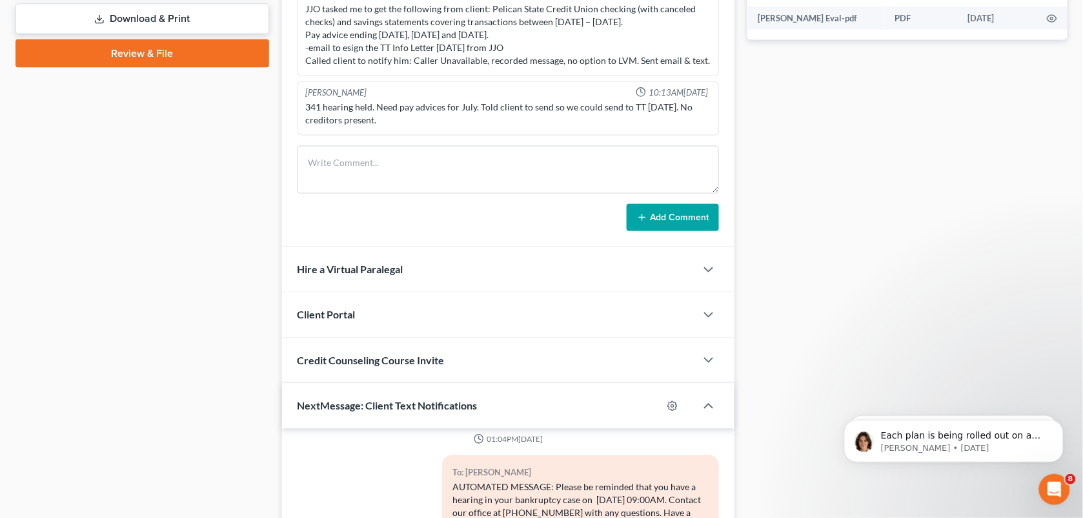
scroll to position [680, 0]
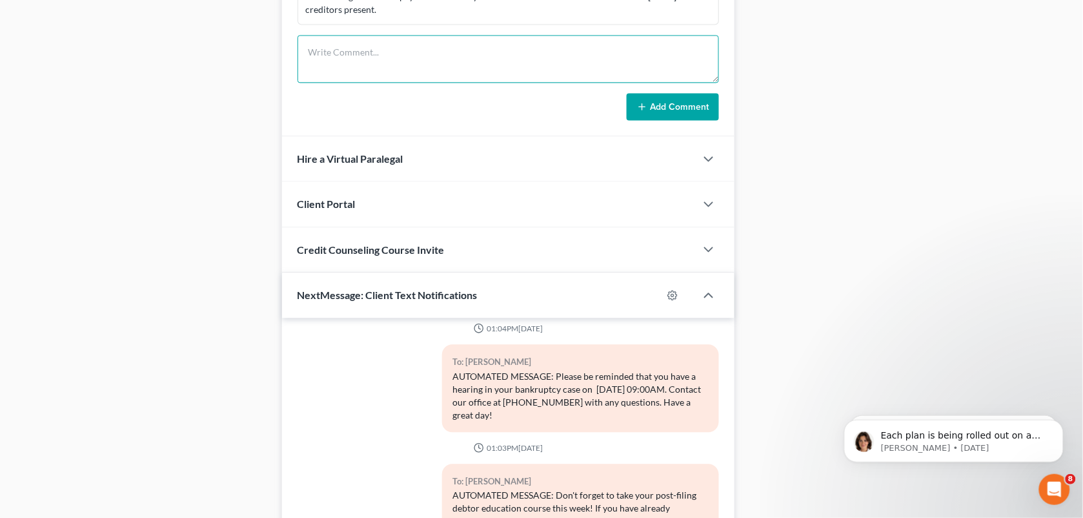
click at [443, 59] on textarea at bounding box center [509, 60] width 422 height 48
click at [443, 59] on textarea "Received automated text message about his DEC. He needed the info again, which …" at bounding box center [509, 60] width 422 height 48
click at [427, 78] on textarea "Received automated text message about his DEC. He needed the info again, which …" at bounding box center [509, 60] width 422 height 48
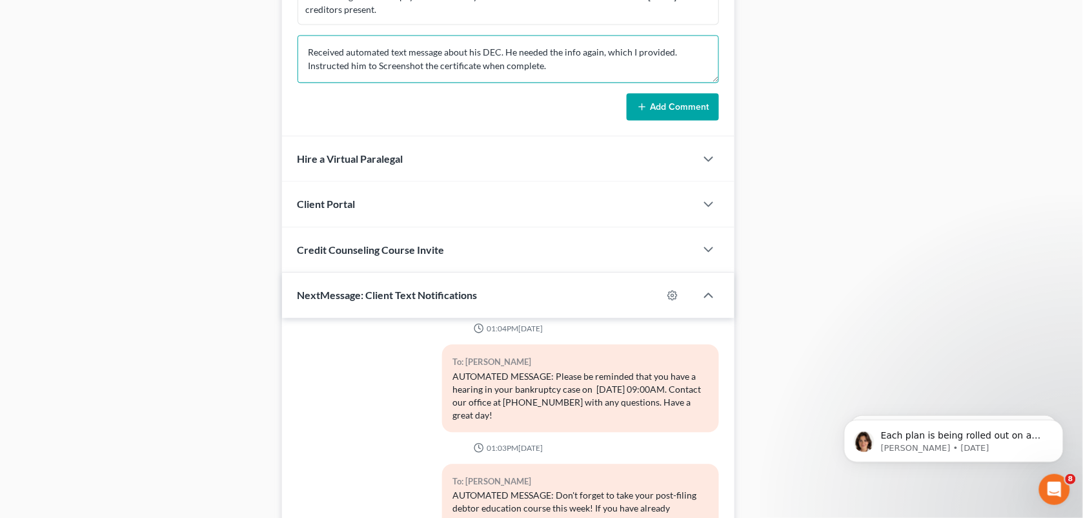
type textarea "Received automated text message about his DEC. He needed the info again, which …"
click at [654, 98] on button "Add Comment" at bounding box center [673, 107] width 92 height 27
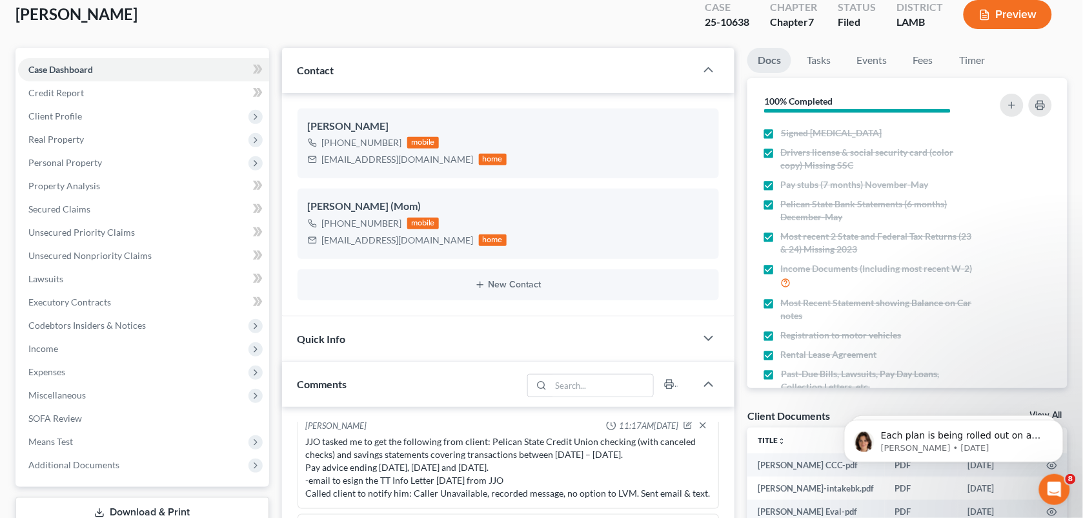
scroll to position [0, 0]
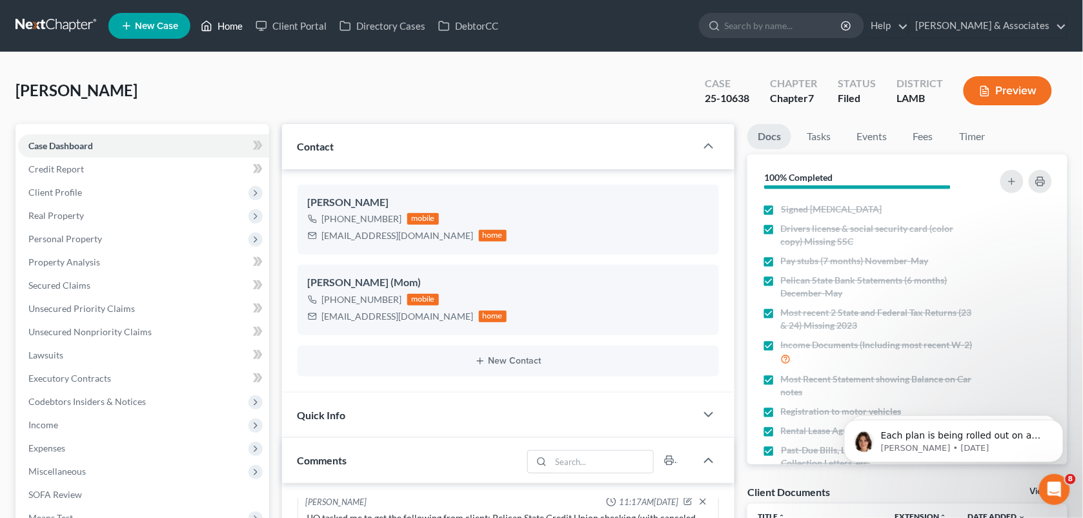
click at [205, 23] on icon at bounding box center [207, 26] width 9 height 10
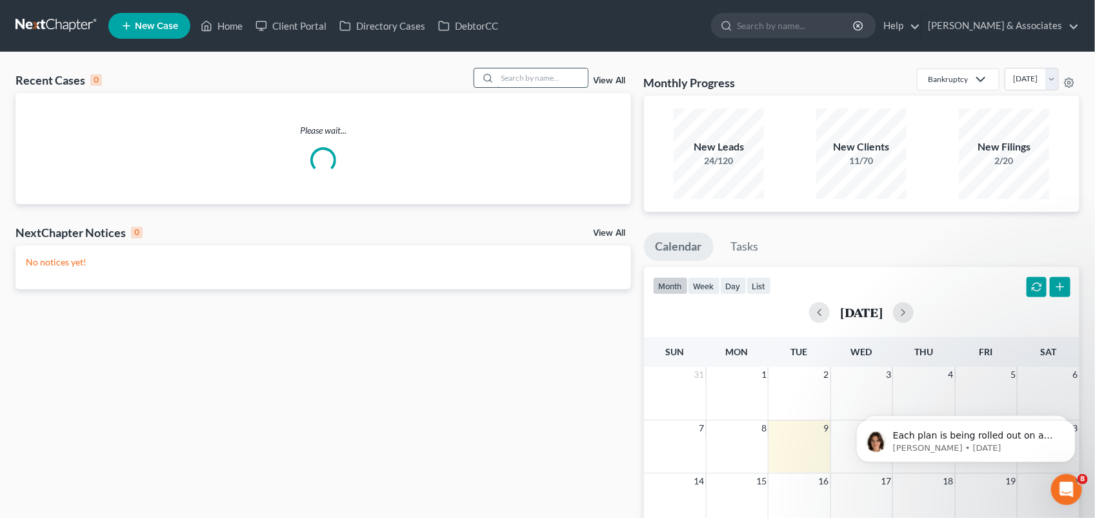
click at [498, 75] on input "search" at bounding box center [543, 77] width 90 height 19
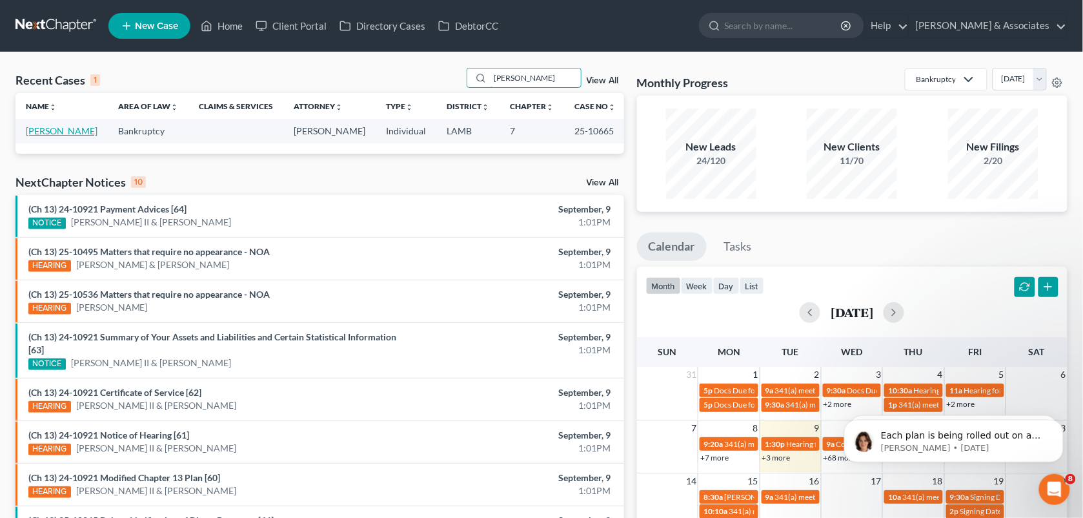
type input "[PERSON_NAME]"
click at [71, 126] on link "[PERSON_NAME]" at bounding box center [62, 130] width 72 height 11
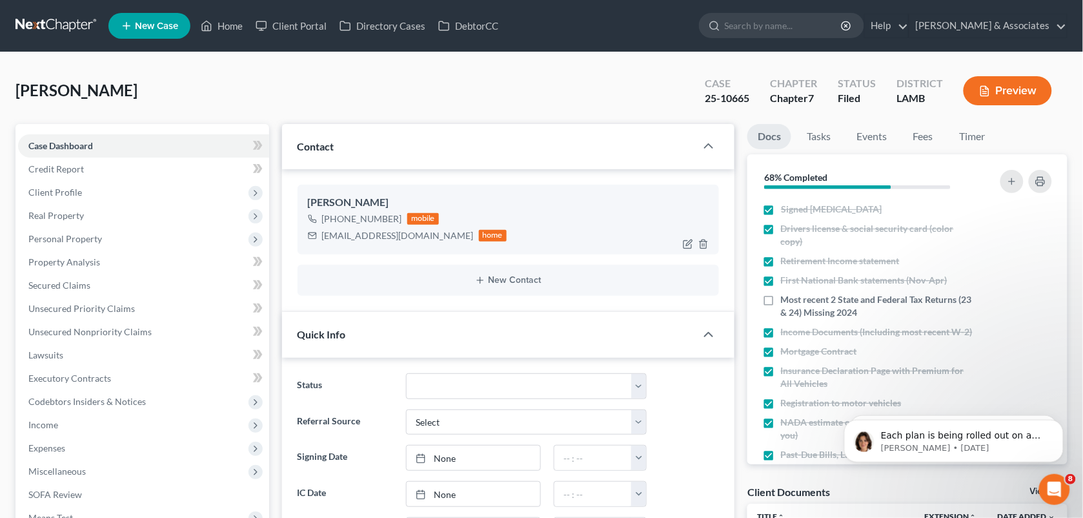
scroll to position [6125, 0]
drag, startPoint x: 381, startPoint y: 219, endPoint x: 333, endPoint y: 221, distance: 47.8
click at [333, 221] on div "[PHONE_NUMBER] mobile" at bounding box center [407, 218] width 199 height 17
click at [410, 85] on div "[PERSON_NAME] Upgraded Case 25-10665 Chapter Chapter 7 Status Filed District [G…" at bounding box center [541, 96] width 1052 height 56
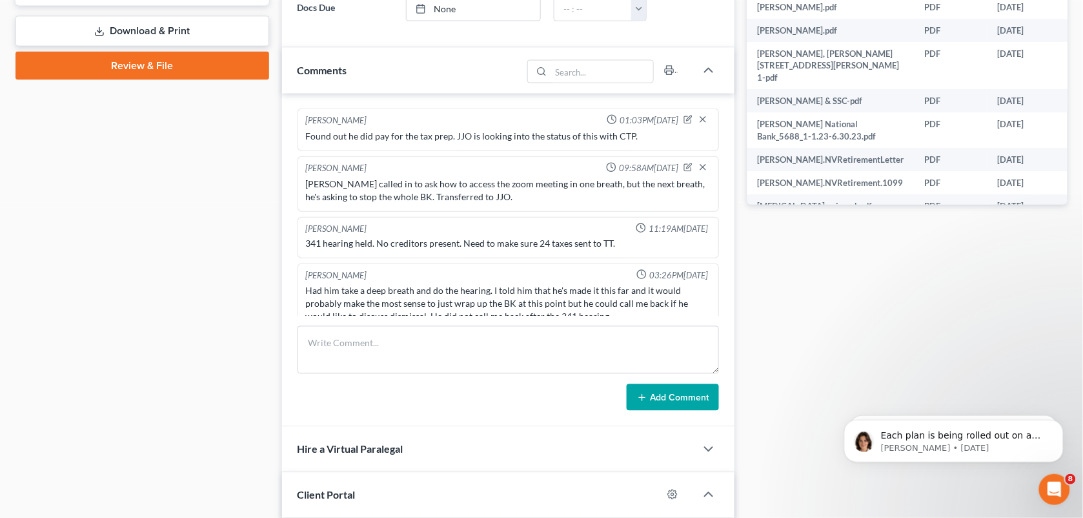
scroll to position [595, 0]
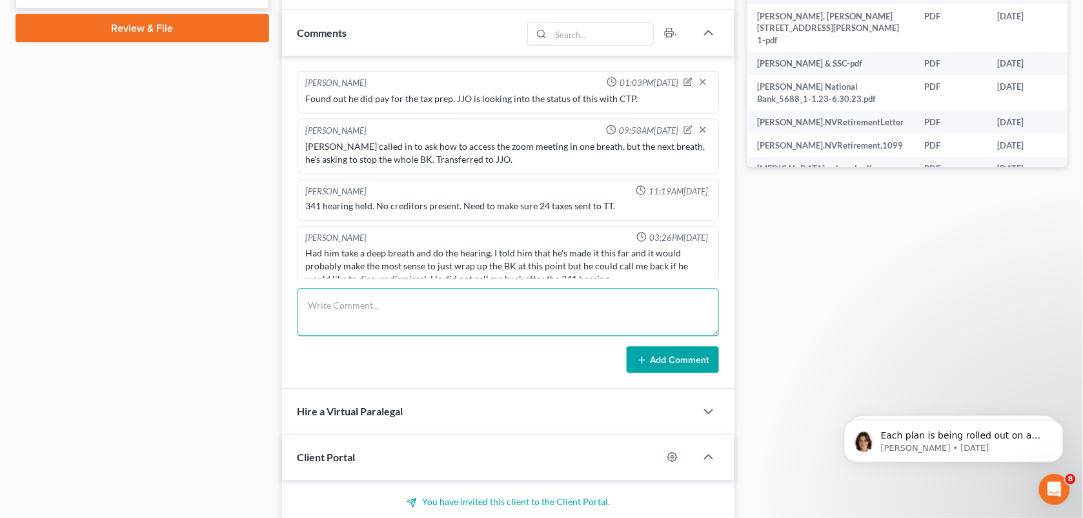
click at [470, 289] on textarea at bounding box center [509, 313] width 422 height 48
paste textarea "He says situations have changed since his filing, and he doesn't think he needs…"
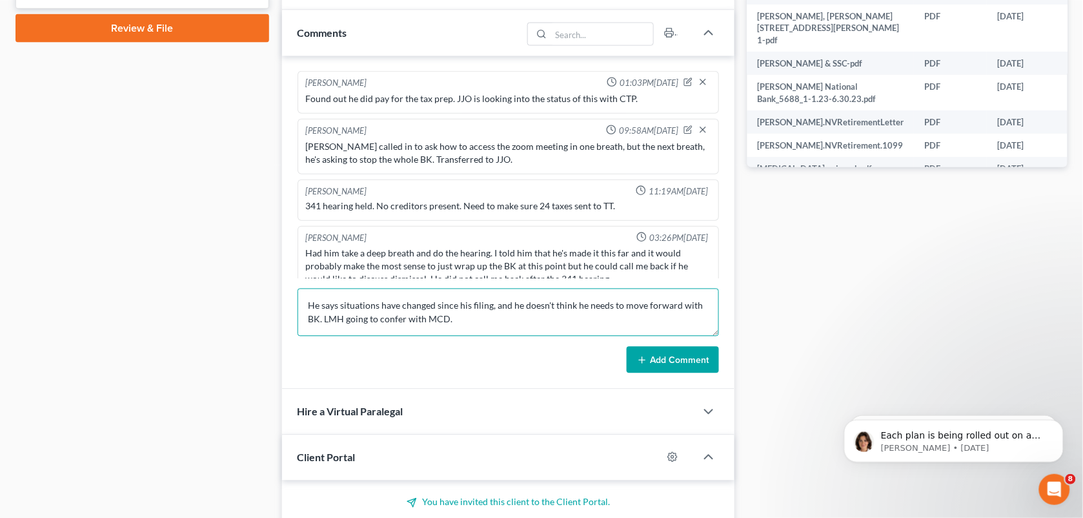
type textarea "He says situations have changed since his filing, and he doesn't think he needs…"
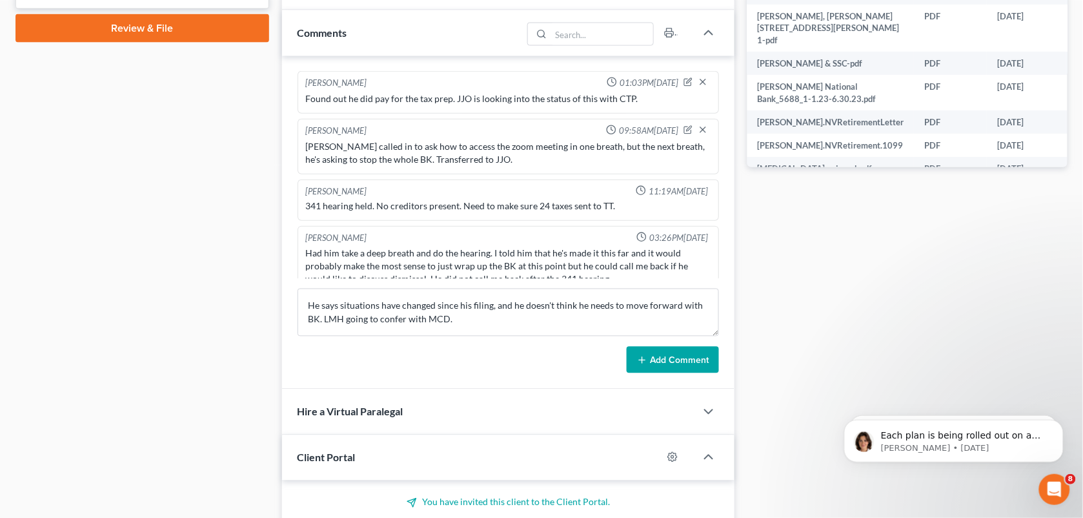
click at [646, 368] on button "Add Comment" at bounding box center [673, 360] width 92 height 27
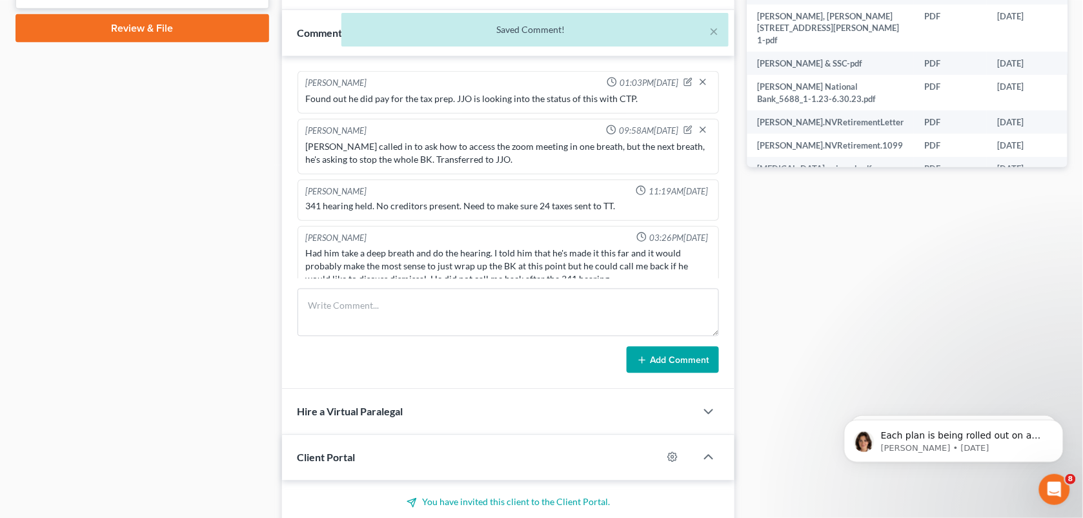
scroll to position [6185, 0]
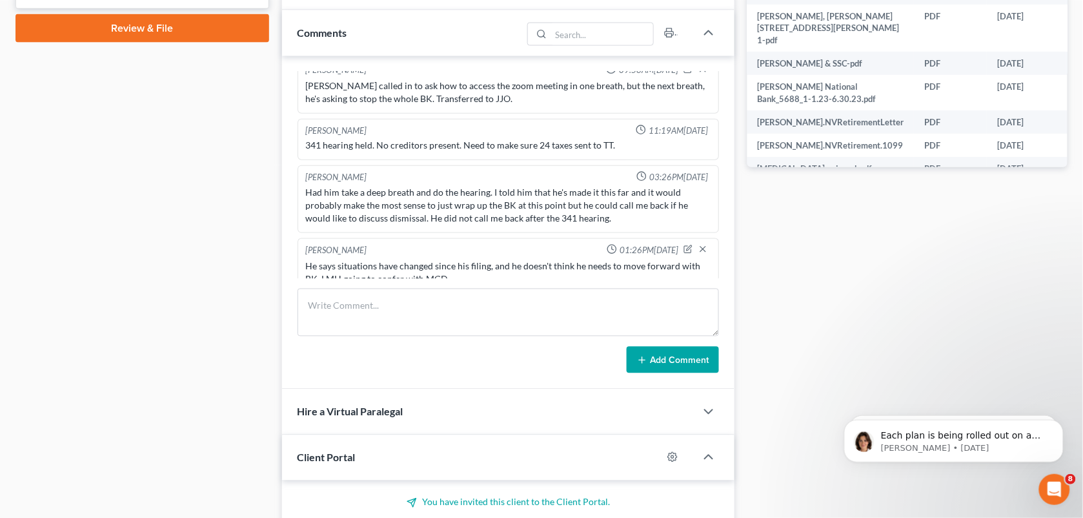
click at [807, 292] on div "Docs Tasks Events Fees Timer 68% Completed Nothing here yet! Signed [MEDICAL_DA…" at bounding box center [907, 235] width 333 height 1412
